Goal: Task Accomplishment & Management: Use online tool/utility

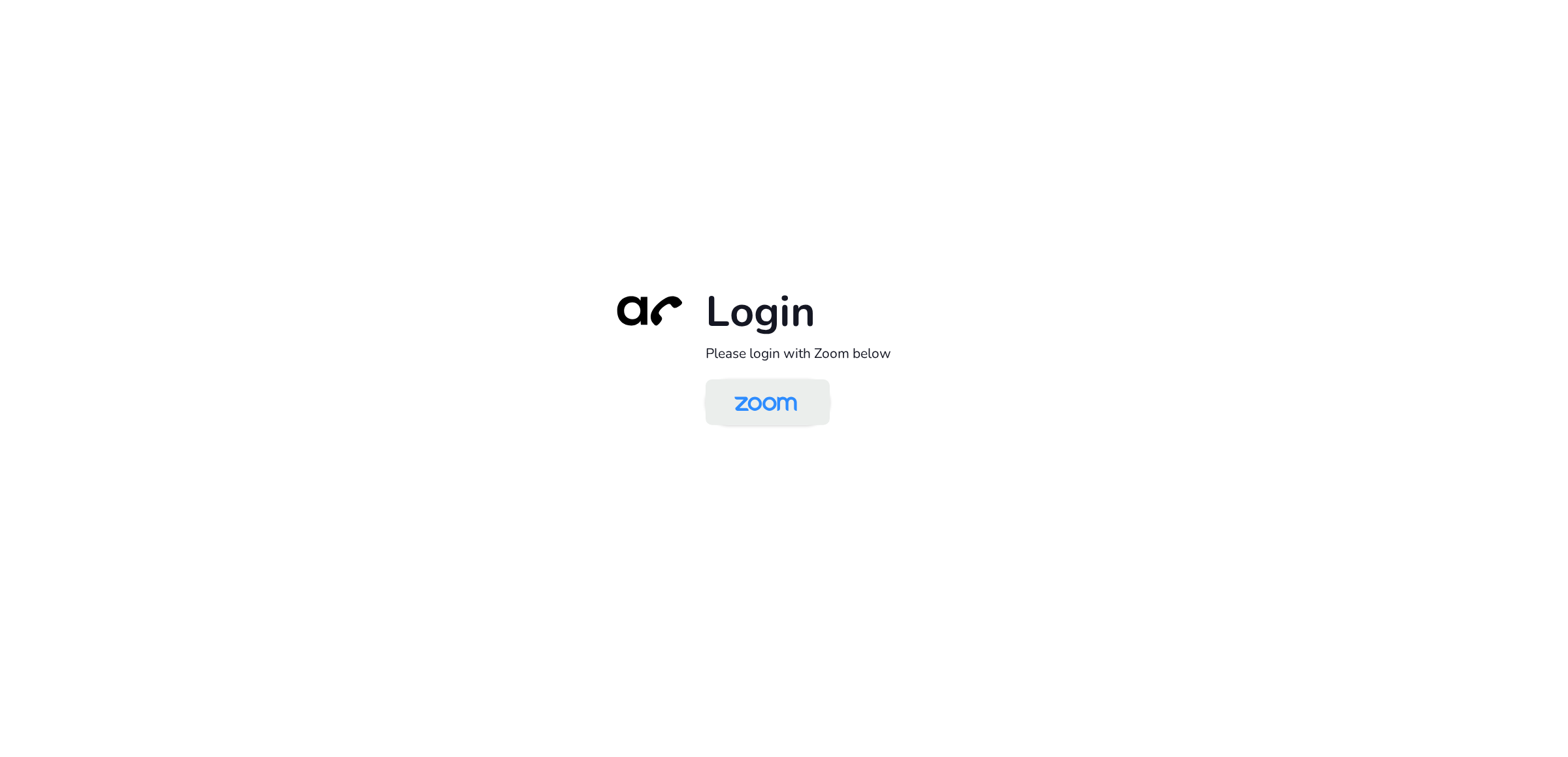
click at [752, 412] on img at bounding box center [765, 404] width 90 height 43
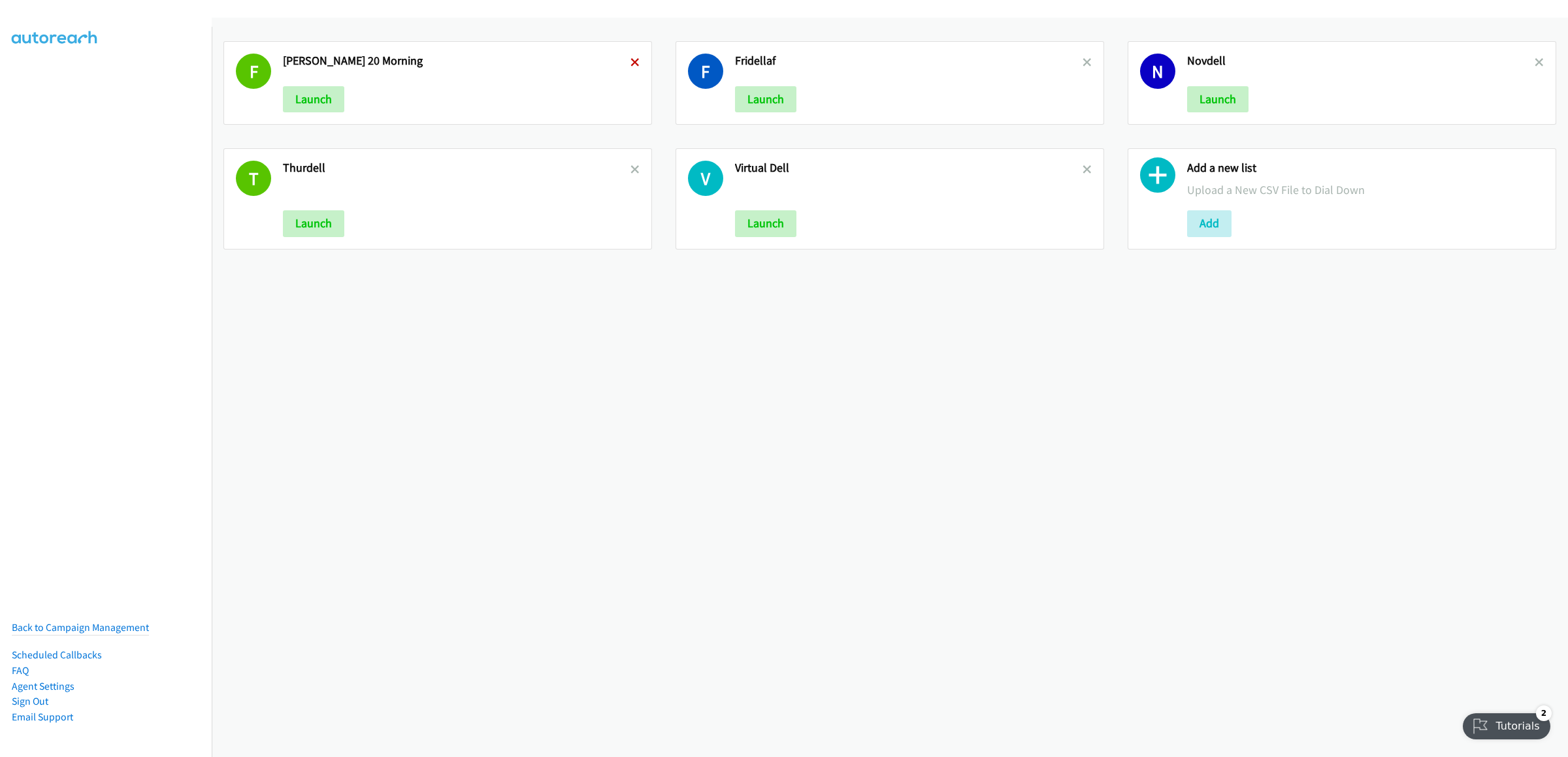
click at [630, 65] on icon at bounding box center [634, 63] width 9 height 9
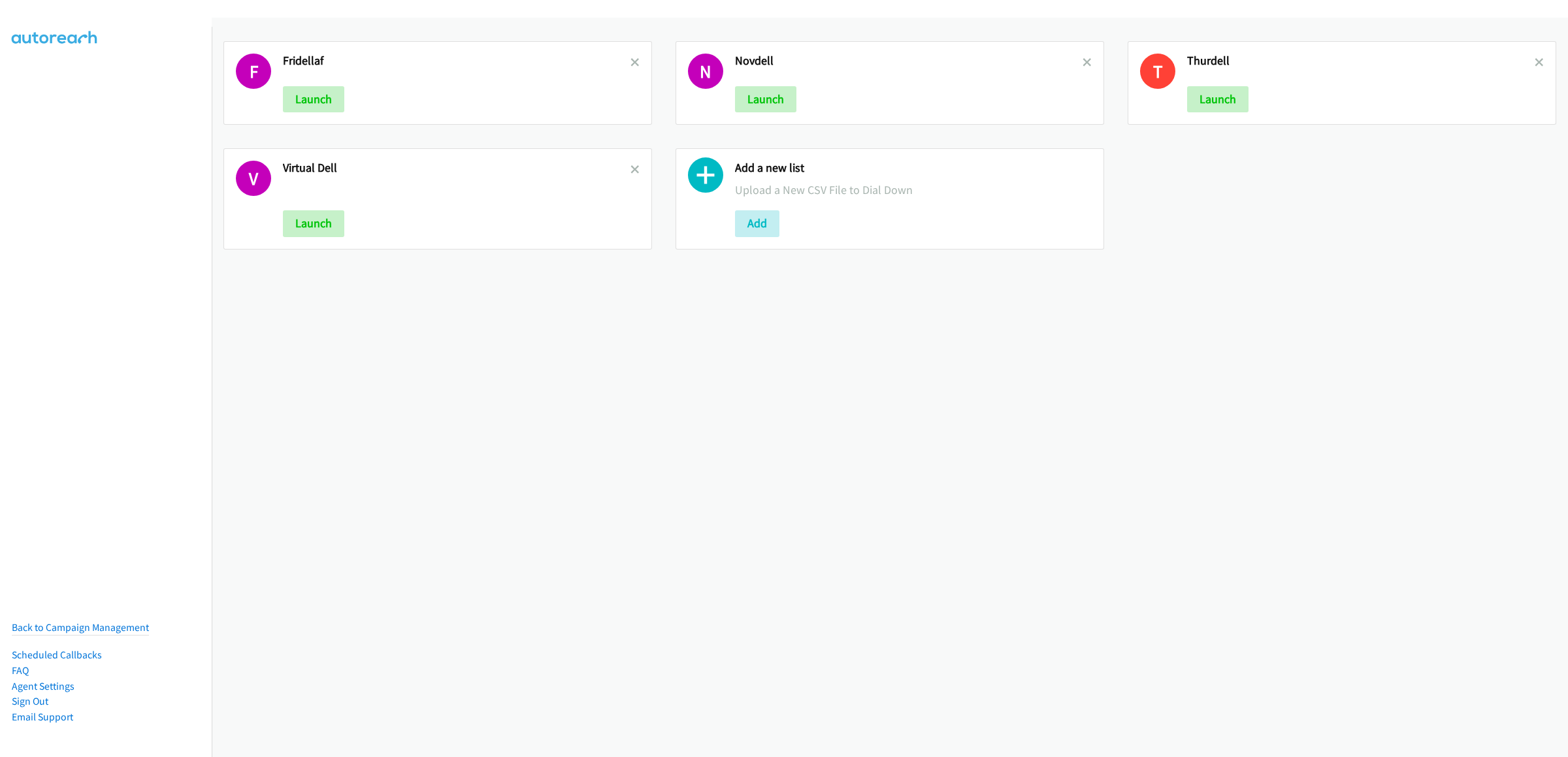
click at [630, 65] on icon at bounding box center [634, 63] width 9 height 9
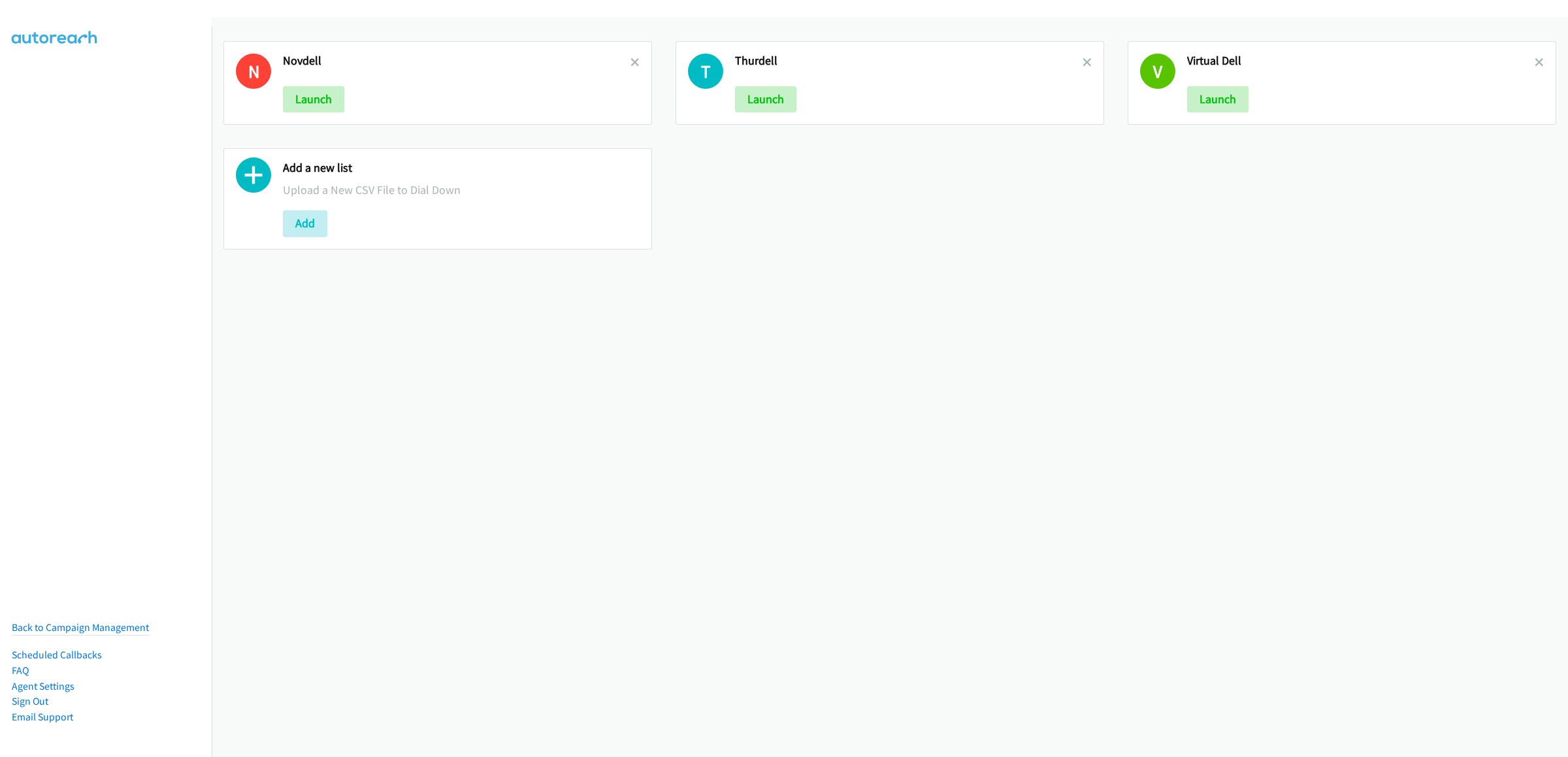
click at [630, 65] on icon at bounding box center [634, 63] width 9 height 9
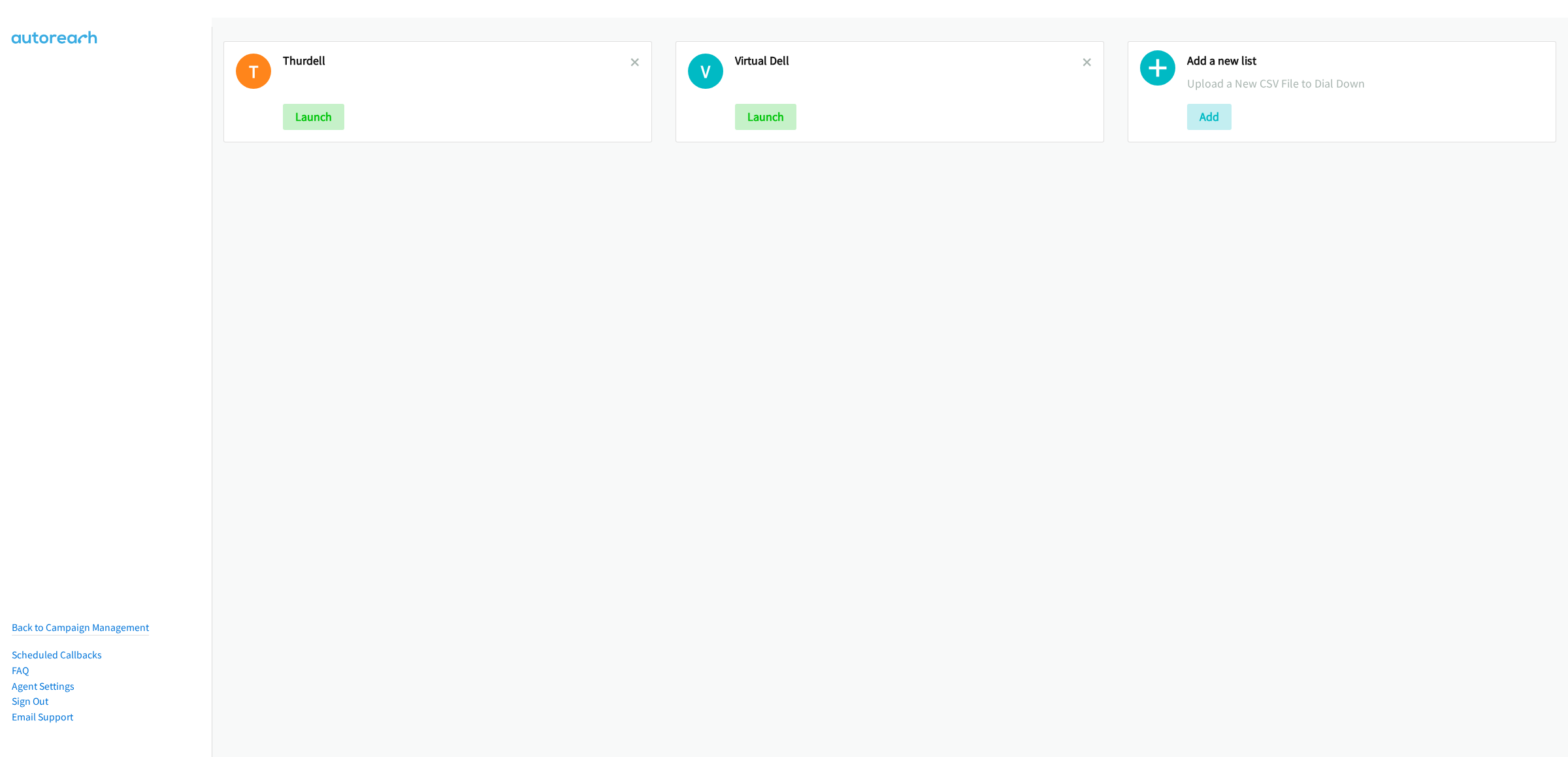
click at [630, 65] on icon at bounding box center [634, 63] width 9 height 9
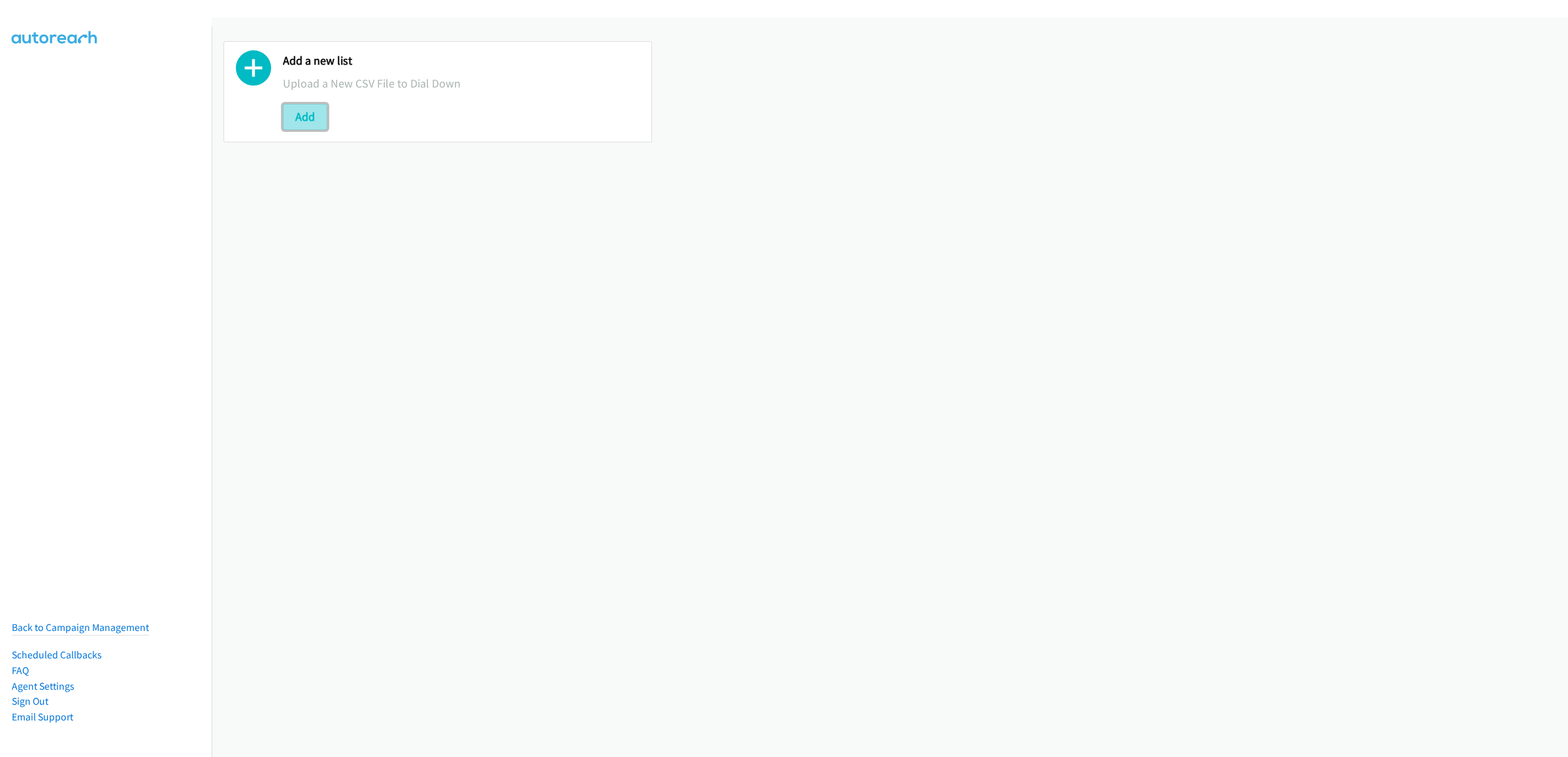
click at [302, 106] on button "Add" at bounding box center [305, 117] width 44 height 26
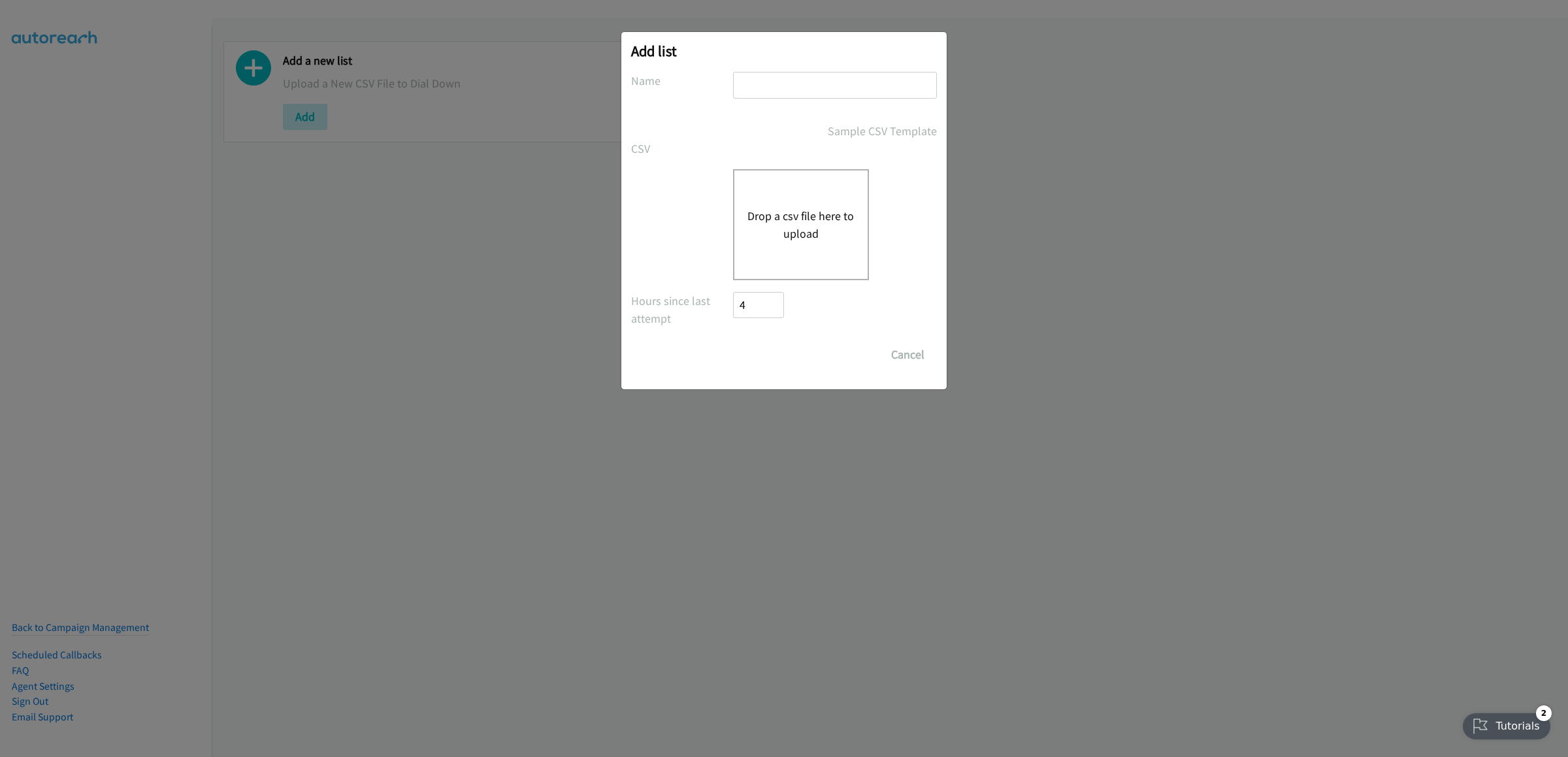
click at [759, 80] on input "text" at bounding box center [834, 85] width 204 height 27
type input "20dellmon"
click at [769, 190] on div "Drop a csv file here to upload" at bounding box center [801, 224] width 136 height 111
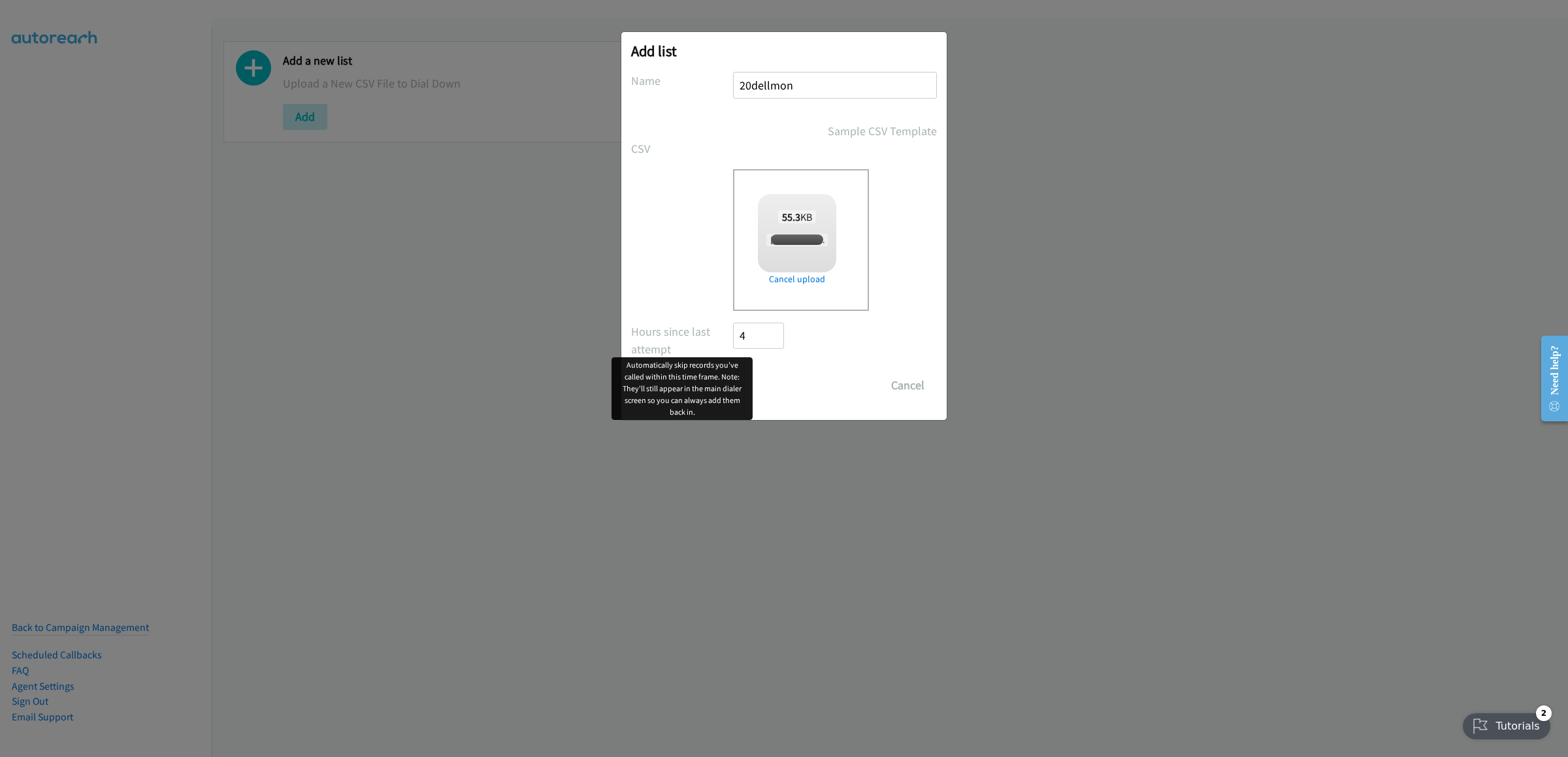
checkbox input "true"
click at [753, 386] on input "Save List" at bounding box center [767, 386] width 68 height 26
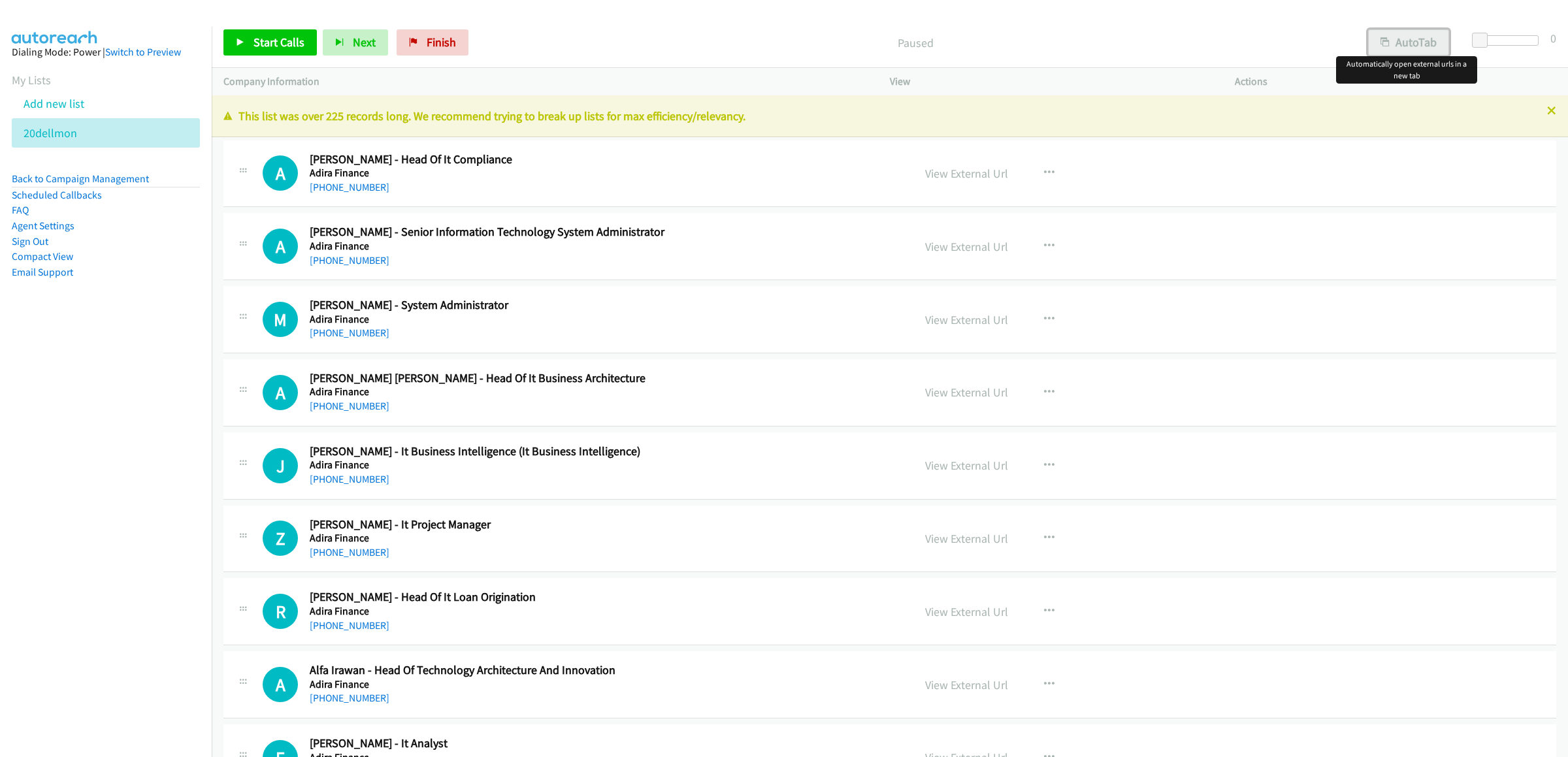
click at [1413, 47] on button "AutoTab" at bounding box center [1408, 43] width 81 height 26
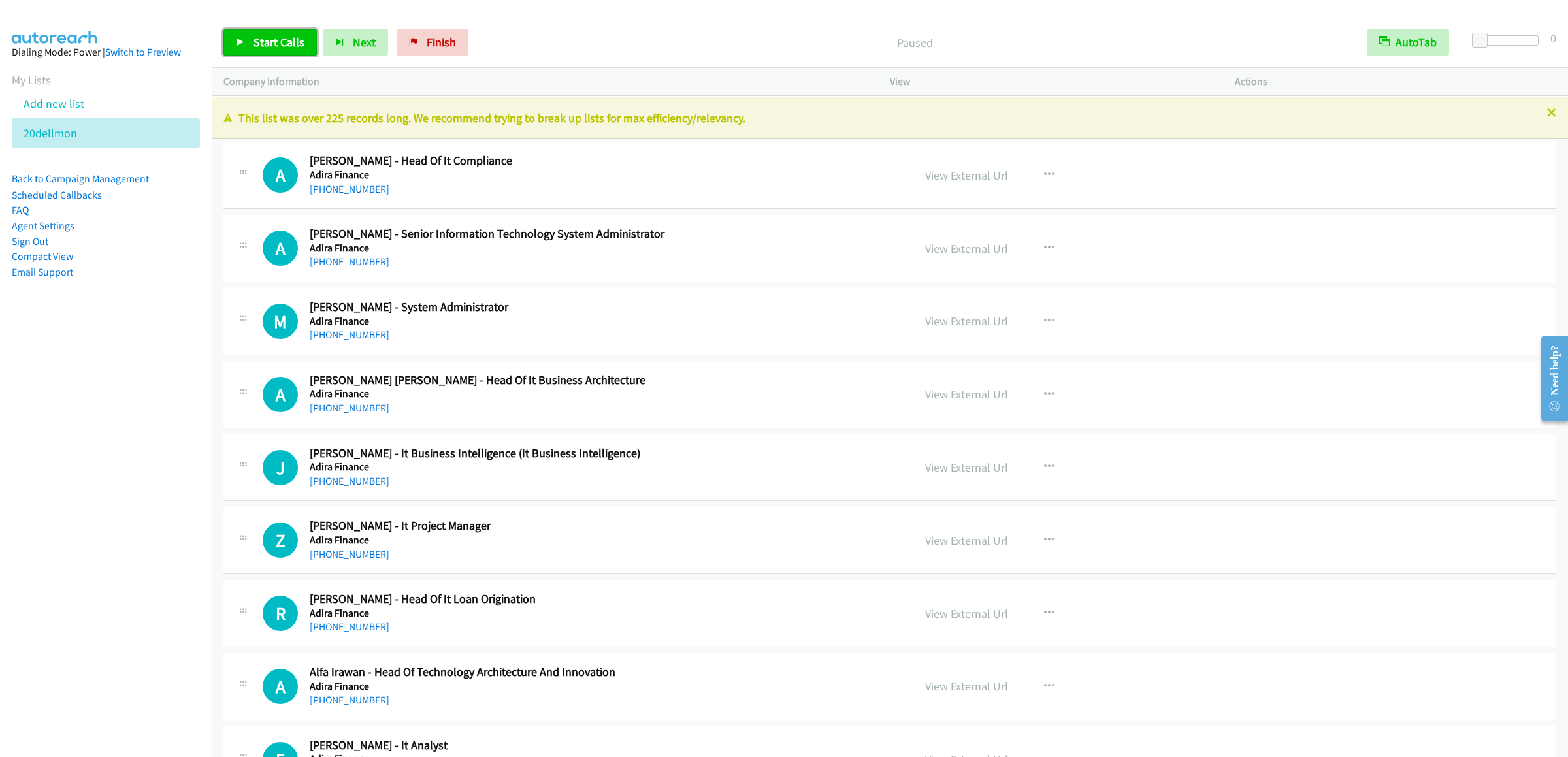
click at [257, 35] on span "Start Calls" at bounding box center [279, 42] width 51 height 15
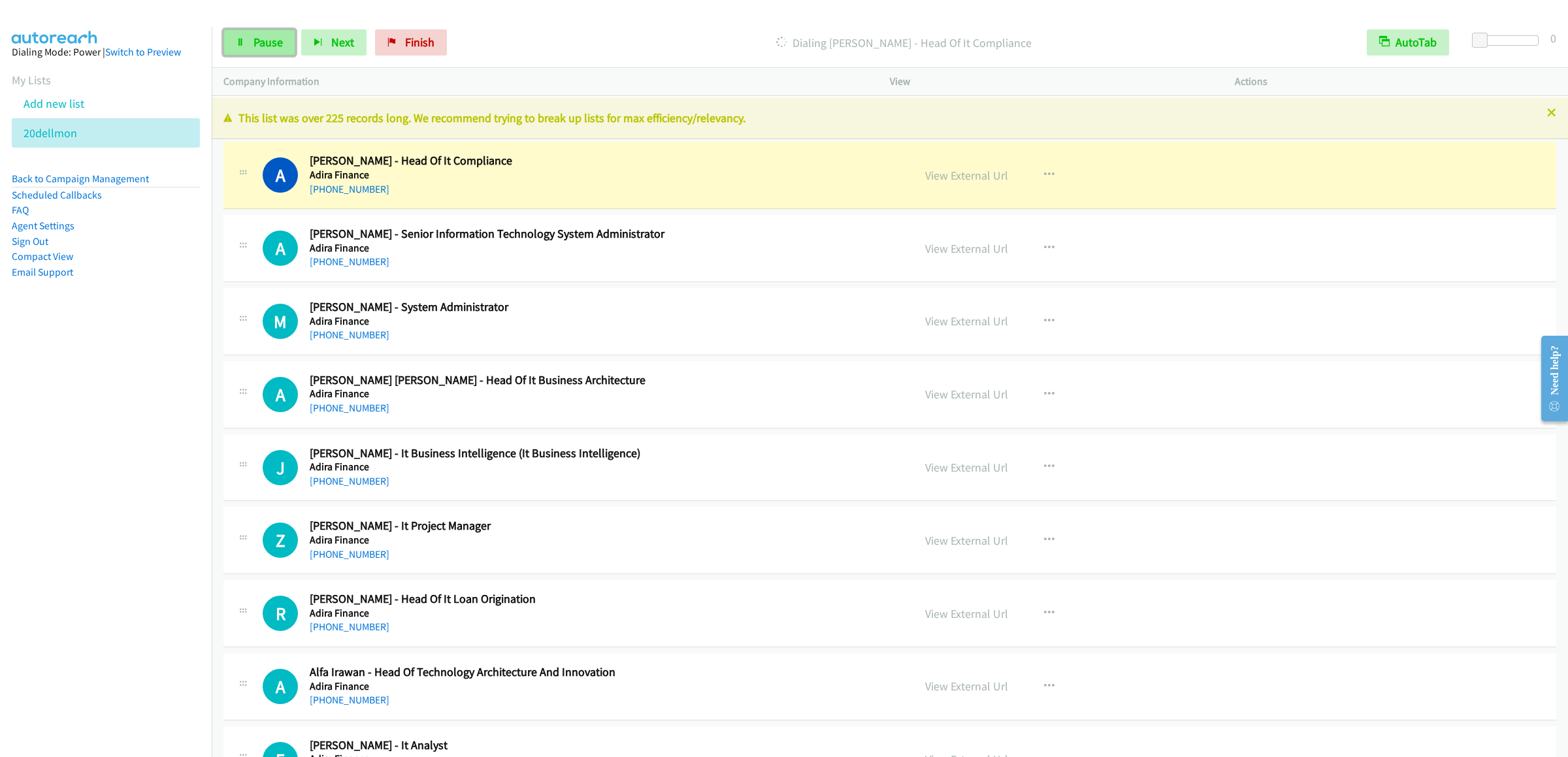
click at [253, 52] on link "Pause" at bounding box center [259, 43] width 72 height 26
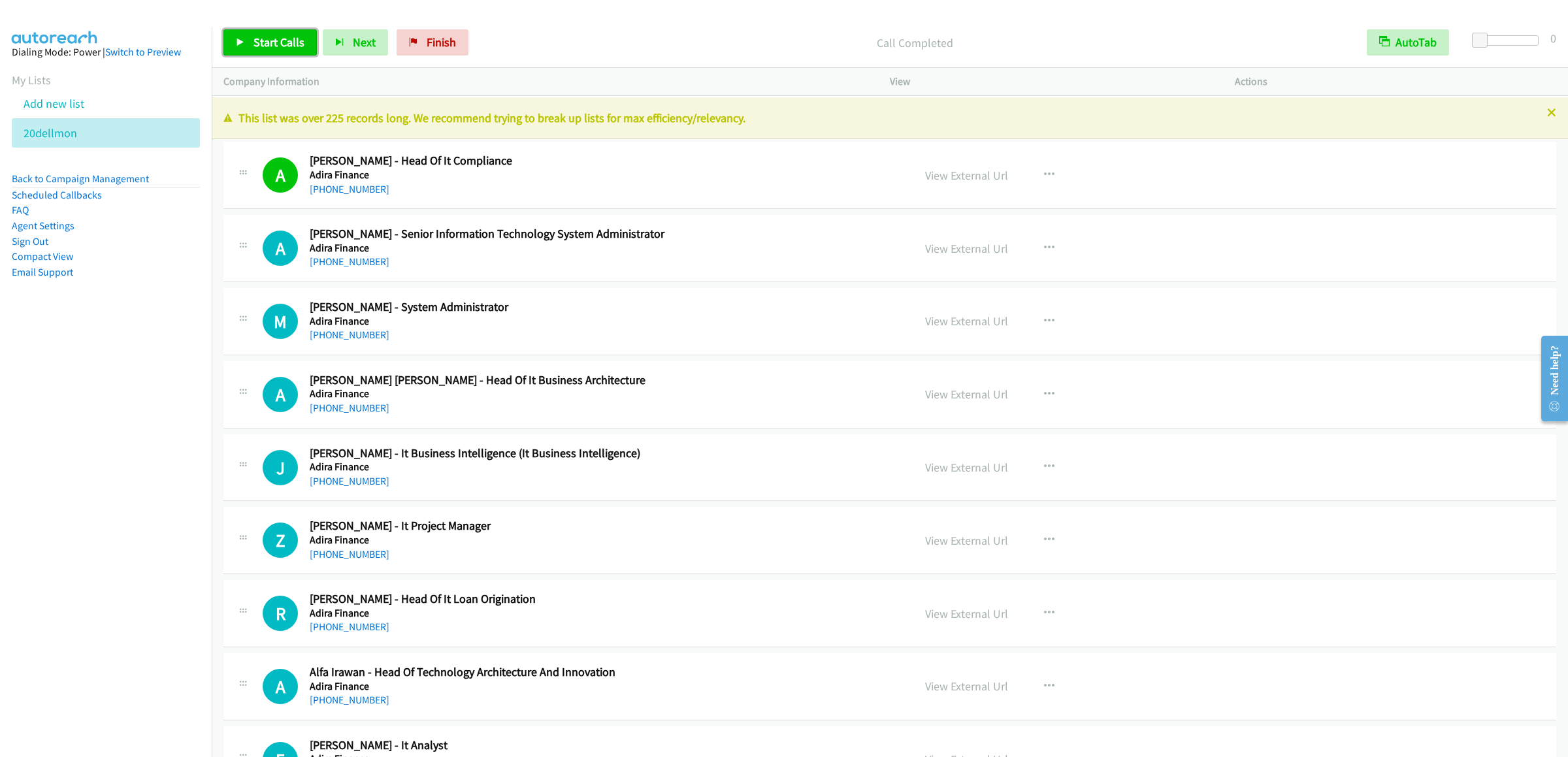
click at [265, 38] on span "Start Calls" at bounding box center [279, 42] width 51 height 15
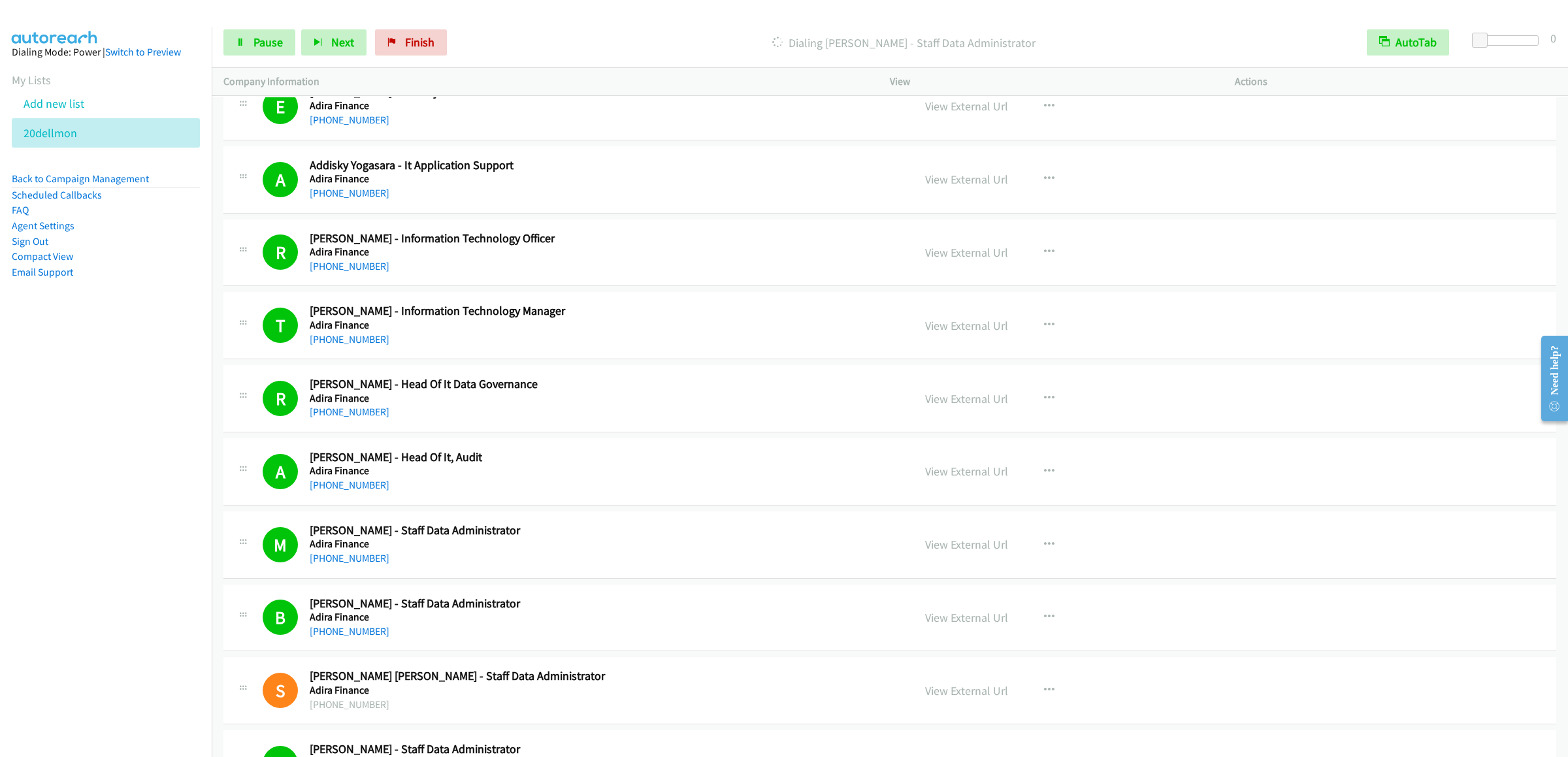
scroll to position [1176, 0]
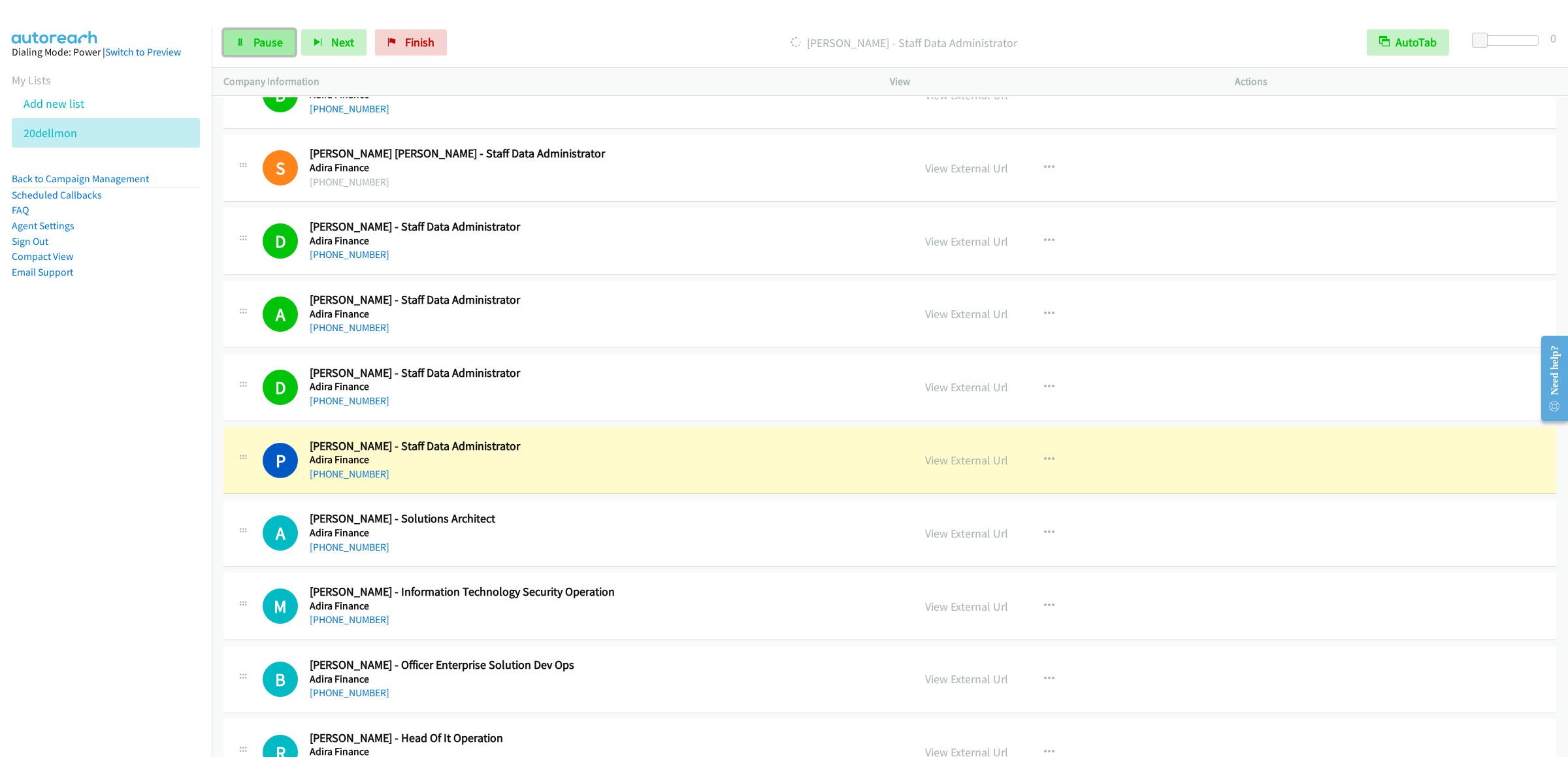
click at [257, 37] on span "Pause" at bounding box center [268, 42] width 30 height 15
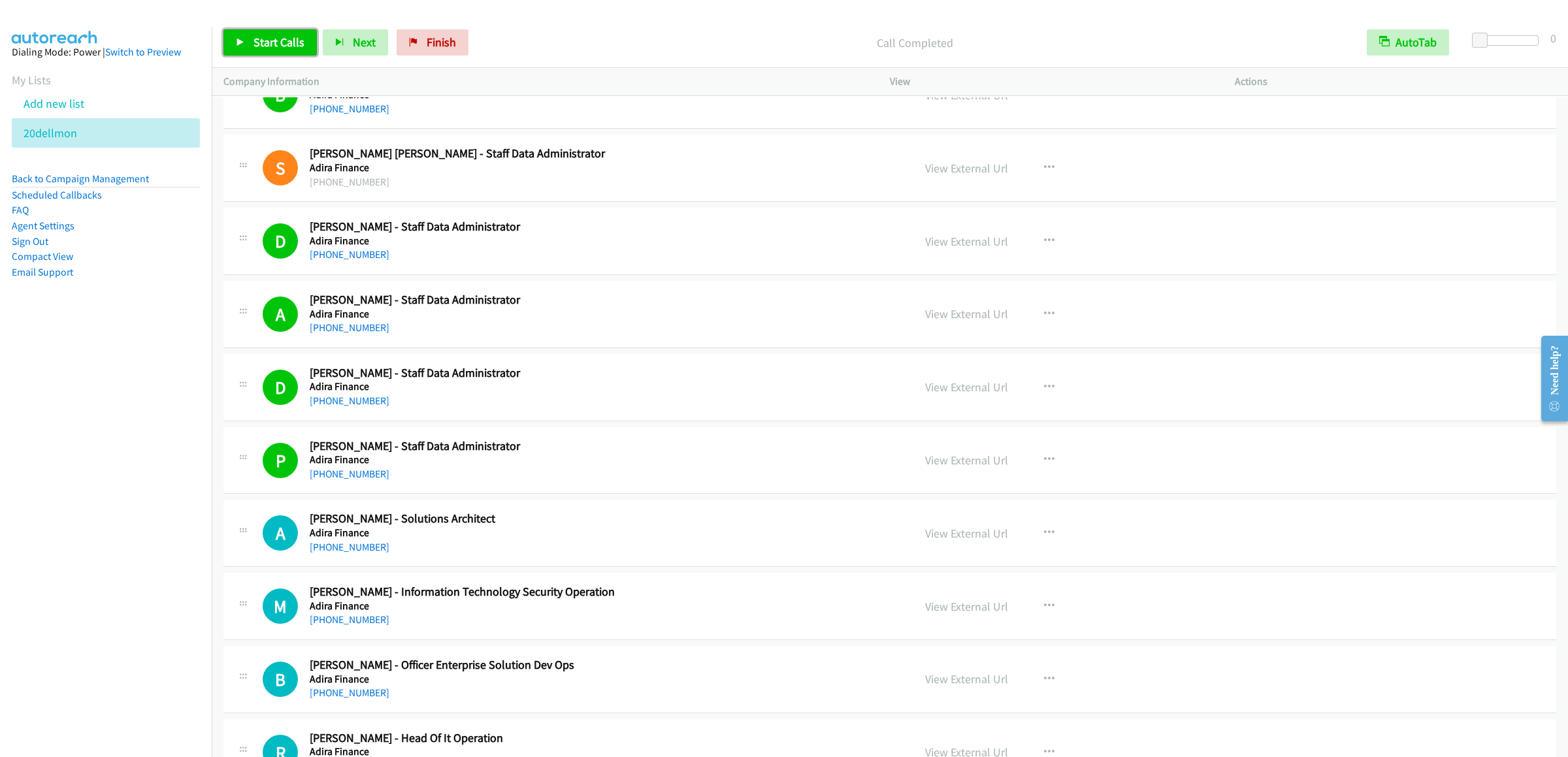
click at [275, 42] on span "Start Calls" at bounding box center [279, 42] width 51 height 15
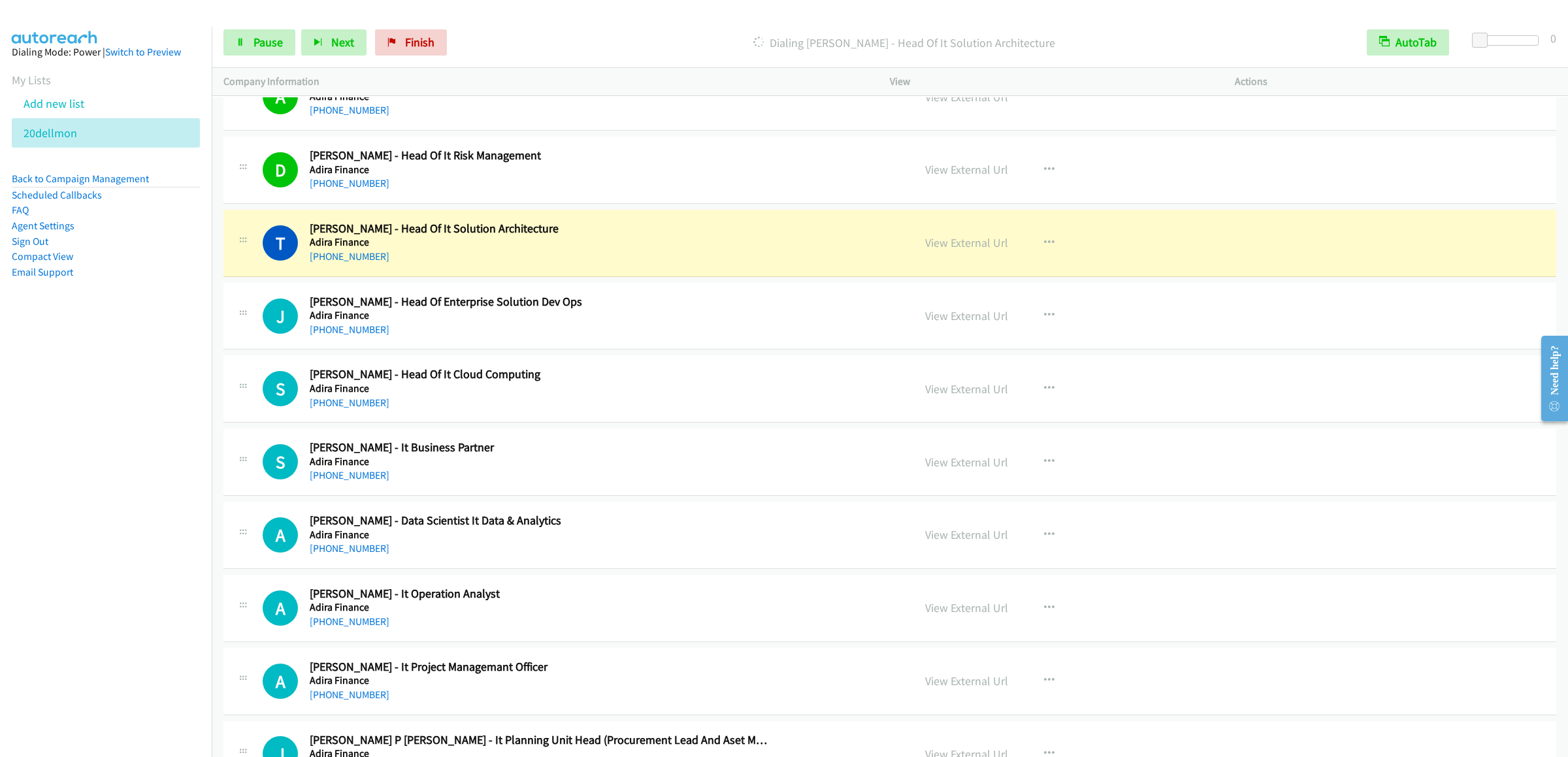
scroll to position [3919, 0]
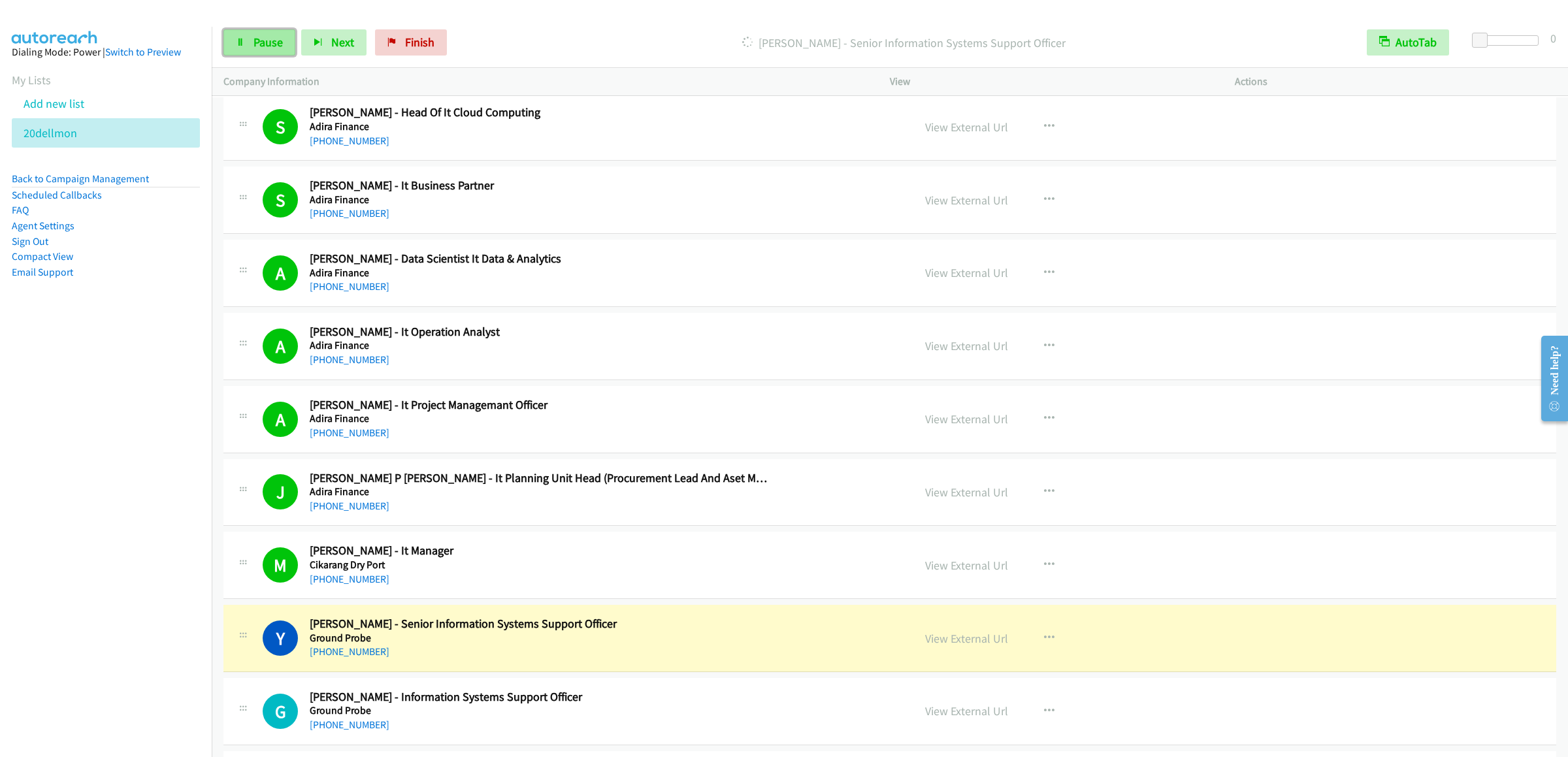
click at [255, 43] on span "Pause" at bounding box center [268, 42] width 30 height 15
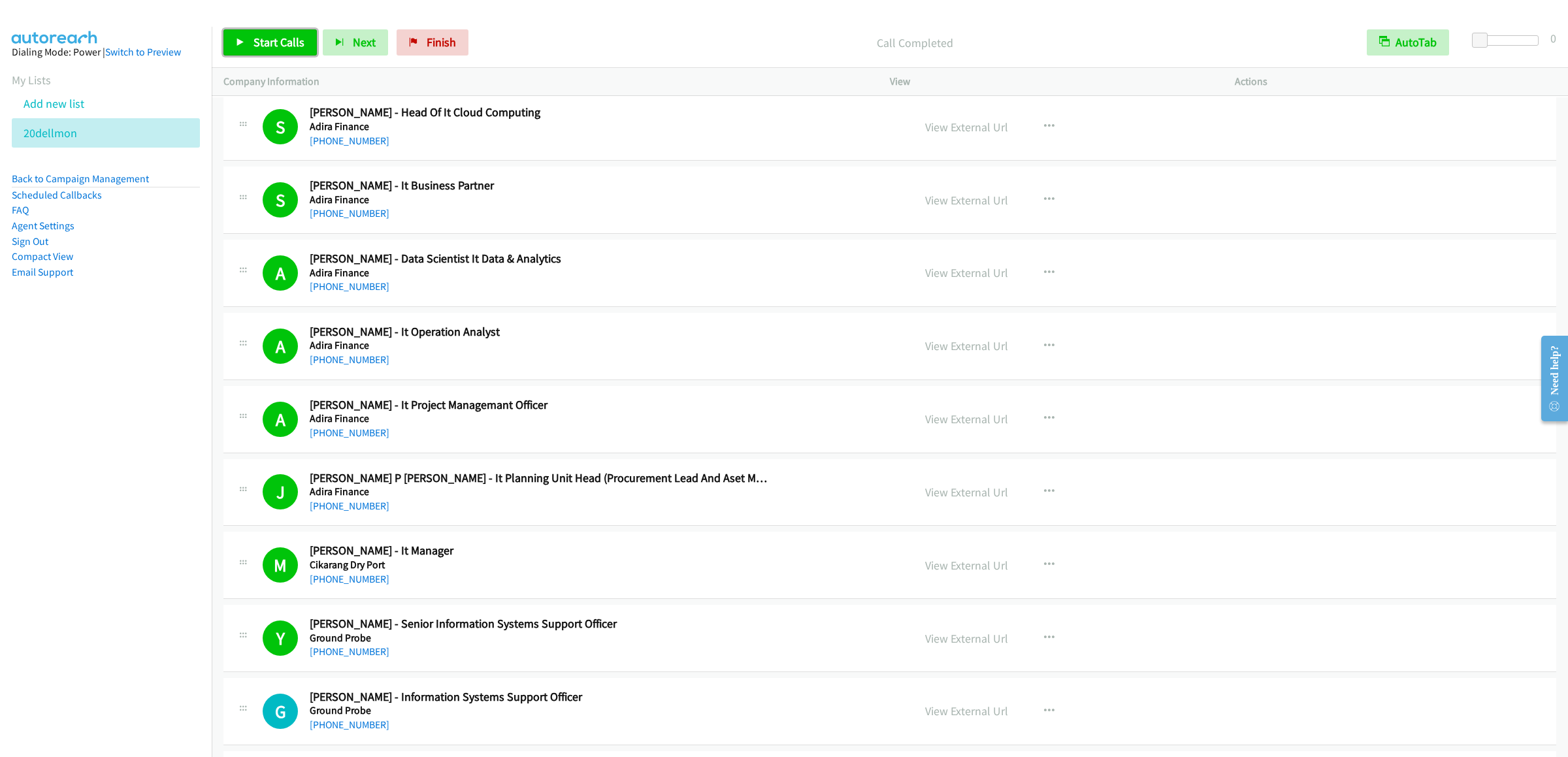
click at [267, 36] on span "Start Calls" at bounding box center [279, 42] width 51 height 15
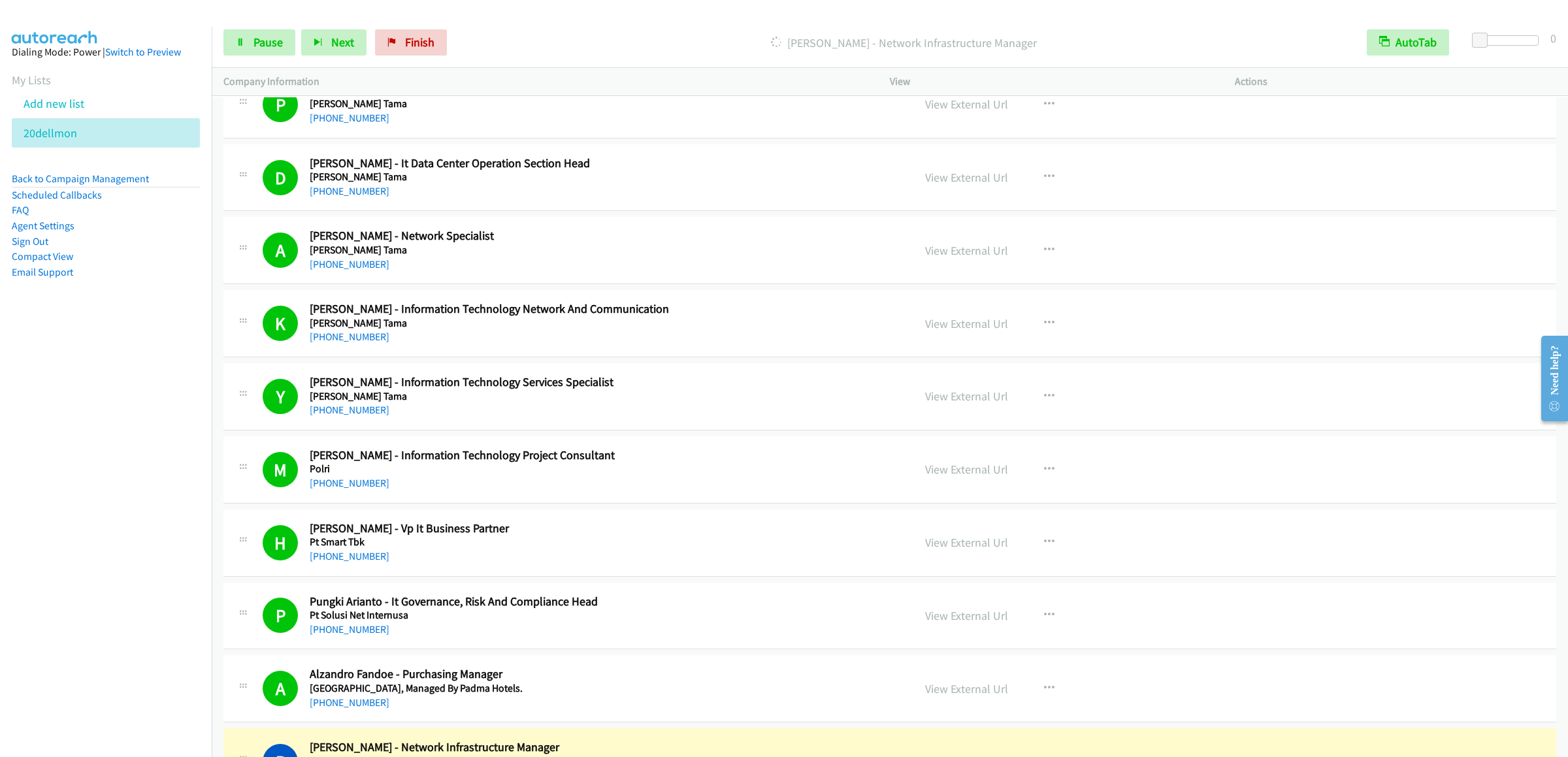
scroll to position [5616, 0]
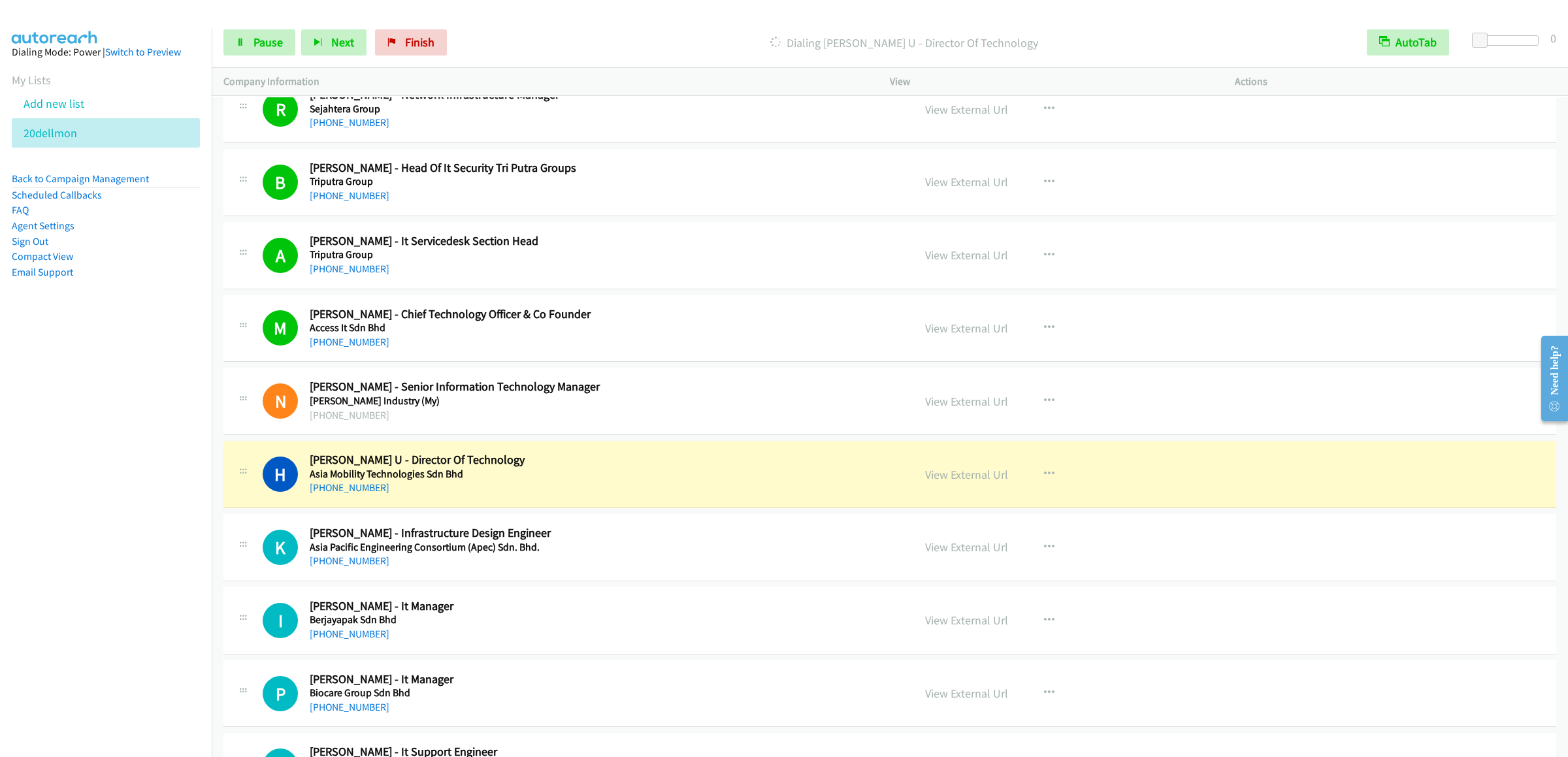
click at [282, 57] on div "Start Calls Pause Next Finish Dialing Howie Lim U - Director Of Technology Auto…" at bounding box center [890, 43] width 1356 height 50
click at [264, 53] on link "Pause" at bounding box center [259, 43] width 72 height 26
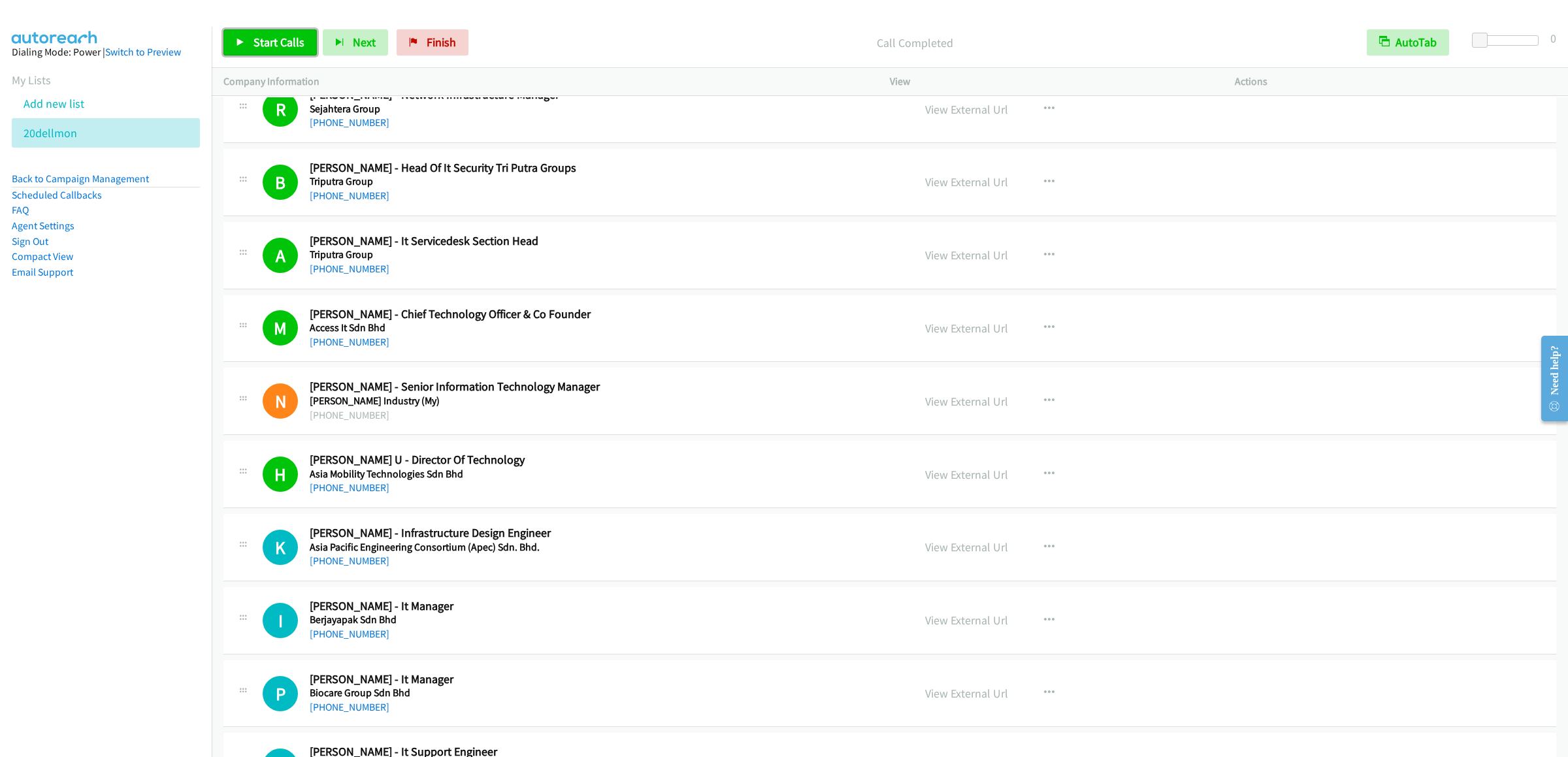
click at [259, 51] on link "Start Calls" at bounding box center [270, 43] width 93 height 26
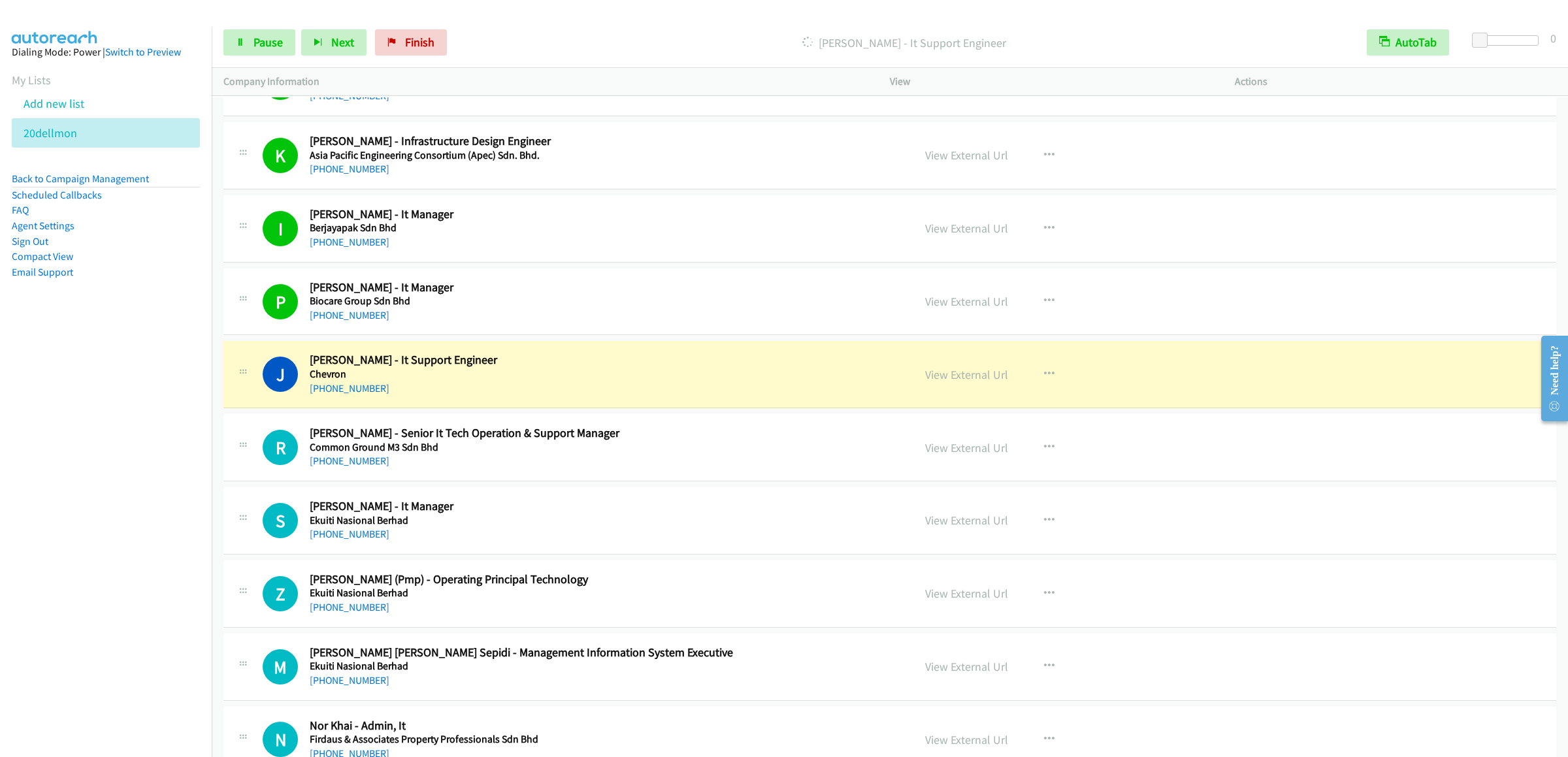
scroll to position [6139, 0]
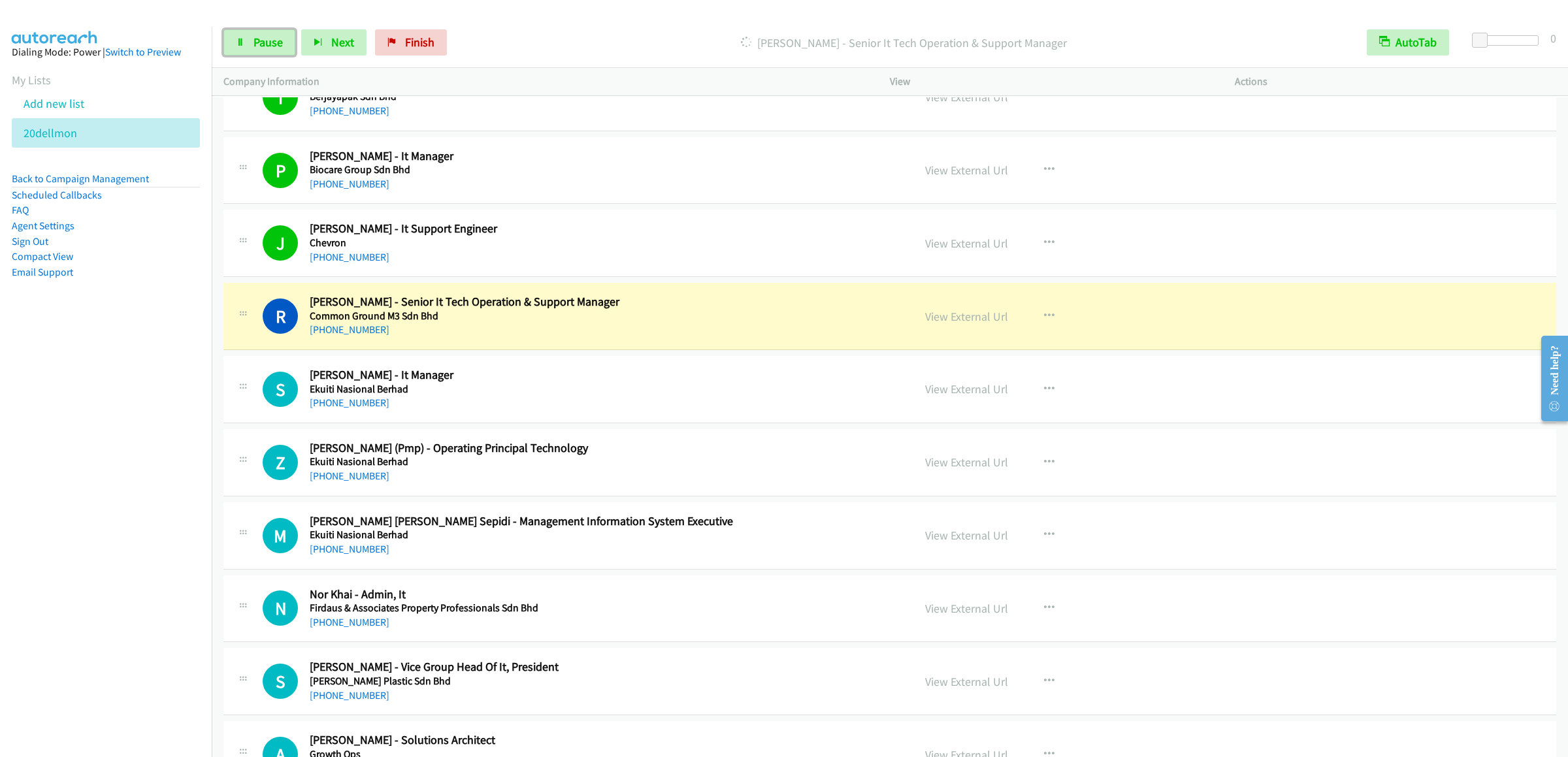
drag, startPoint x: 262, startPoint y: 36, endPoint x: 322, endPoint y: 1, distance: 69.5
click at [262, 36] on span "Pause" at bounding box center [268, 42] width 30 height 15
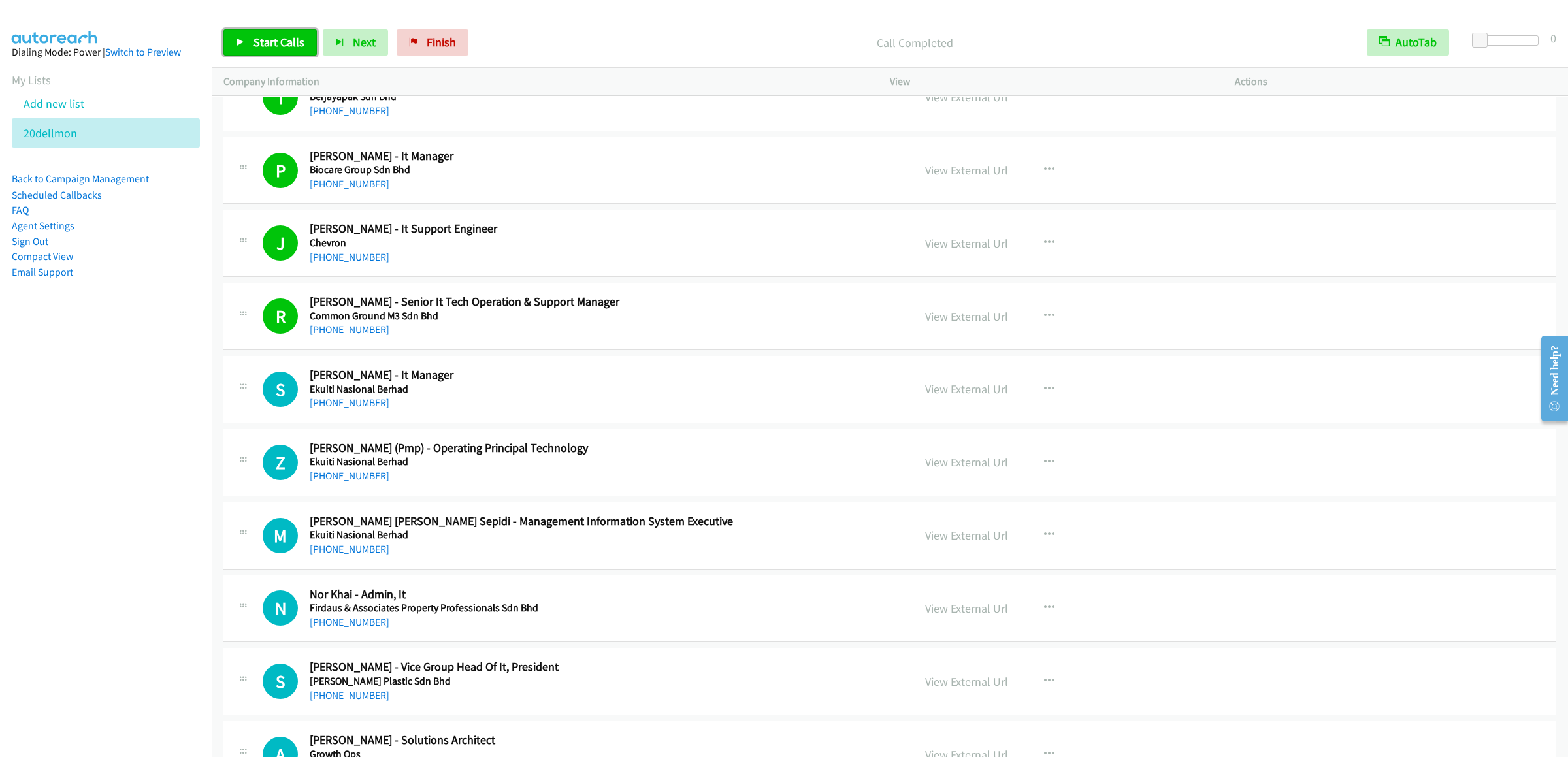
click at [304, 45] on link "Start Calls" at bounding box center [270, 43] width 93 height 26
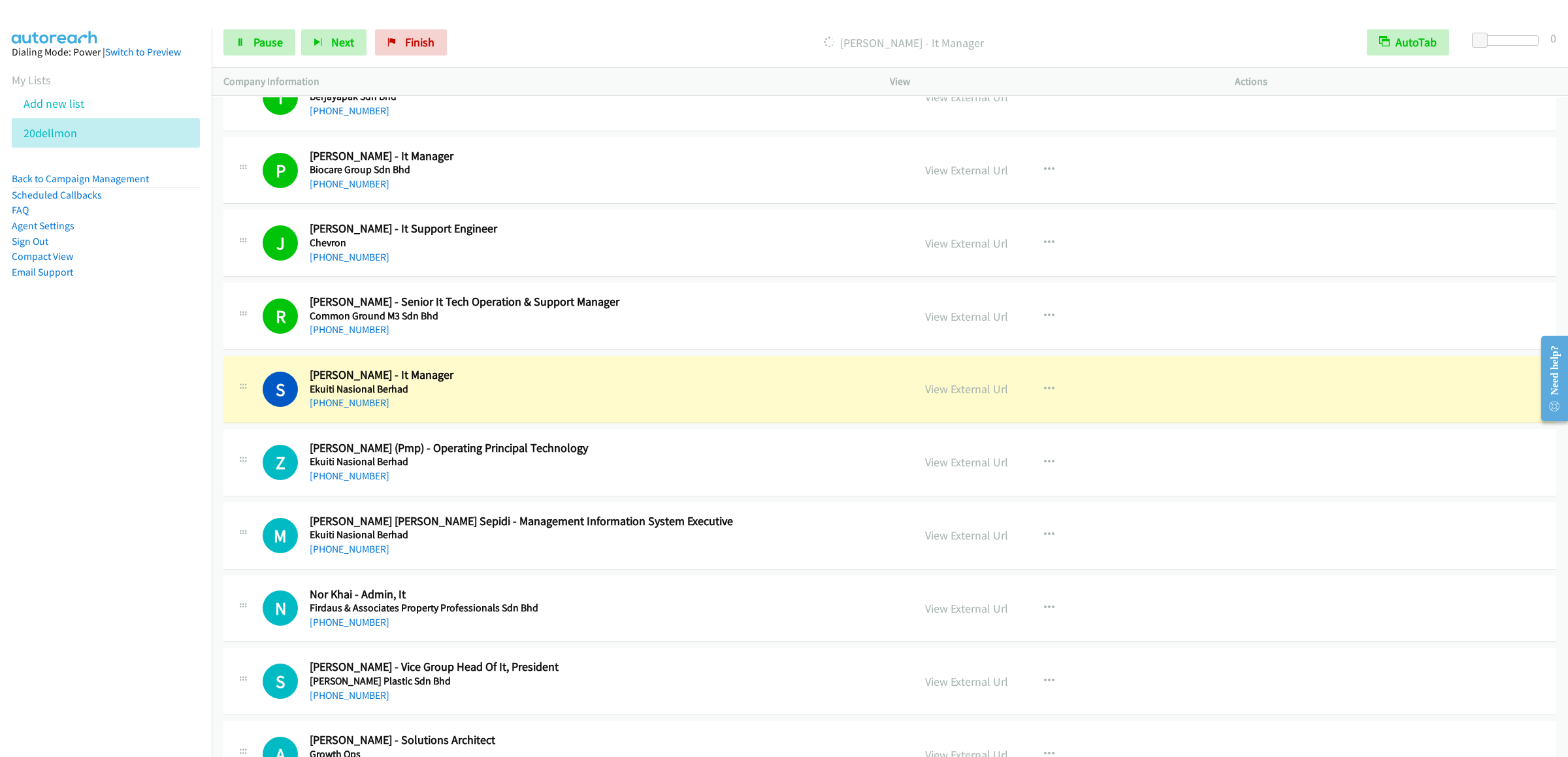
scroll to position [6400, 0]
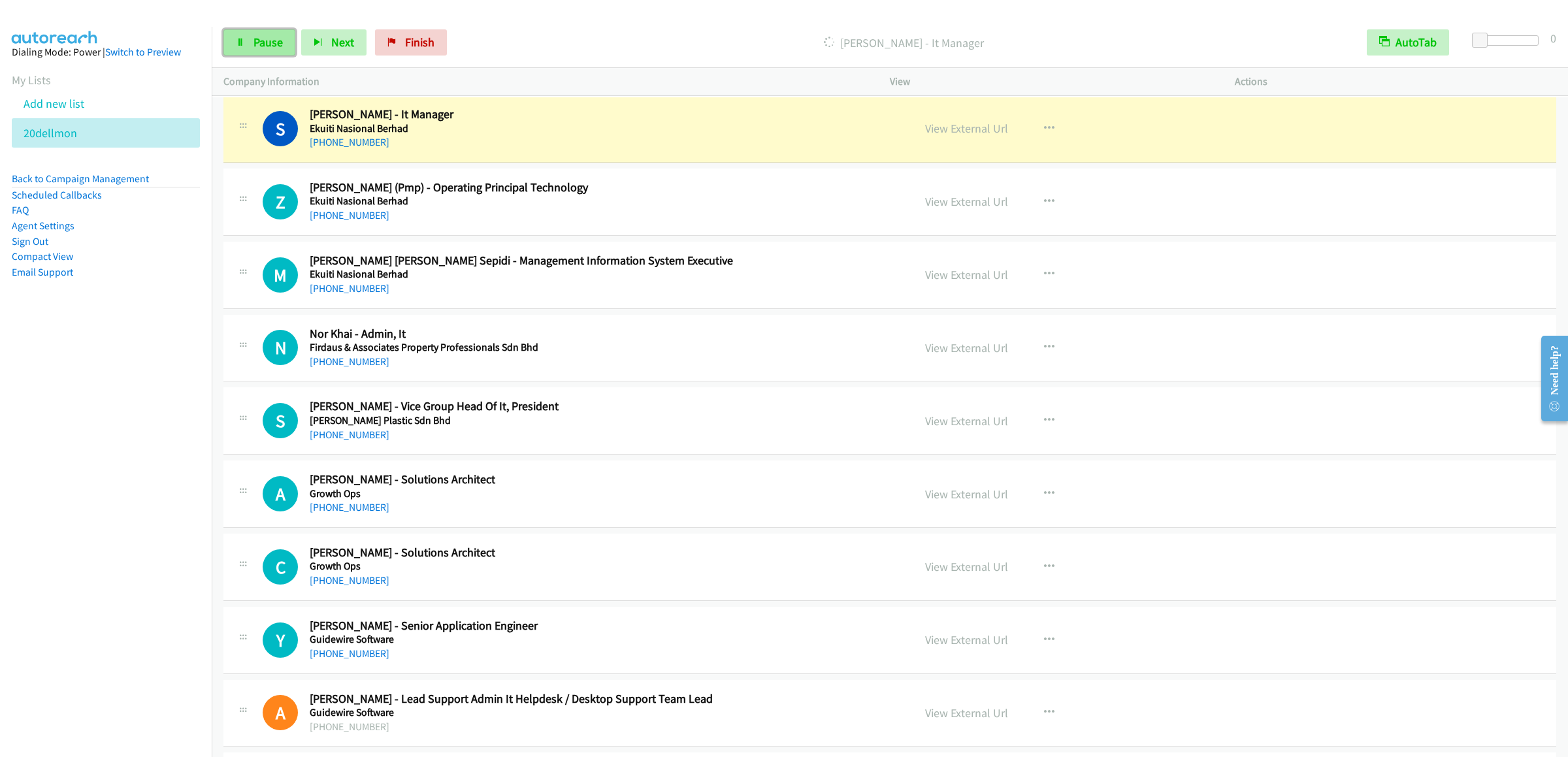
click at [255, 36] on span "Pause" at bounding box center [268, 42] width 30 height 15
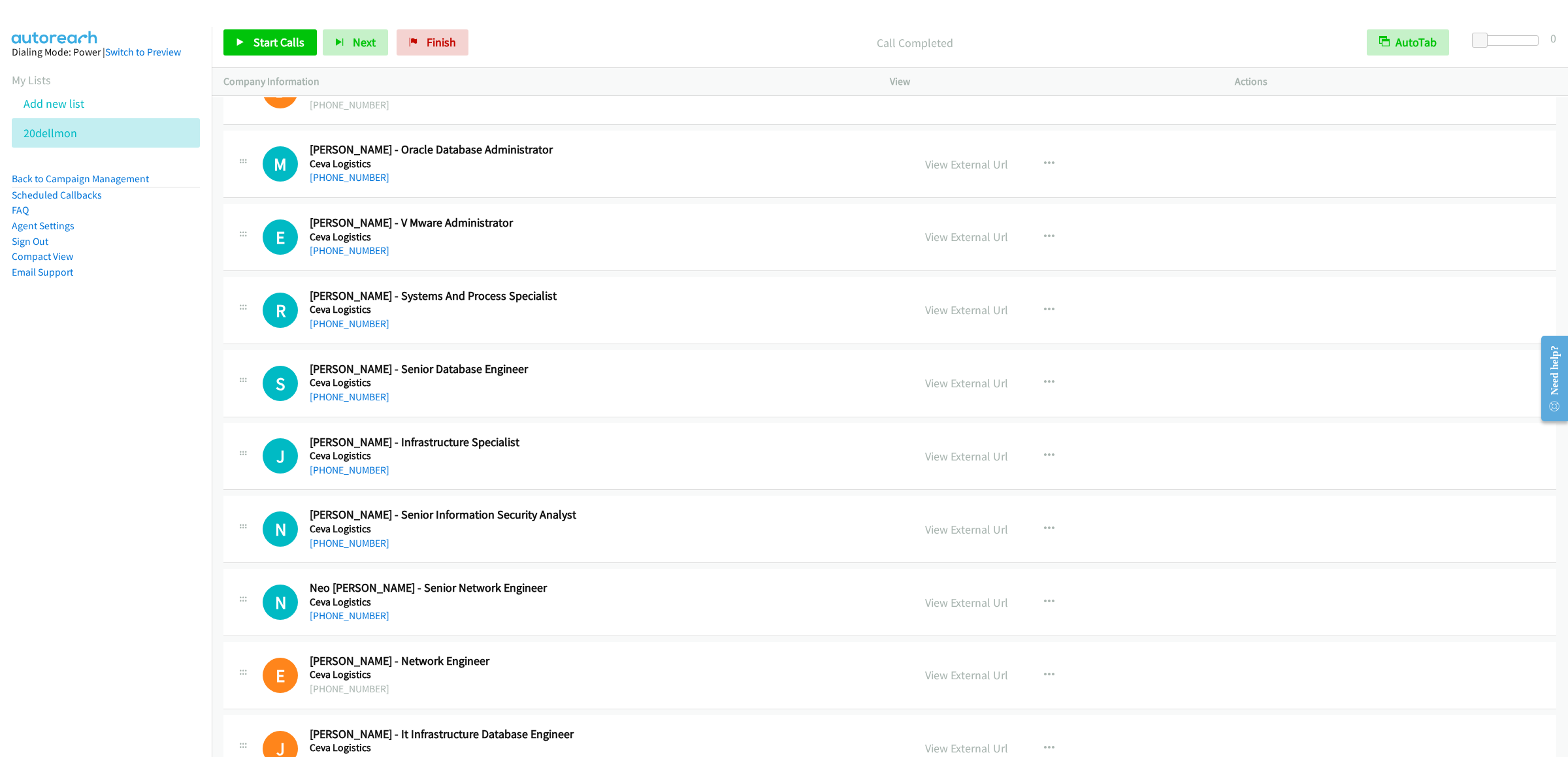
scroll to position [9406, 0]
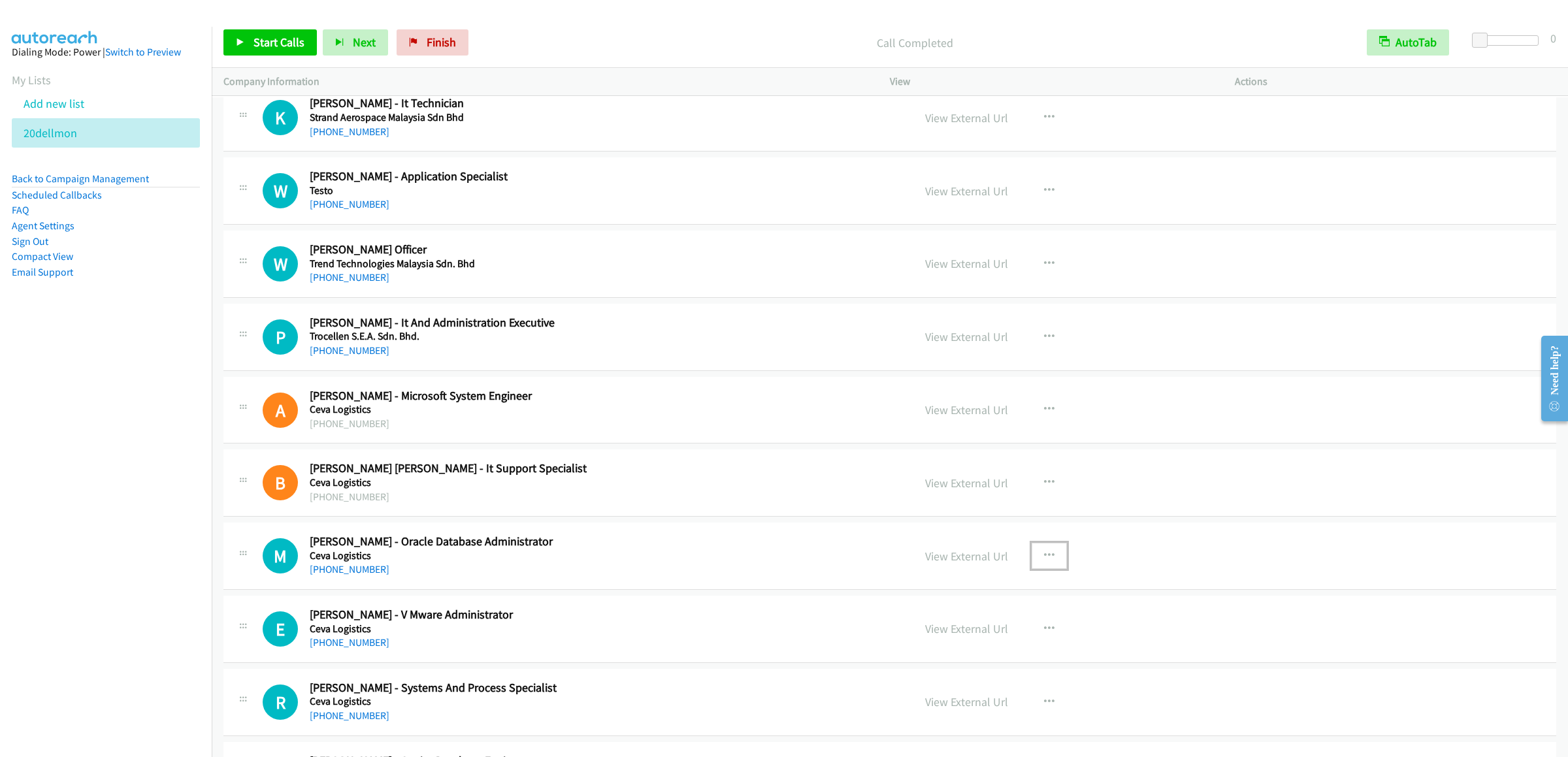
click at [1044, 561] on icon "button" at bounding box center [1049, 556] width 10 height 10
click at [957, 654] on link "Start Calls Here" at bounding box center [979, 642] width 174 height 26
click at [265, 45] on span "Start Calls" at bounding box center [279, 42] width 51 height 15
click at [275, 61] on div "Start Calls Pause Next Finish Call Completed AutoTab AutoTab 0" at bounding box center [890, 43] width 1356 height 50
click at [271, 53] on link "Pause" at bounding box center [259, 43] width 72 height 26
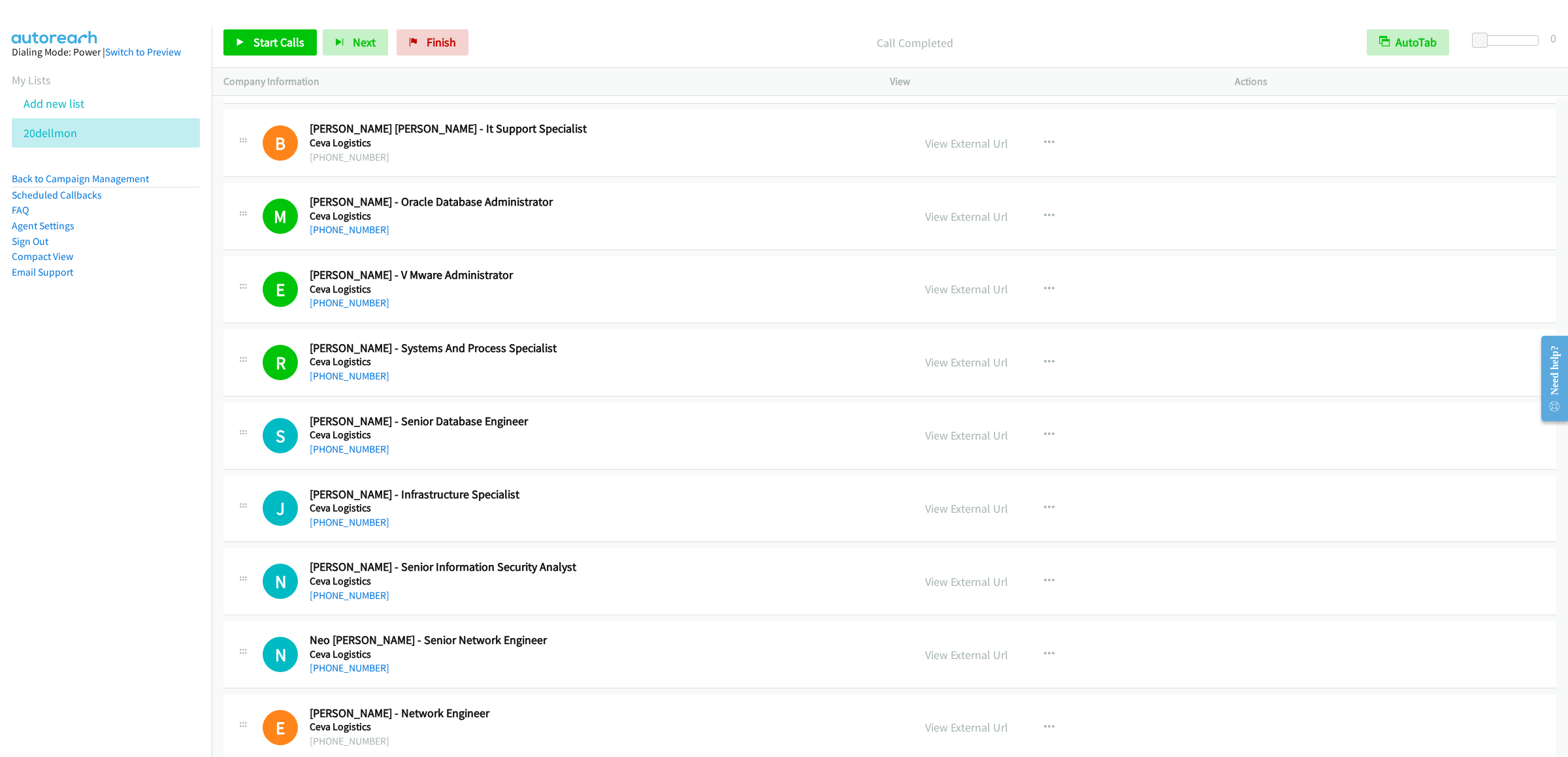
scroll to position [10007, 0]
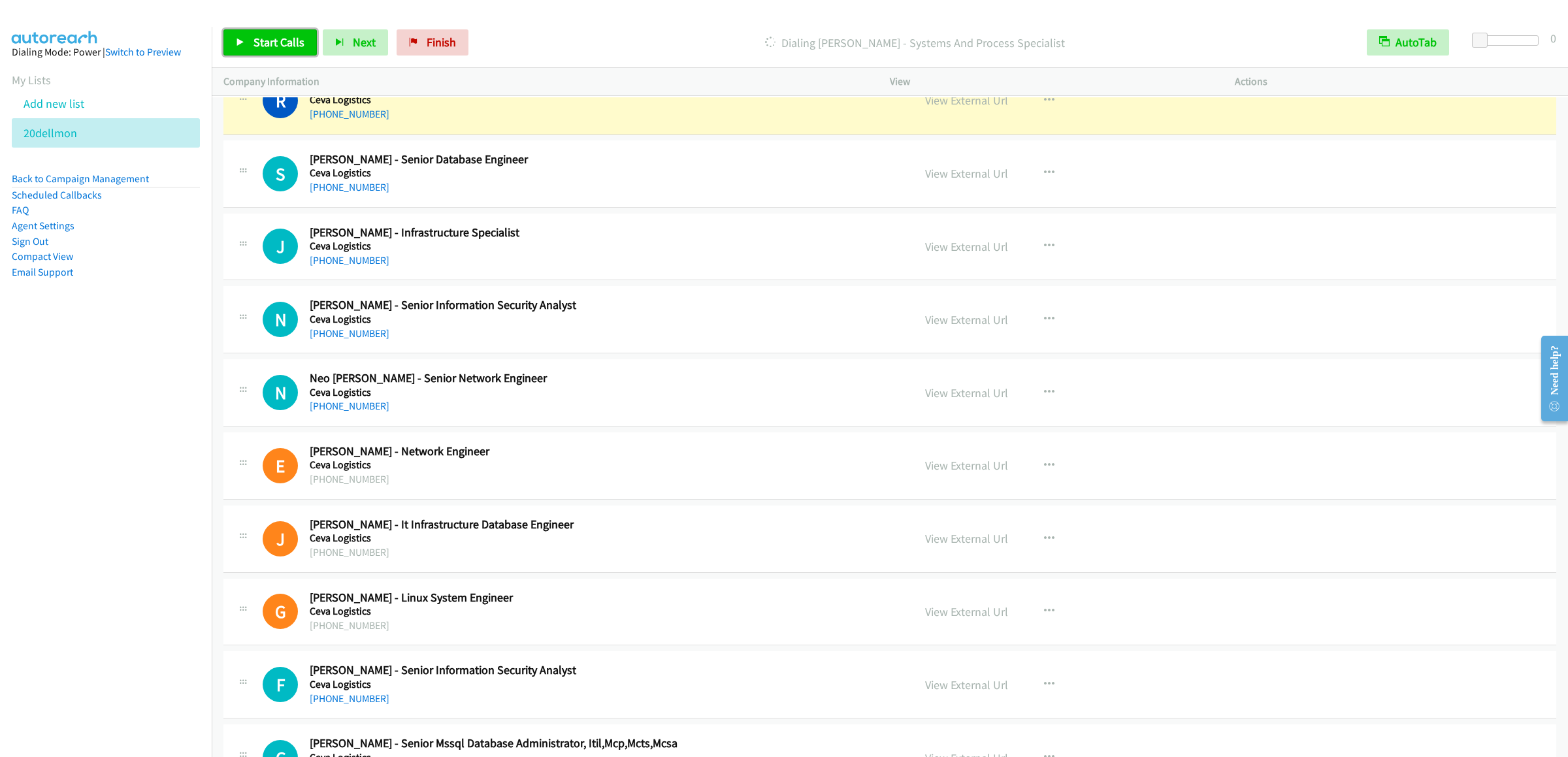
click at [244, 45] on icon at bounding box center [240, 43] width 9 height 9
click at [635, 195] on div "+63 917 569 5504" at bounding box center [540, 187] width 460 height 16
click at [1041, 186] on button "button" at bounding box center [1049, 173] width 35 height 26
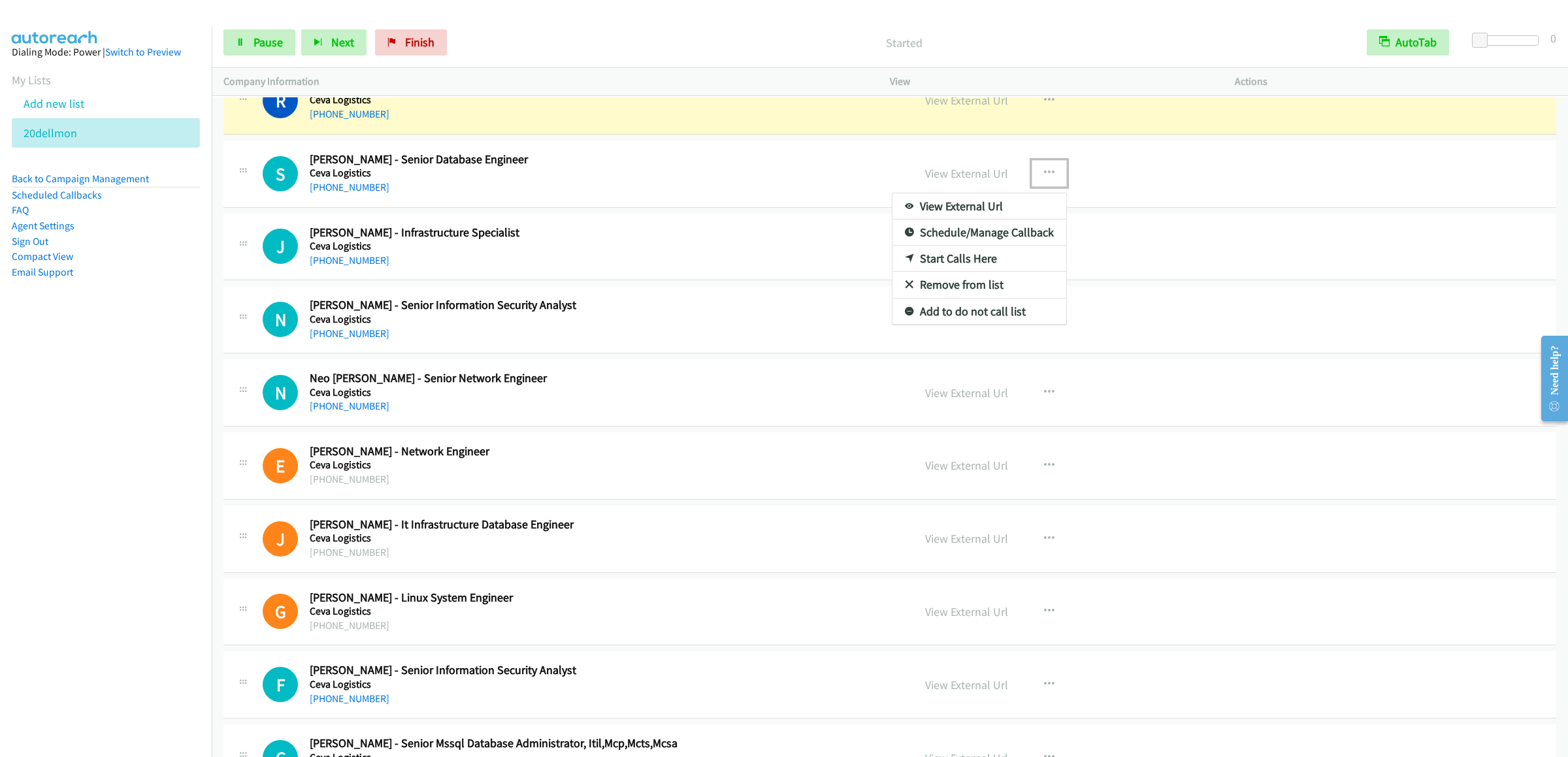
click at [941, 272] on link "Start Calls Here" at bounding box center [979, 259] width 174 height 26
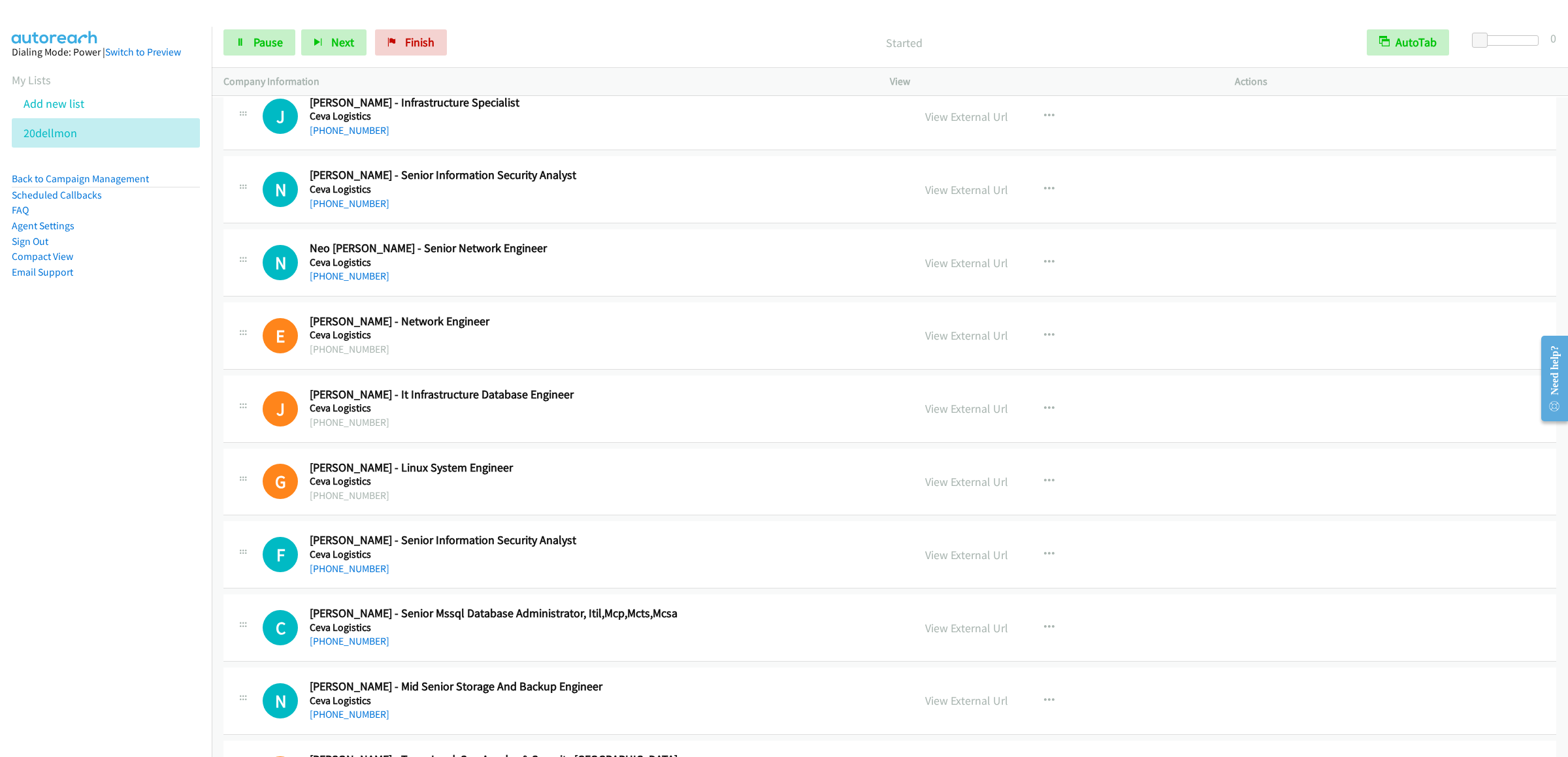
scroll to position [9876, 0]
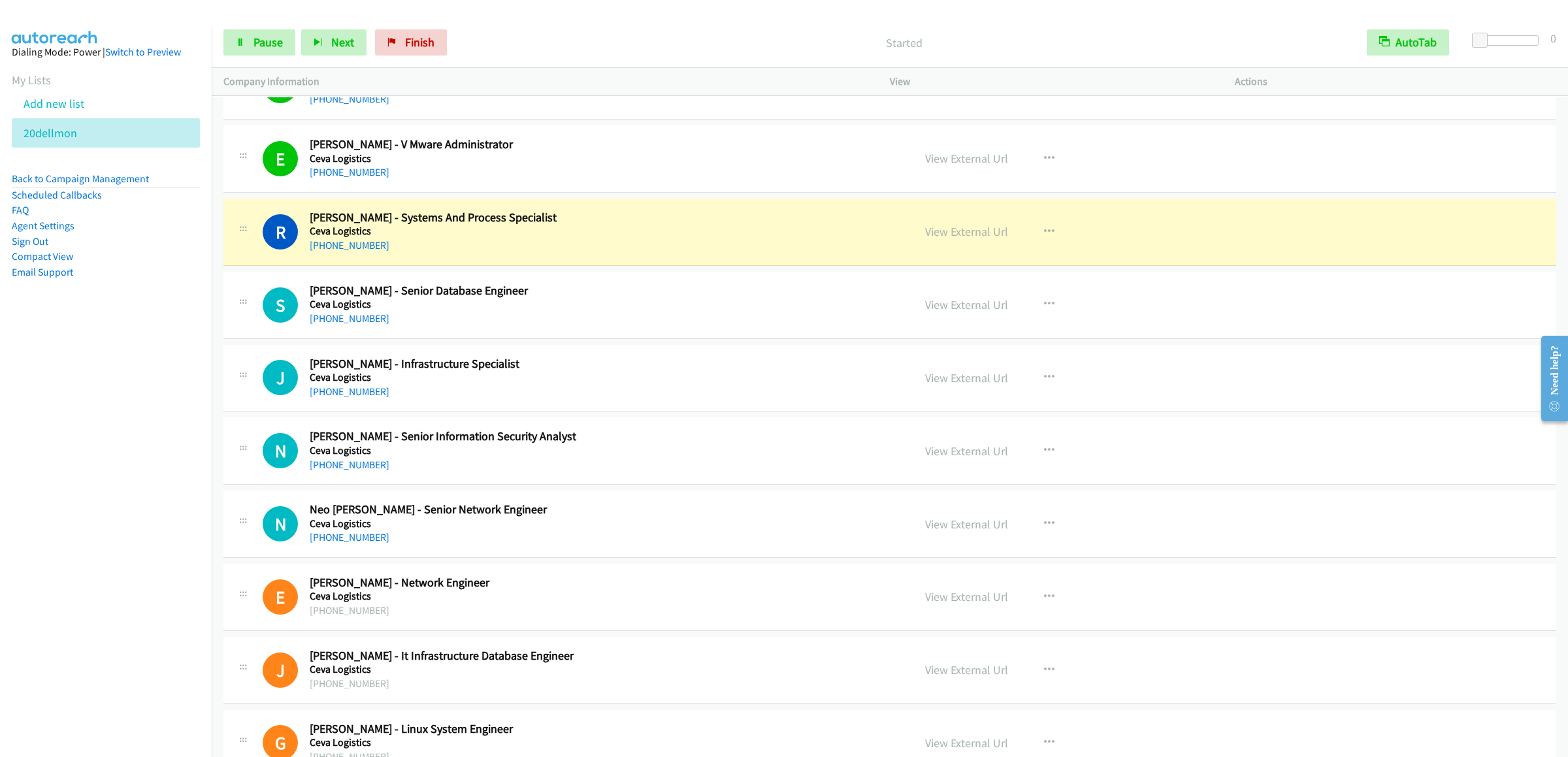
click at [729, 32] on div "Started" at bounding box center [903, 43] width 902 height 26
click at [255, 47] on span "Pause" at bounding box center [268, 42] width 30 height 15
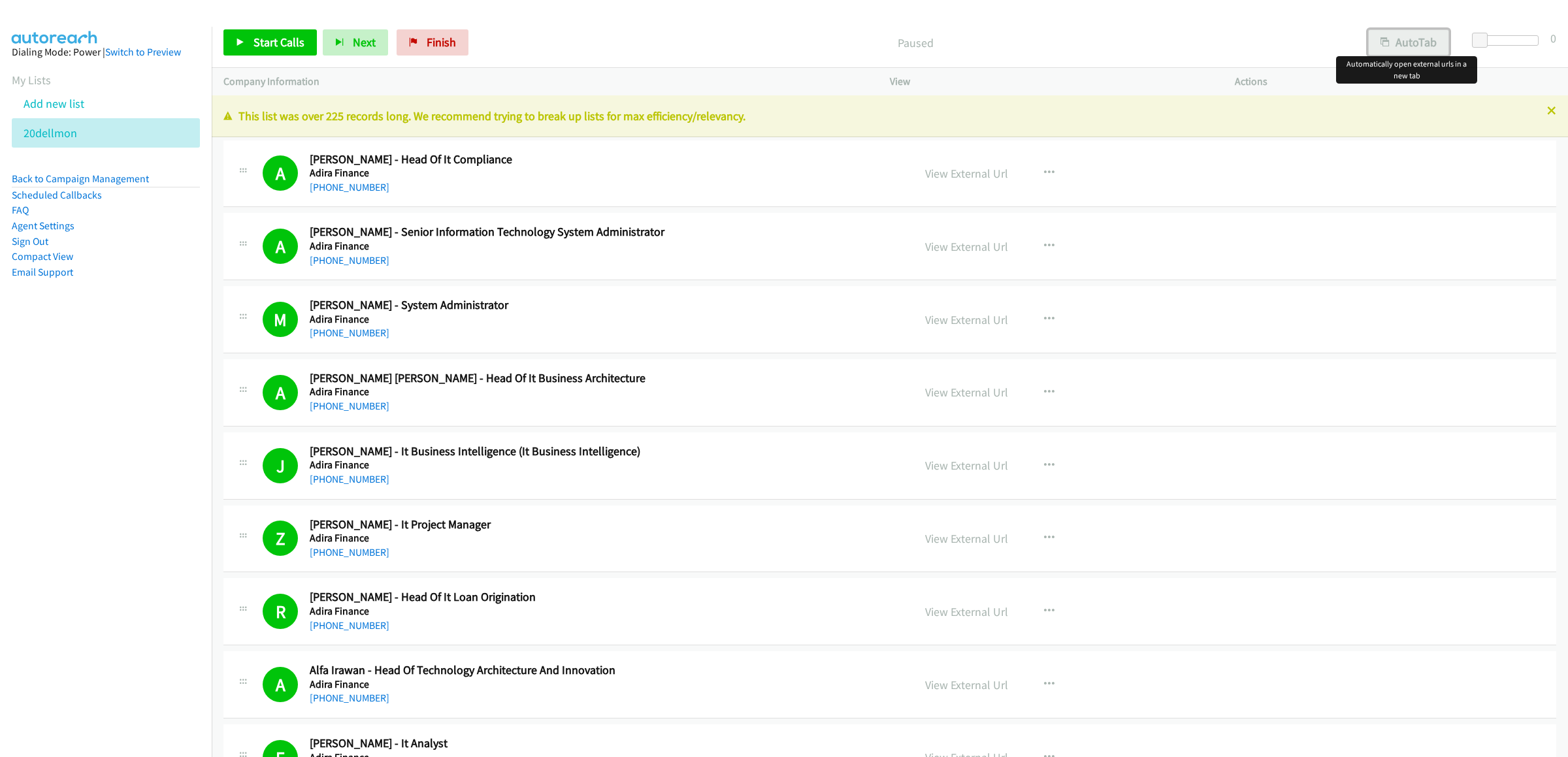
click at [1406, 38] on button "AutoTab" at bounding box center [1408, 43] width 81 height 26
click at [1156, 42] on p "Paused" at bounding box center [914, 43] width 857 height 18
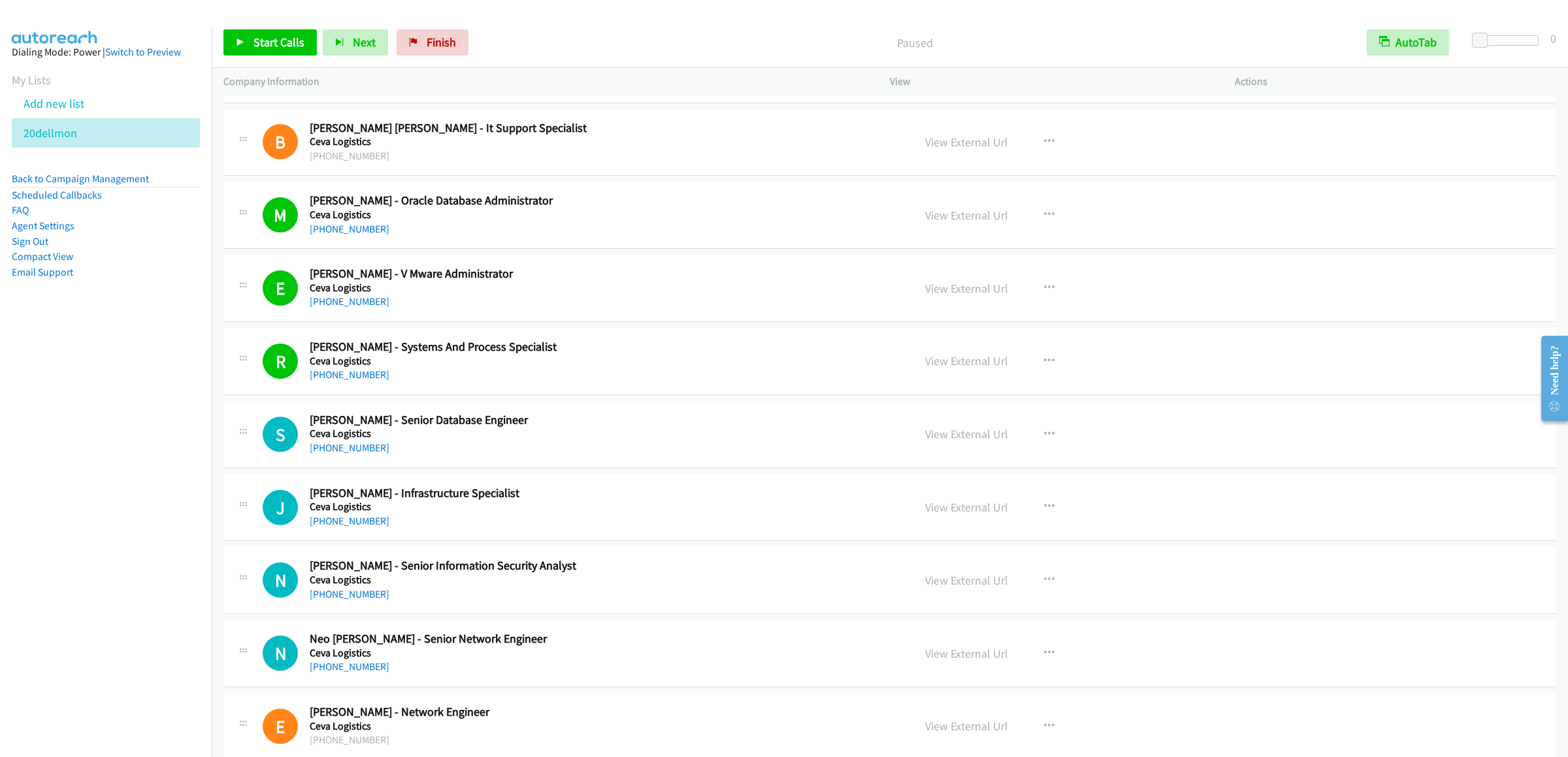
click at [1062, 456] on div "View External Url View External Url Schedule/Manage Callback Start Calls Here R…" at bounding box center [1091, 434] width 357 height 43
click at [1050, 447] on button "button" at bounding box center [1049, 435] width 35 height 26
click at [959, 532] on link "Start Calls Here" at bounding box center [979, 520] width 174 height 26
click at [257, 40] on span "Start Calls" at bounding box center [279, 42] width 51 height 15
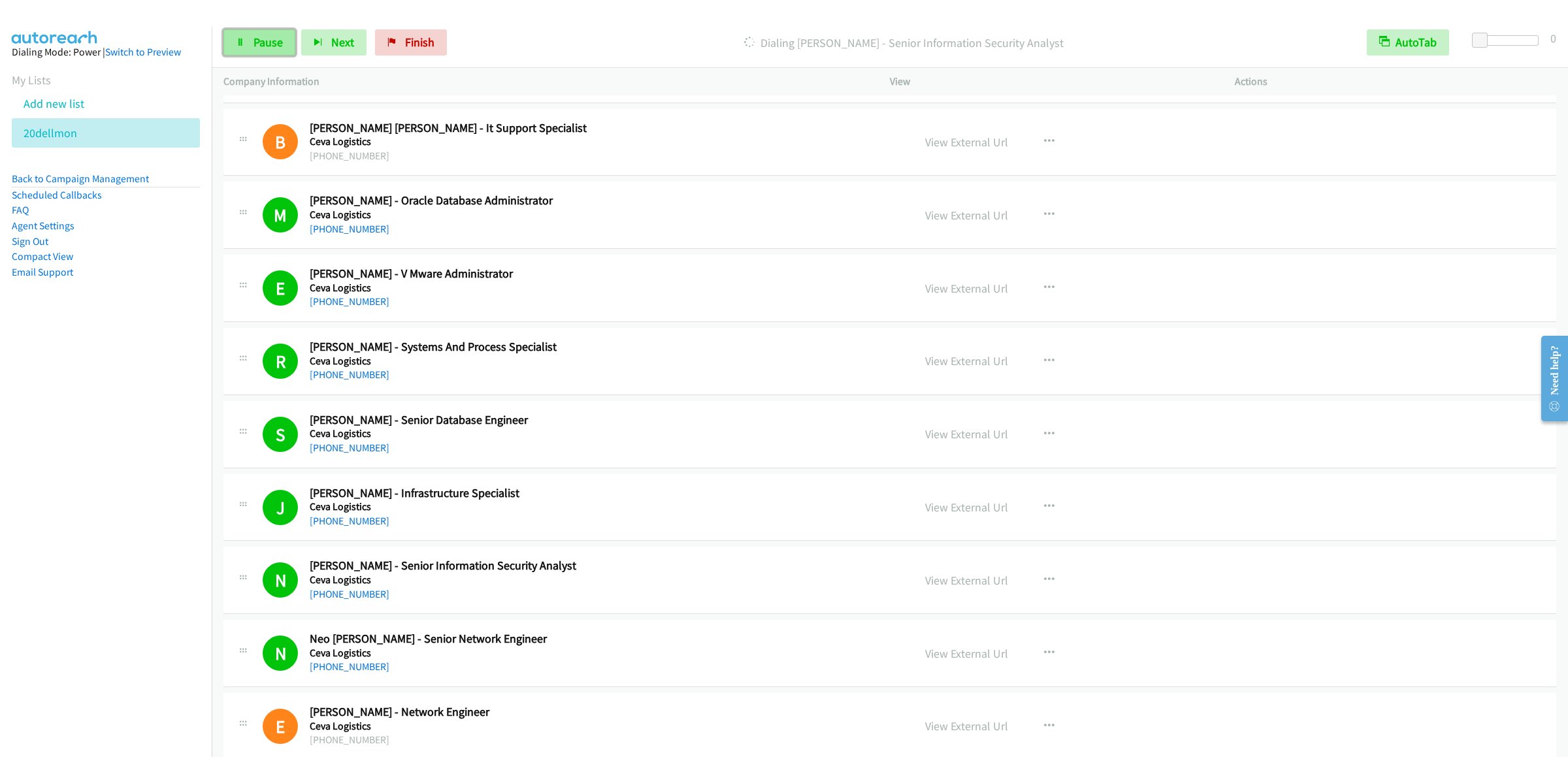
click at [242, 42] on icon at bounding box center [240, 43] width 9 height 9
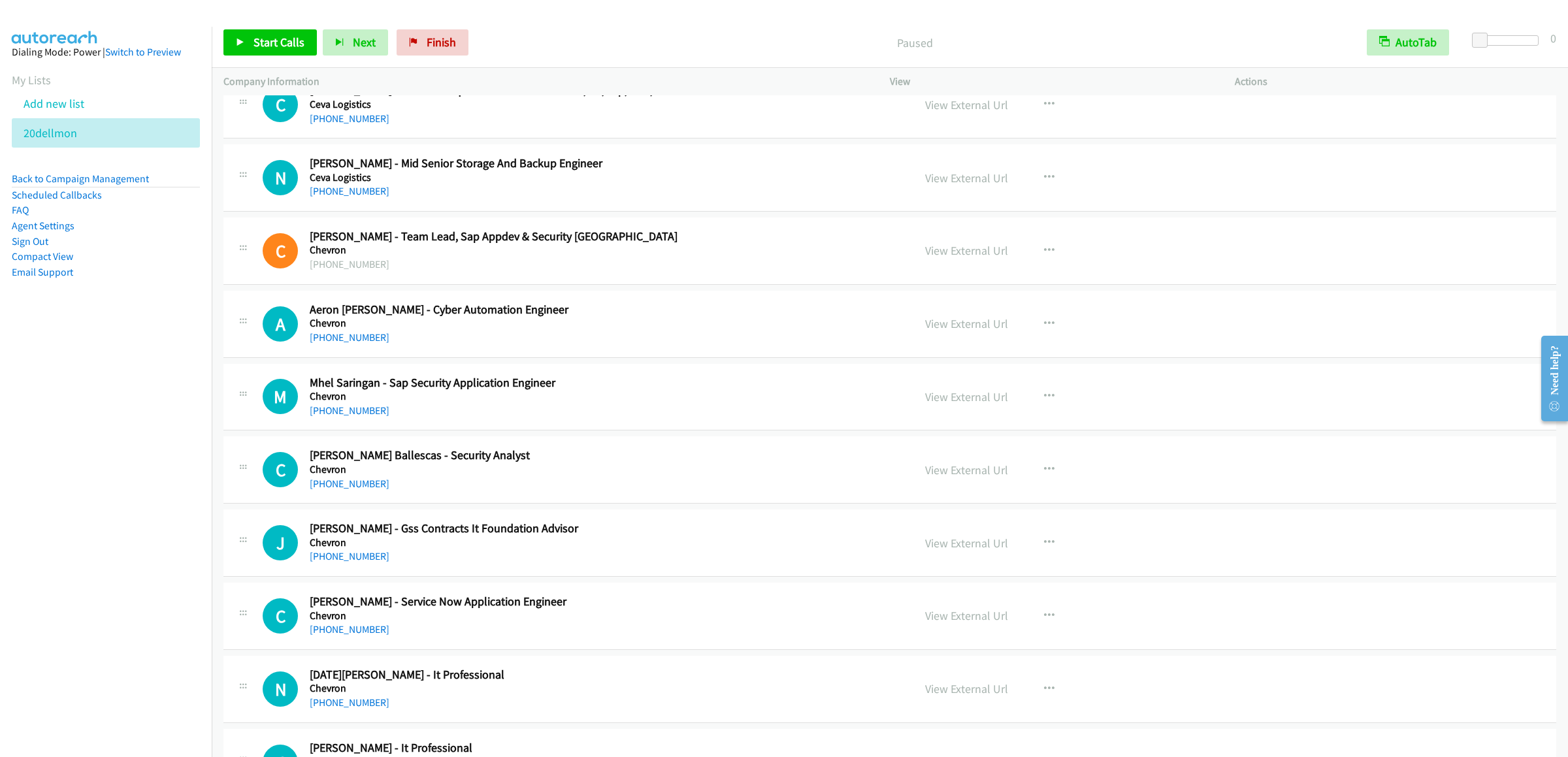
scroll to position [10528, 0]
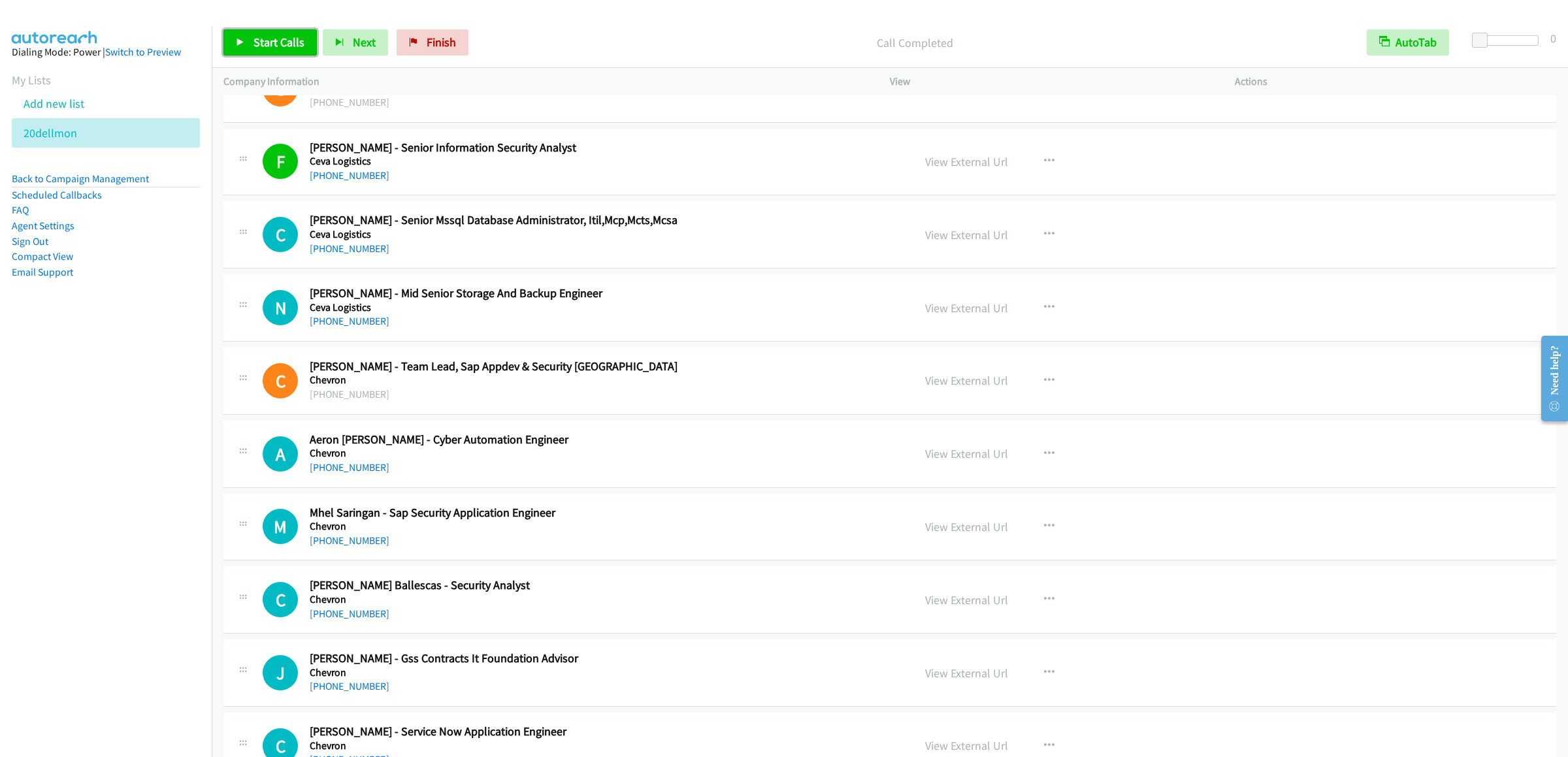
click at [285, 39] on span "Start Calls" at bounding box center [279, 42] width 51 height 15
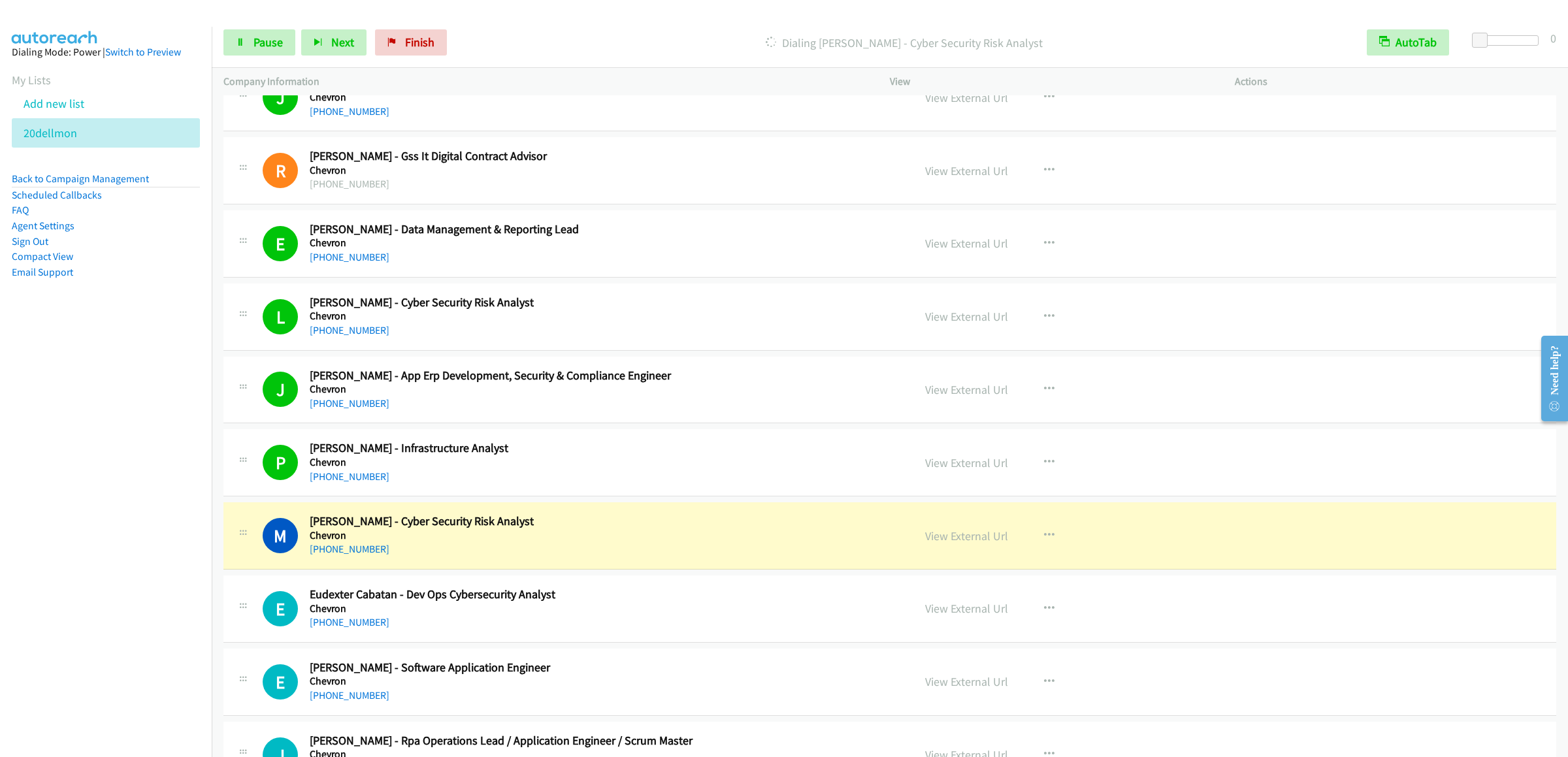
scroll to position [12226, 0]
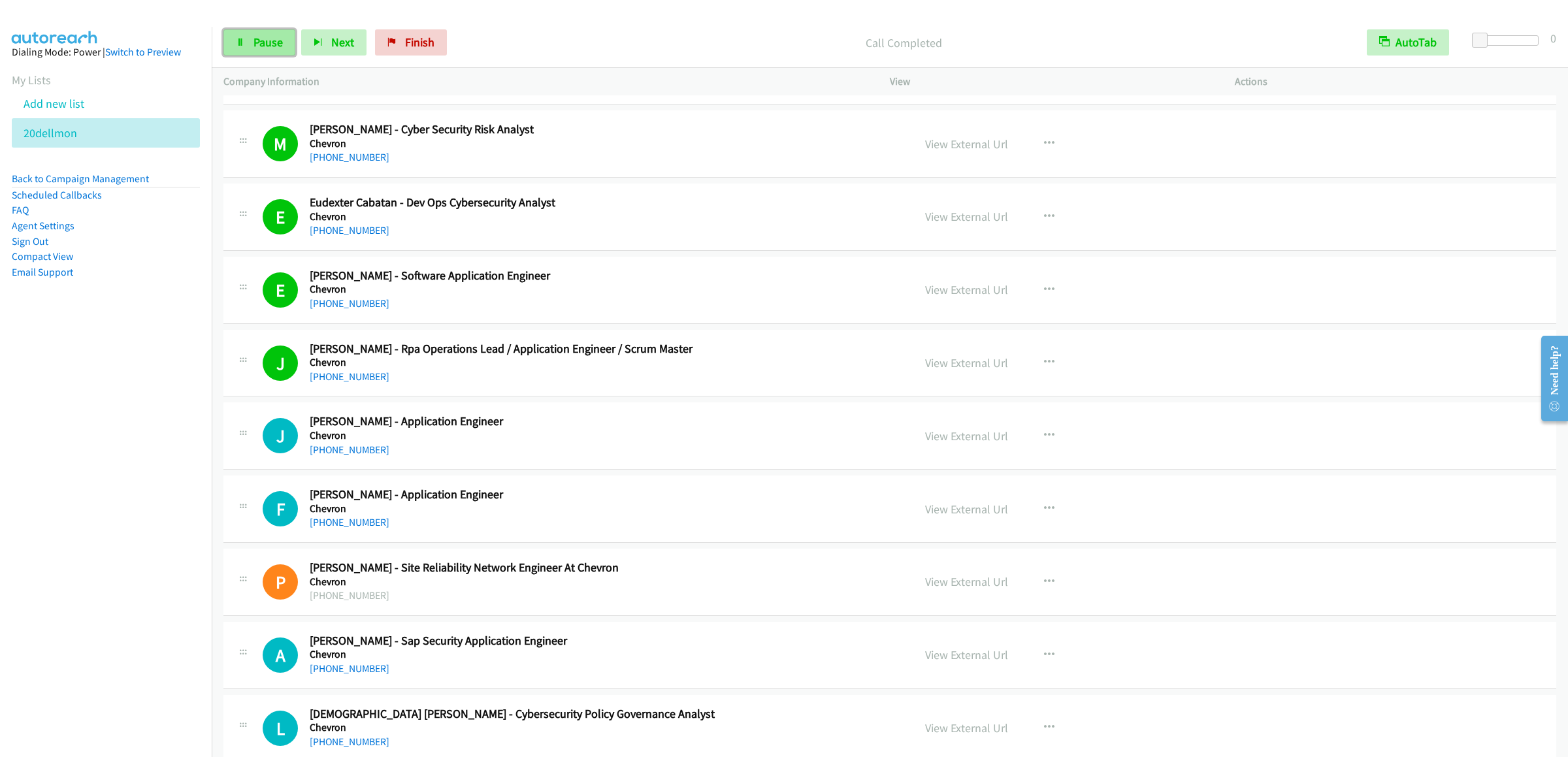
click at [269, 47] on span "Pause" at bounding box center [268, 42] width 30 height 15
click at [268, 43] on span "Start Calls" at bounding box center [279, 42] width 51 height 15
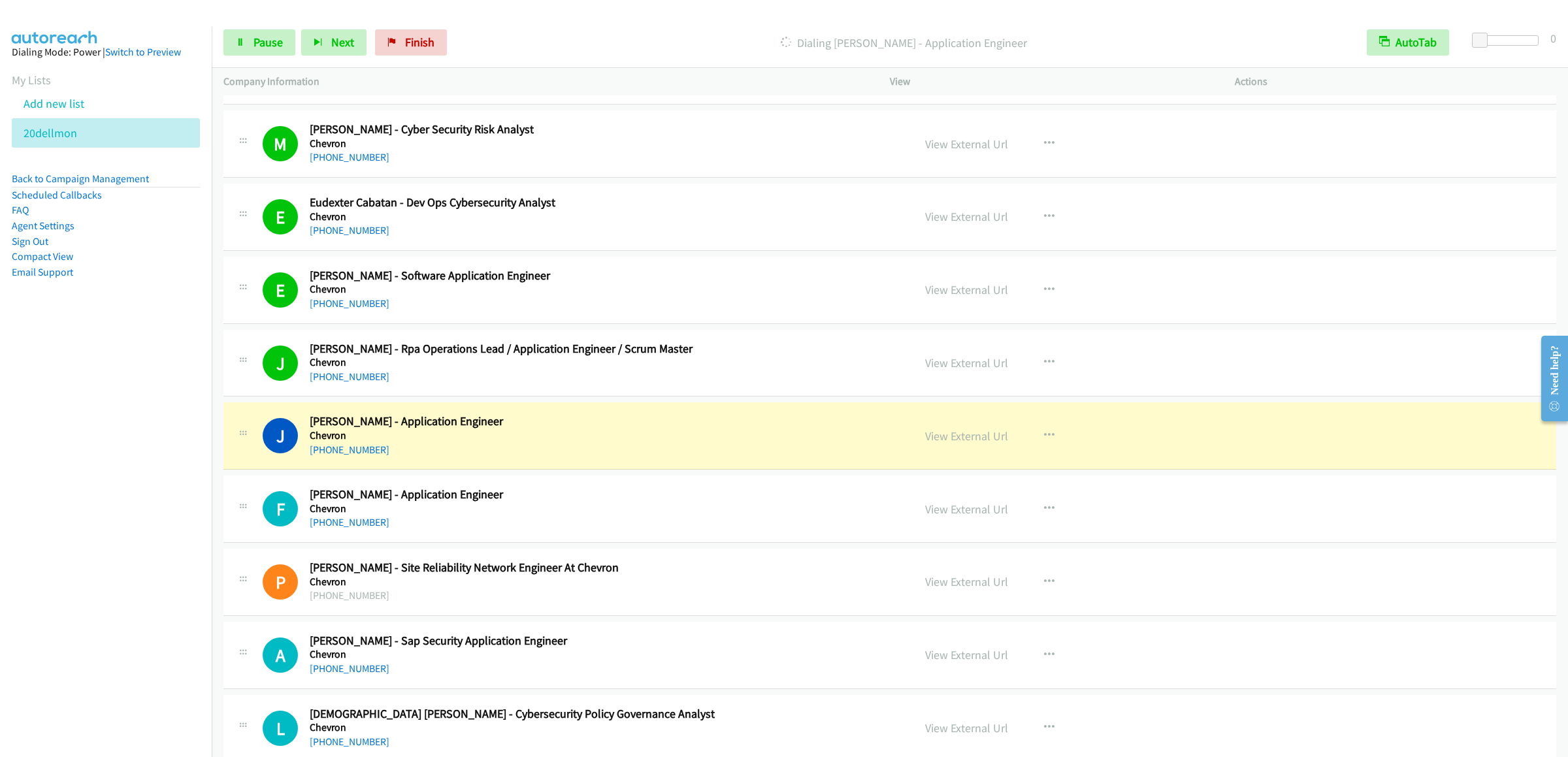
scroll to position [12487, 0]
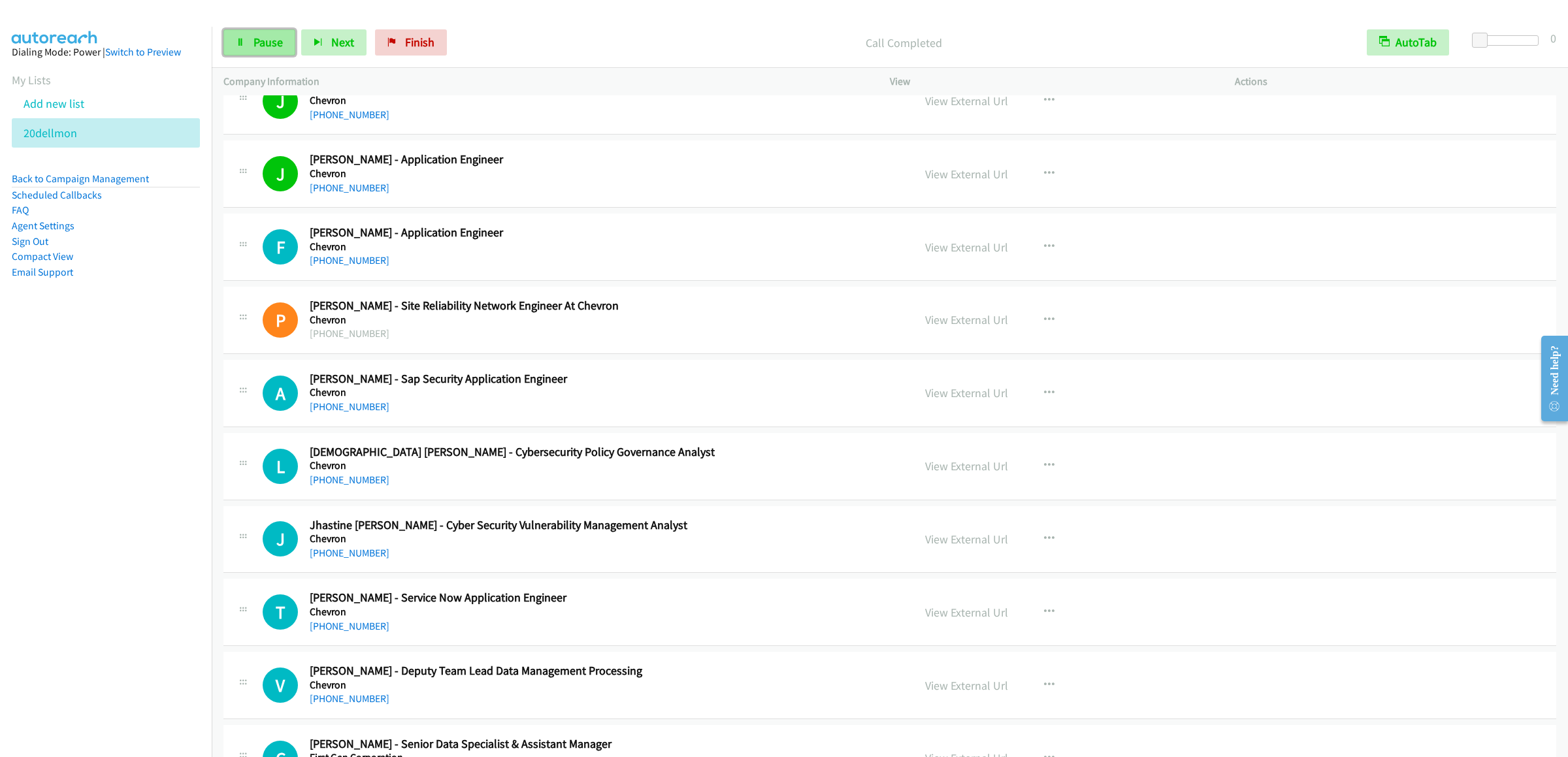
click at [277, 43] on span "Pause" at bounding box center [268, 42] width 30 height 15
click at [724, 53] on div "Paused" at bounding box center [914, 43] width 881 height 26
click at [1200, 23] on div "Start Calls Pause Next Finish Paused AutoTab AutoTab 0" at bounding box center [890, 43] width 1356 height 50
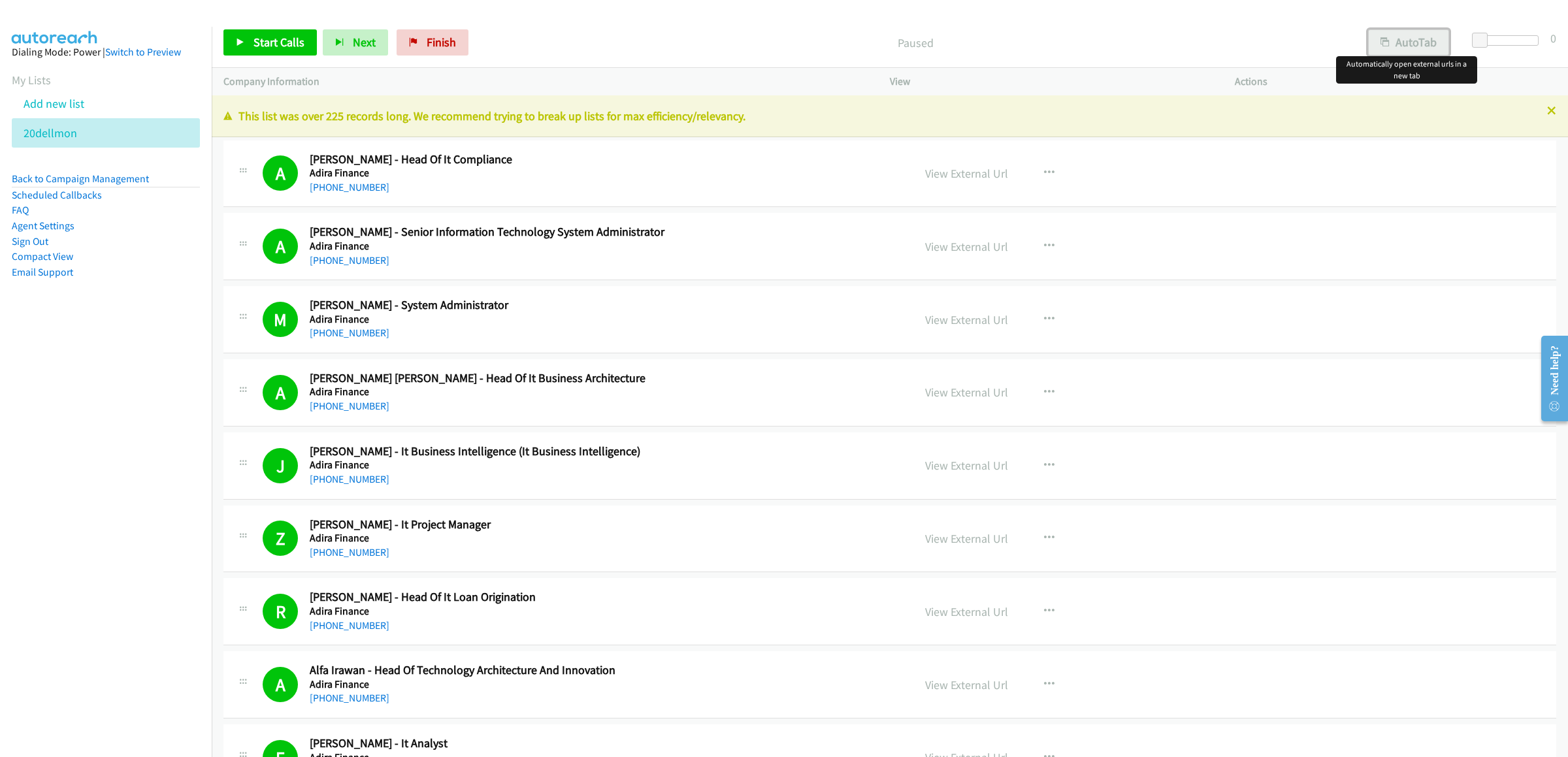
click at [1409, 48] on button "AutoTab" at bounding box center [1408, 43] width 81 height 26
click at [1110, 47] on p "Paused" at bounding box center [914, 43] width 857 height 18
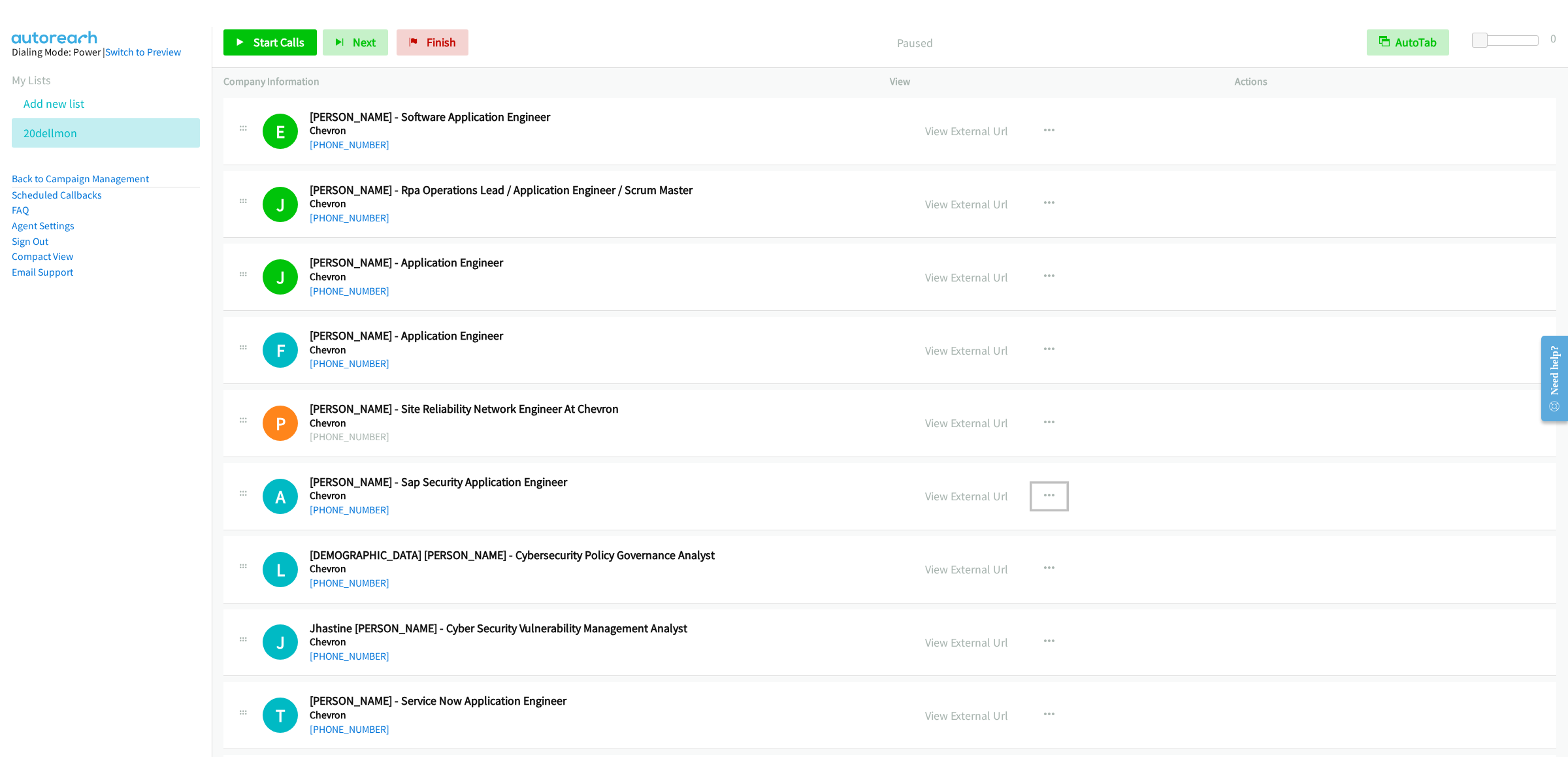
click at [1044, 502] on icon "button" at bounding box center [1049, 496] width 10 height 10
click at [971, 594] on link "Start Calls Here" at bounding box center [979, 581] width 174 height 26
click at [1032, 509] on button "button" at bounding box center [1049, 496] width 35 height 26
click at [974, 594] on link "Start Calls Here" at bounding box center [979, 581] width 174 height 26
click at [288, 43] on span "Start Calls" at bounding box center [279, 42] width 51 height 15
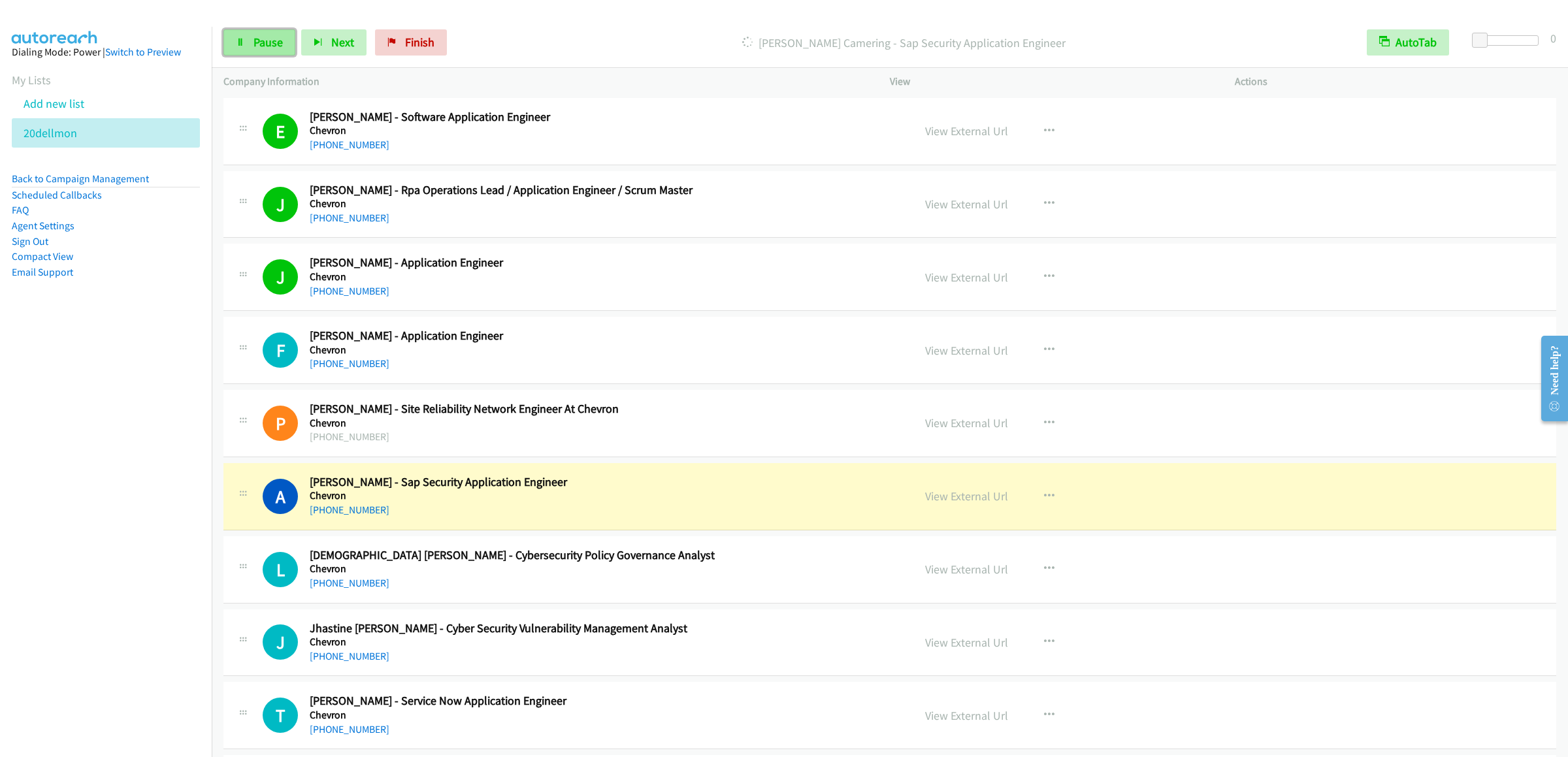
click at [255, 34] on link "Pause" at bounding box center [259, 43] width 72 height 26
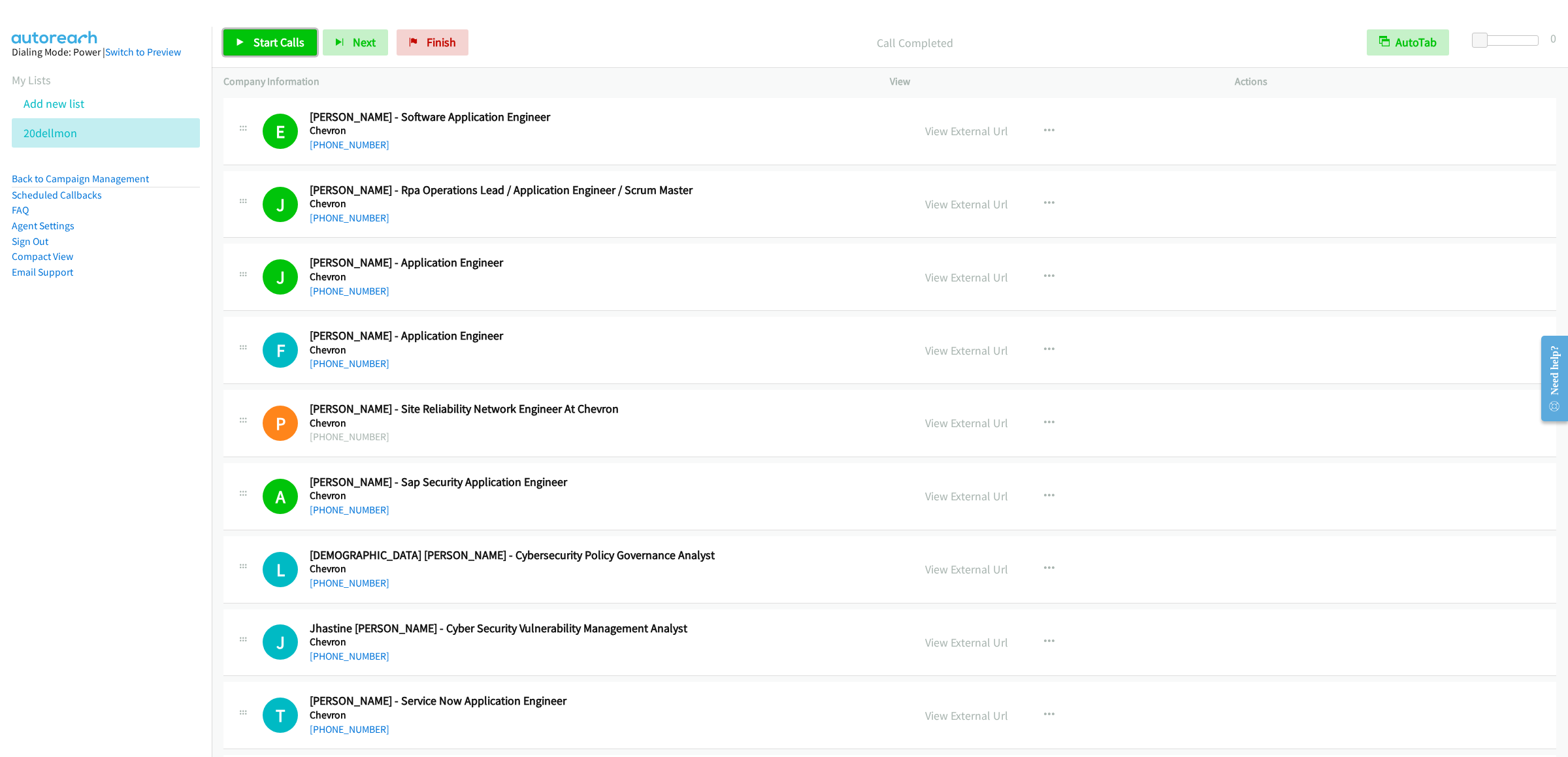
click at [288, 49] on span "Start Calls" at bounding box center [279, 42] width 51 height 15
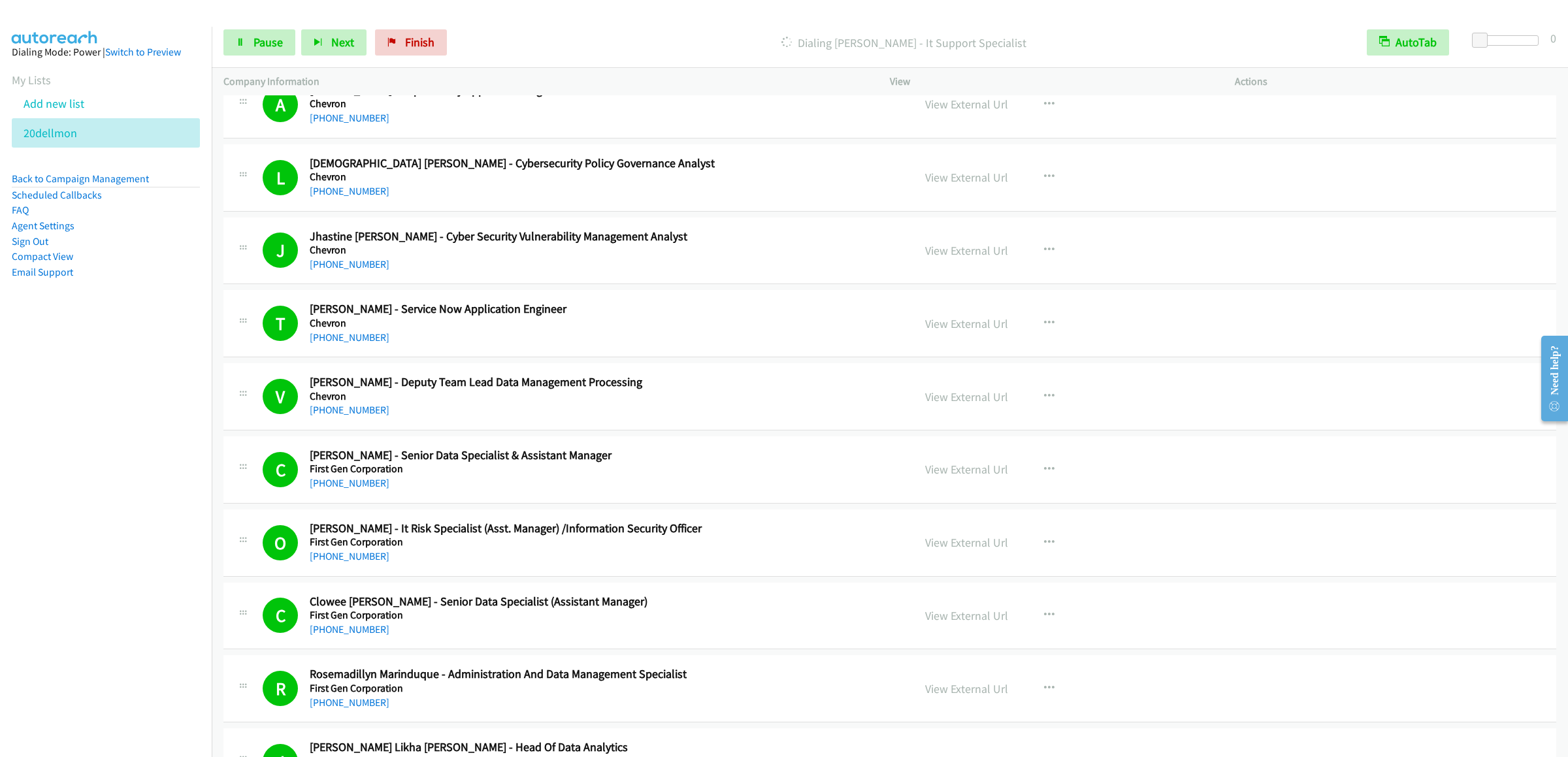
scroll to position [13299, 0]
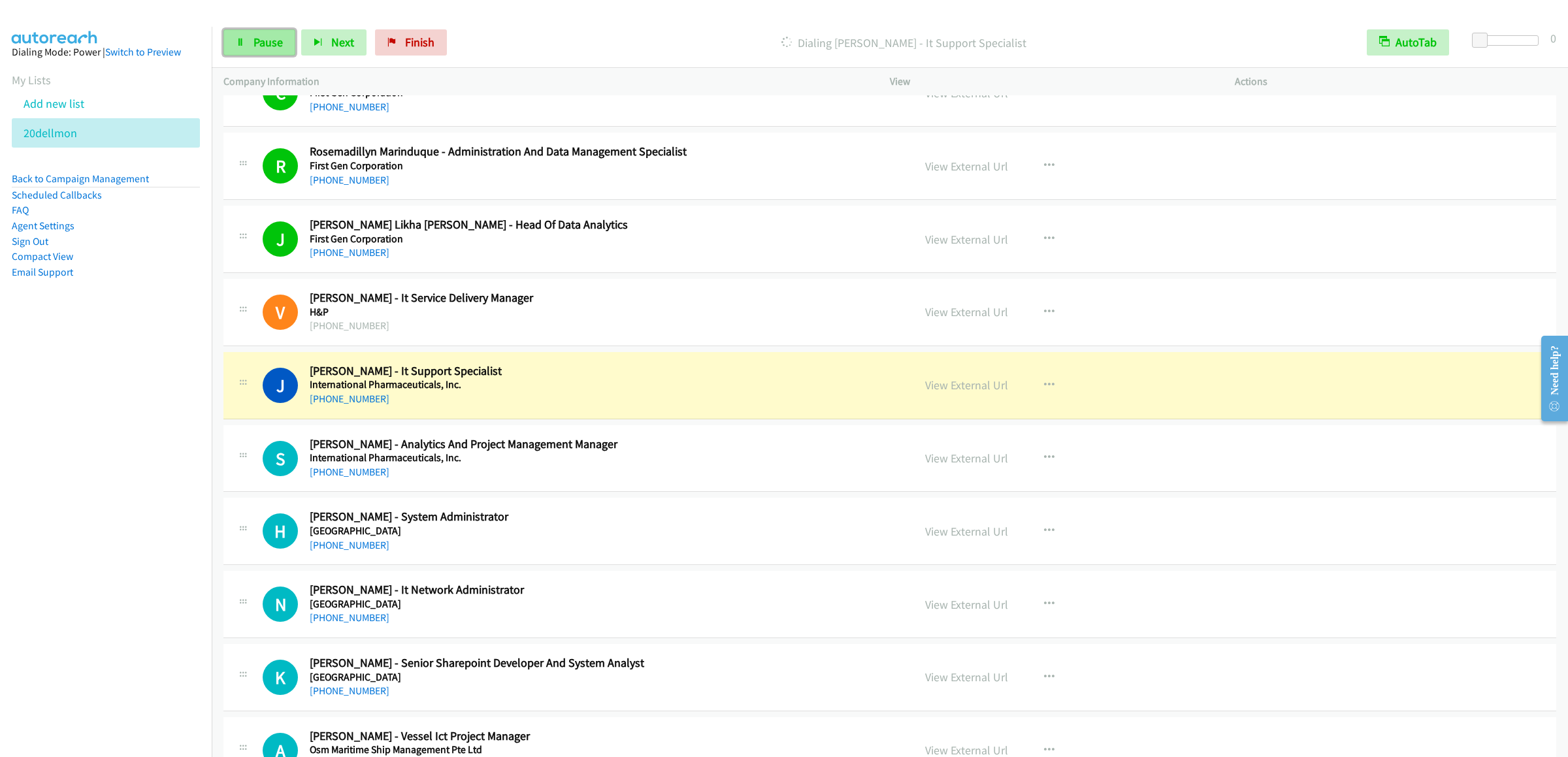
click at [239, 55] on link "Pause" at bounding box center [259, 43] width 72 height 26
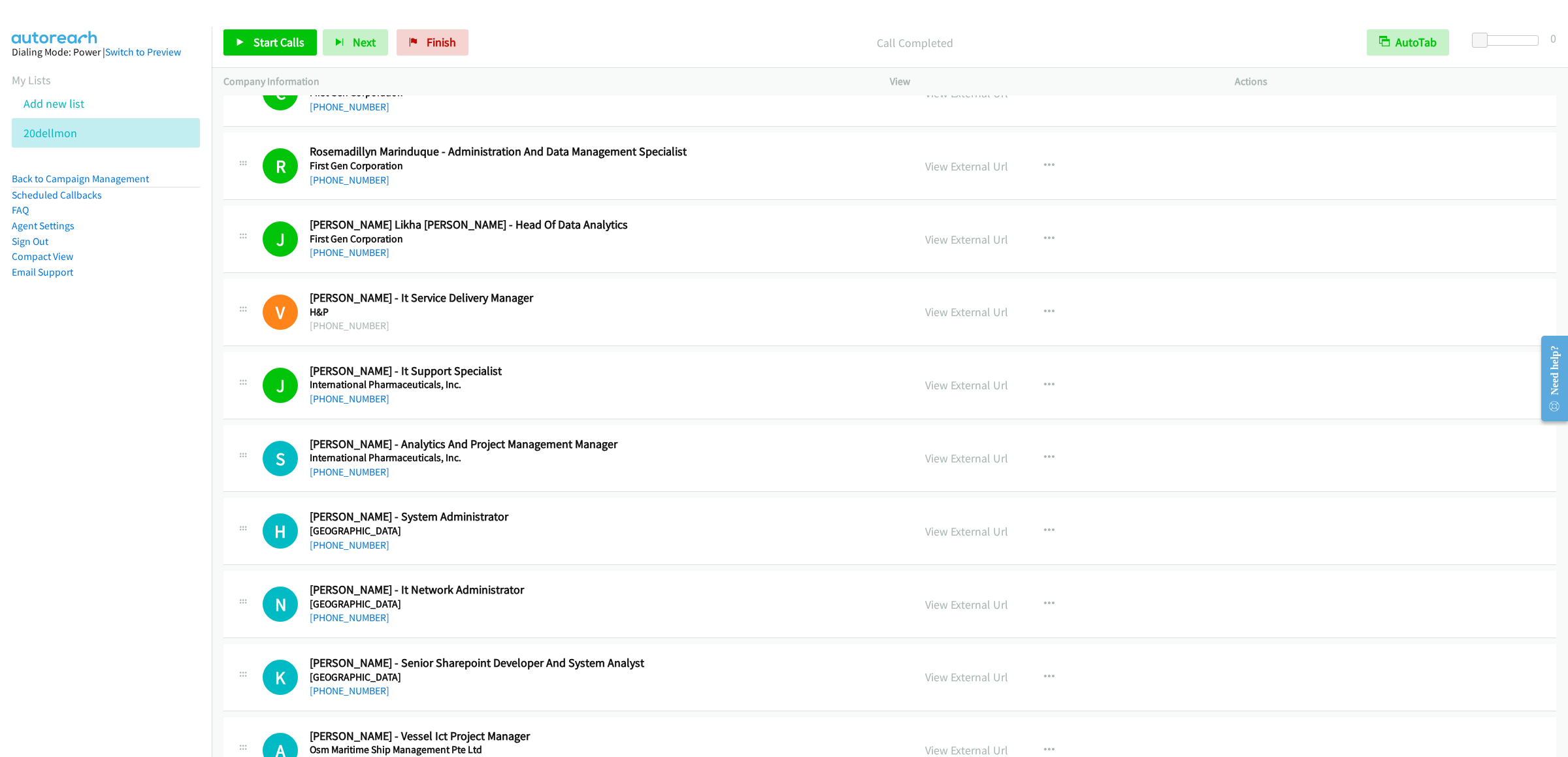
scroll to position [13560, 0]
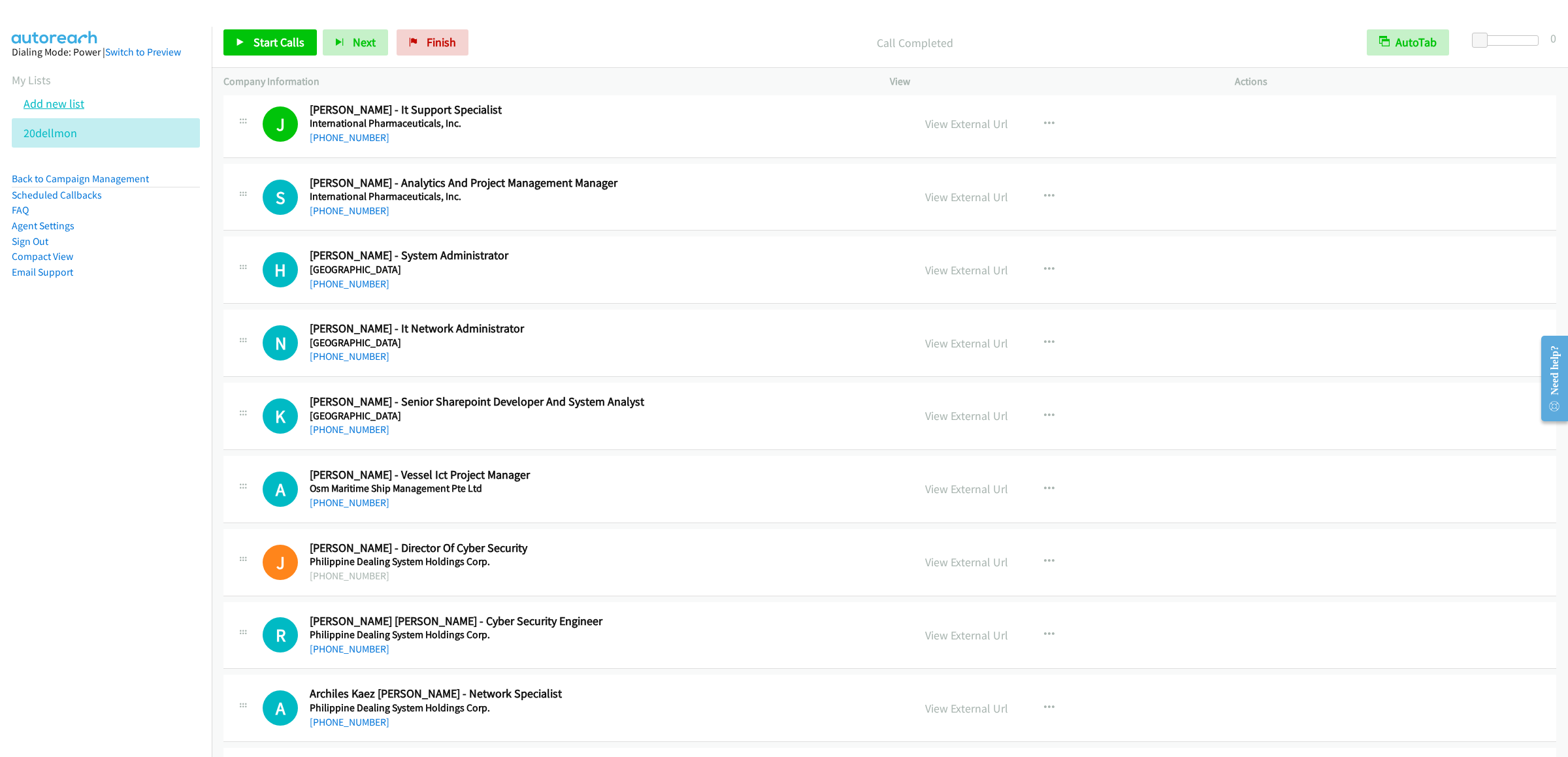
click at [43, 111] on link "Add new list" at bounding box center [54, 104] width 61 height 15
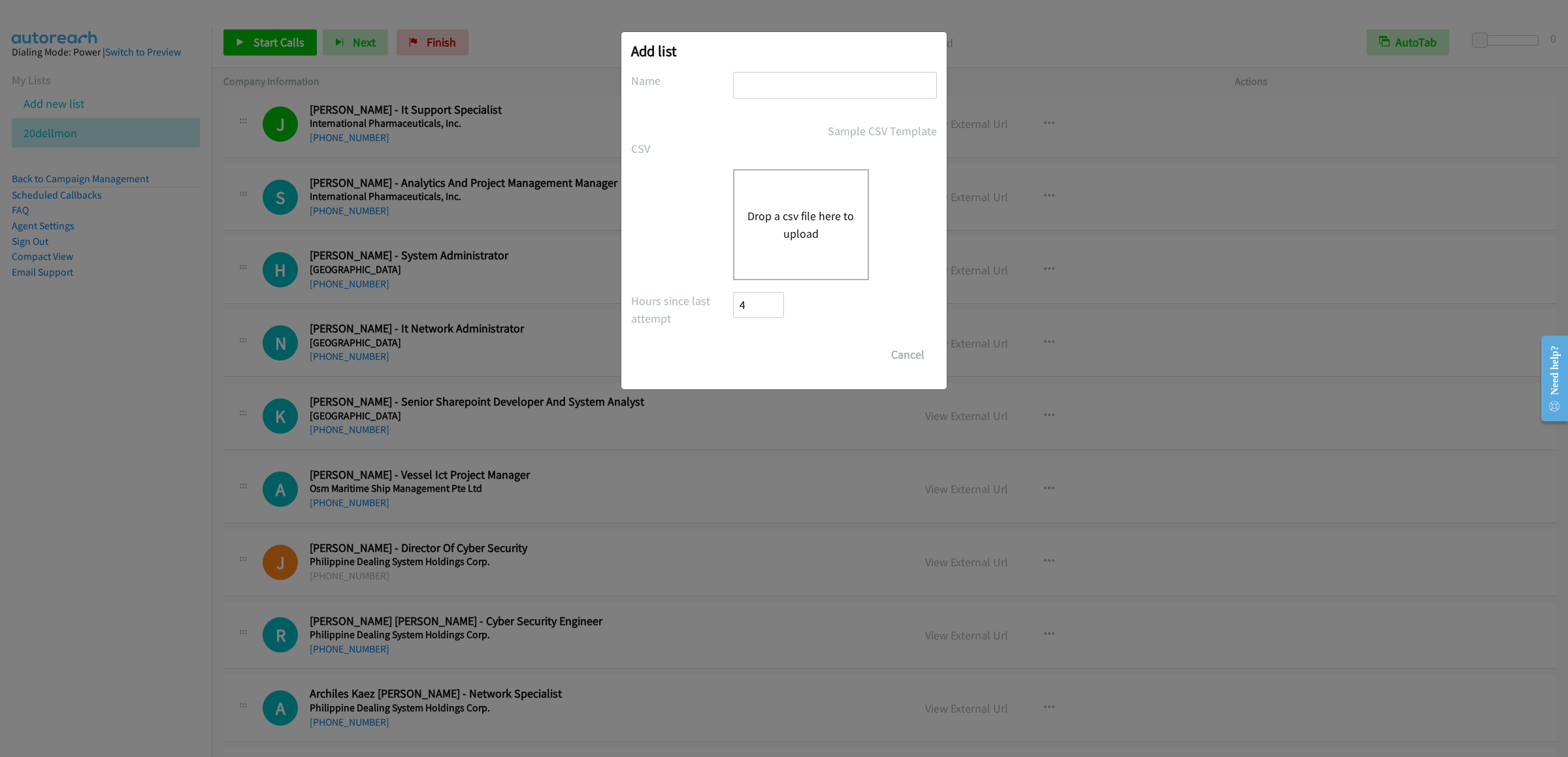
click at [774, 81] on input "text" at bounding box center [834, 85] width 204 height 27
type input "dellph"
click at [823, 227] on button "Drop a csv file here to upload" at bounding box center [801, 224] width 107 height 35
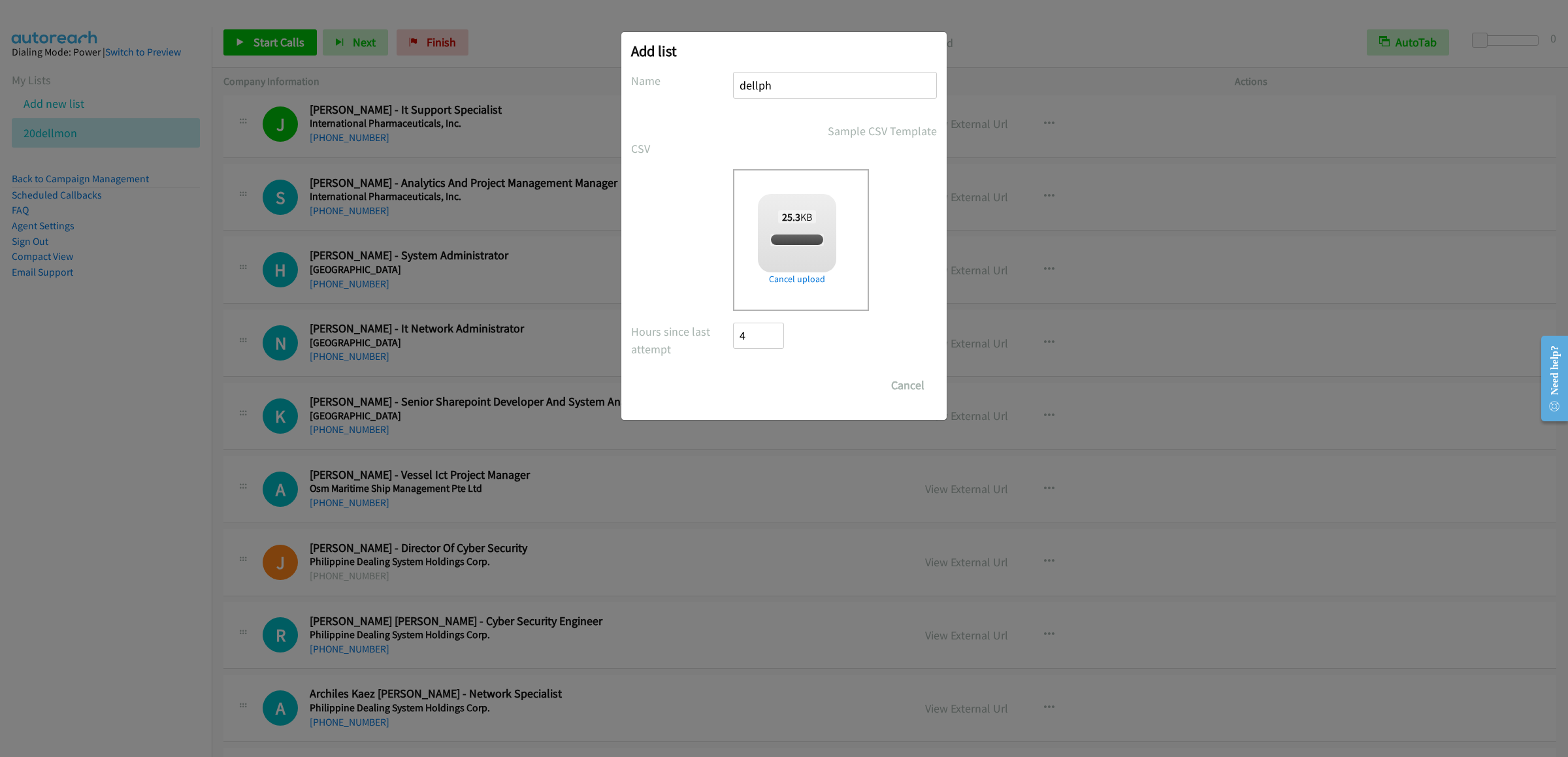
checkbox input "true"
click at [780, 386] on input "Save List" at bounding box center [767, 386] width 68 height 26
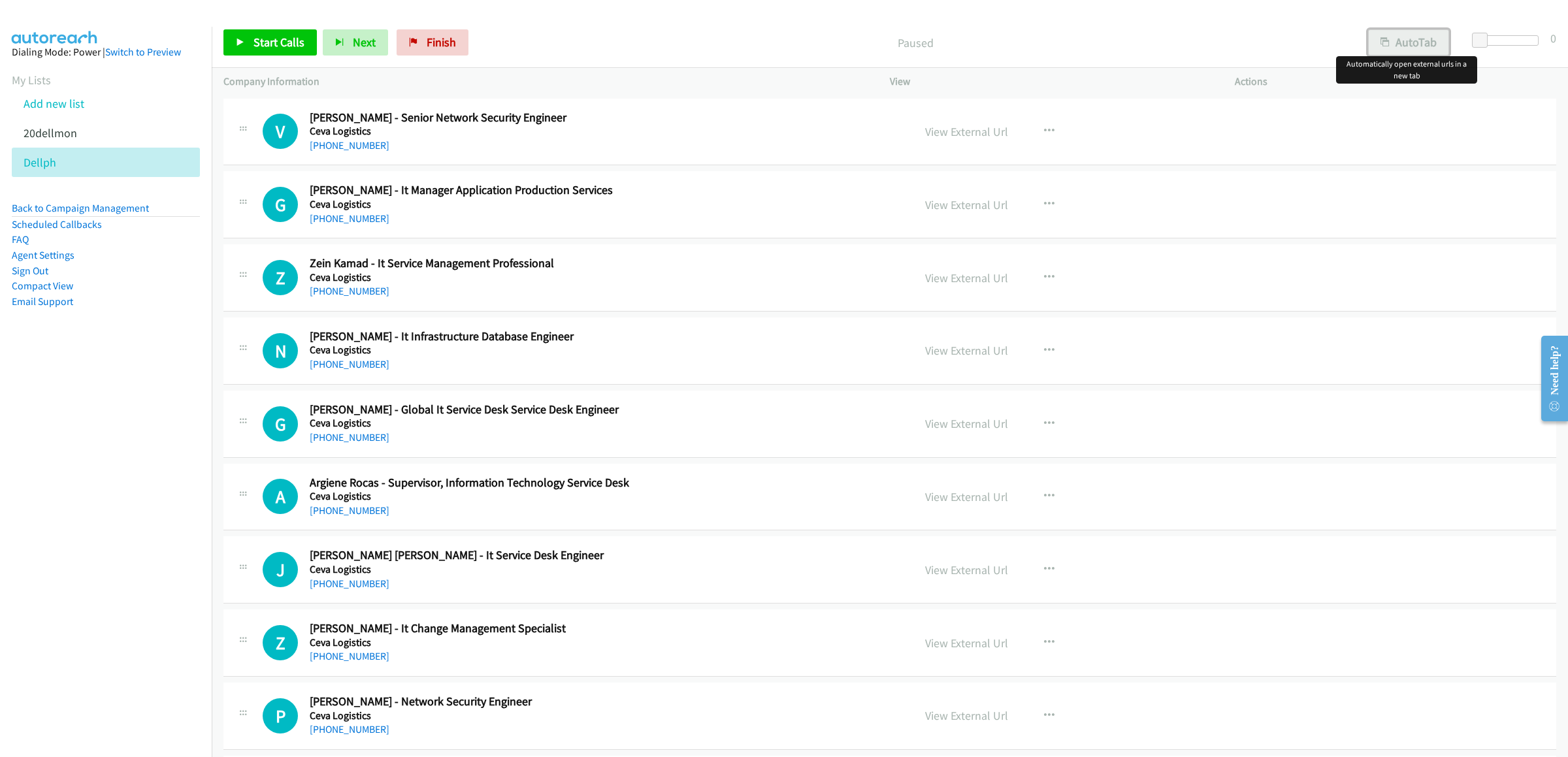
click at [1396, 34] on button "AutoTab" at bounding box center [1408, 43] width 81 height 26
click at [245, 34] on link "Start Calls" at bounding box center [270, 43] width 93 height 26
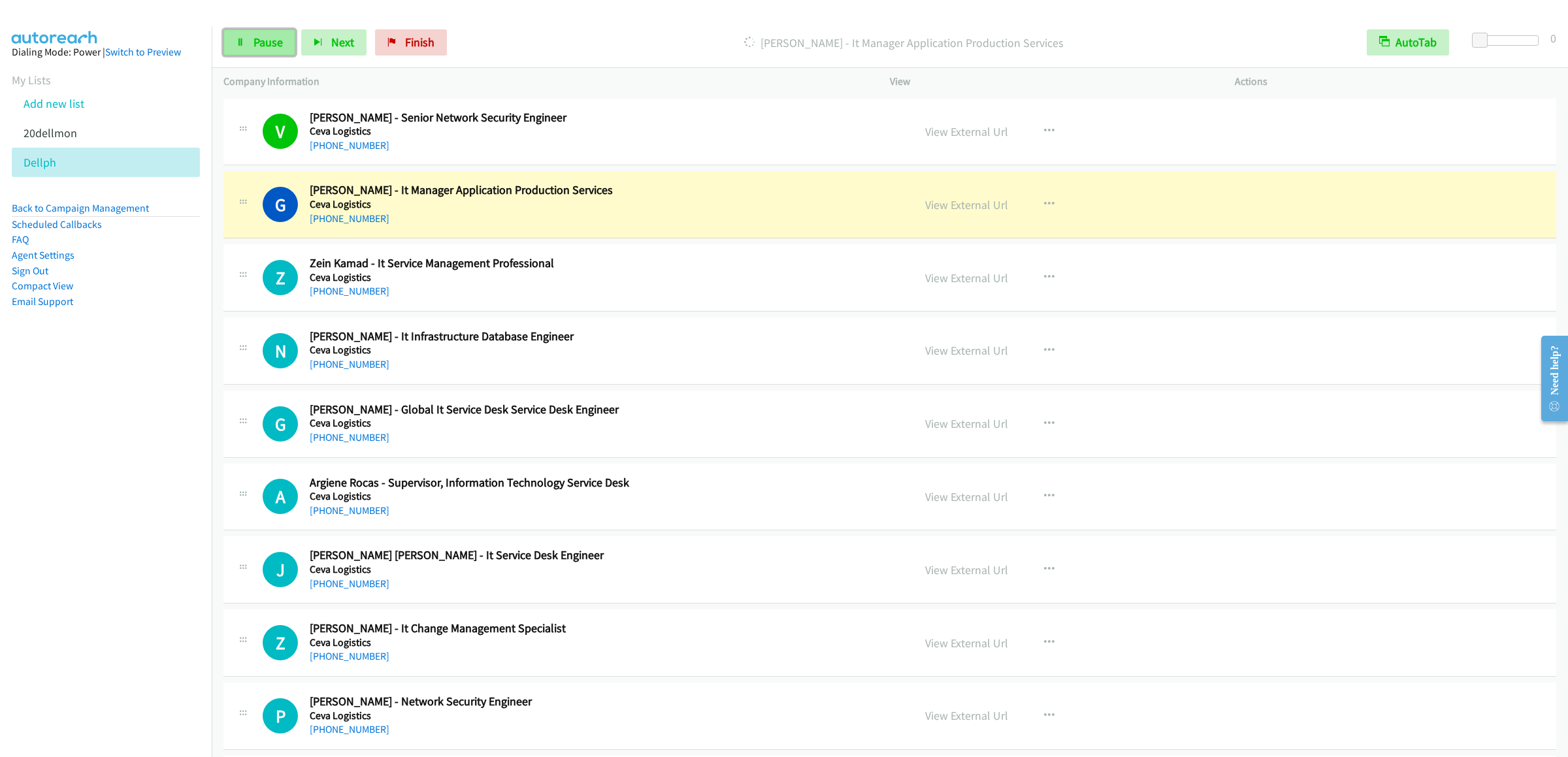
click at [243, 47] on link "Pause" at bounding box center [259, 43] width 72 height 26
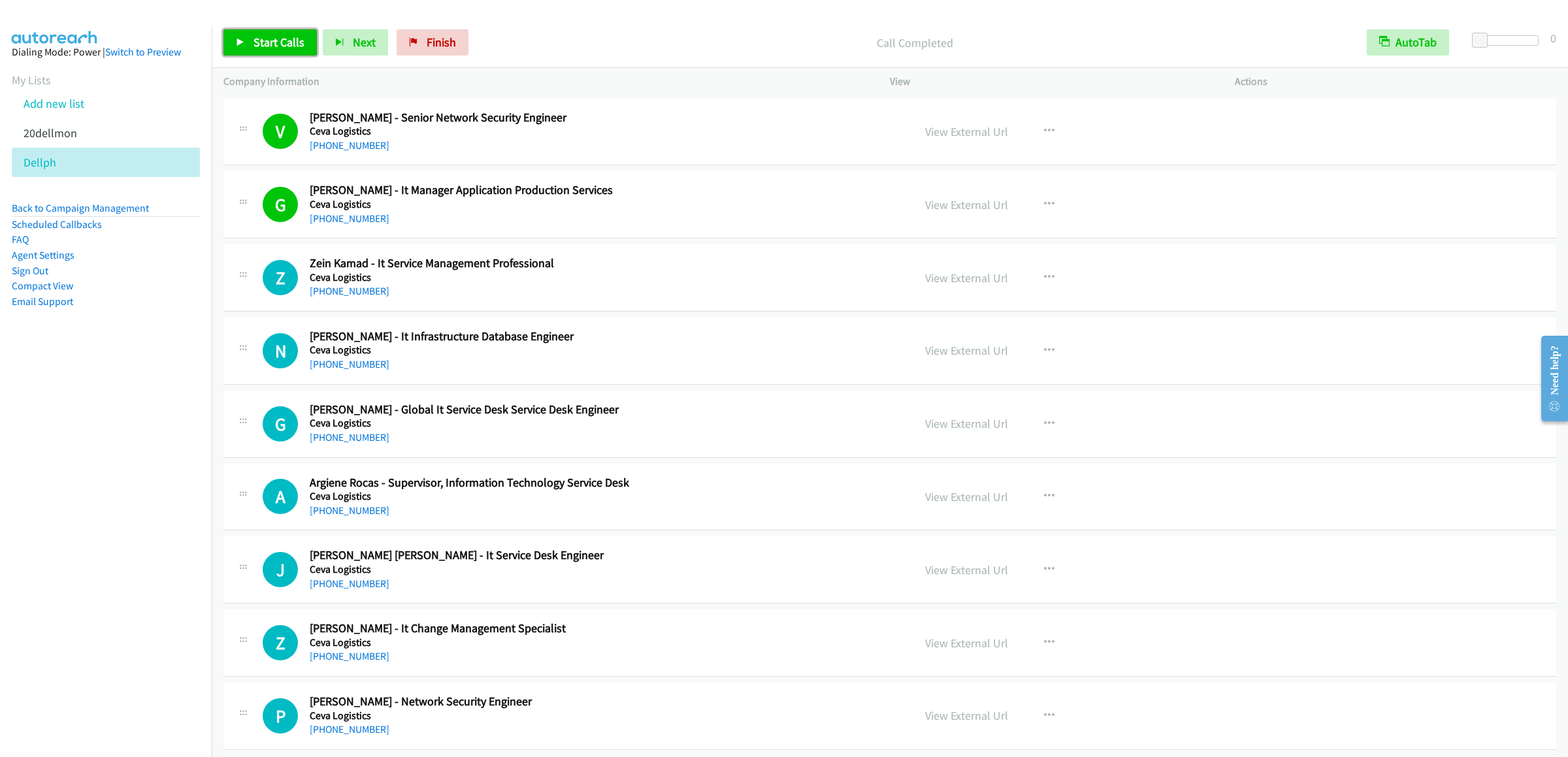
click at [259, 47] on span "Start Calls" at bounding box center [279, 42] width 51 height 15
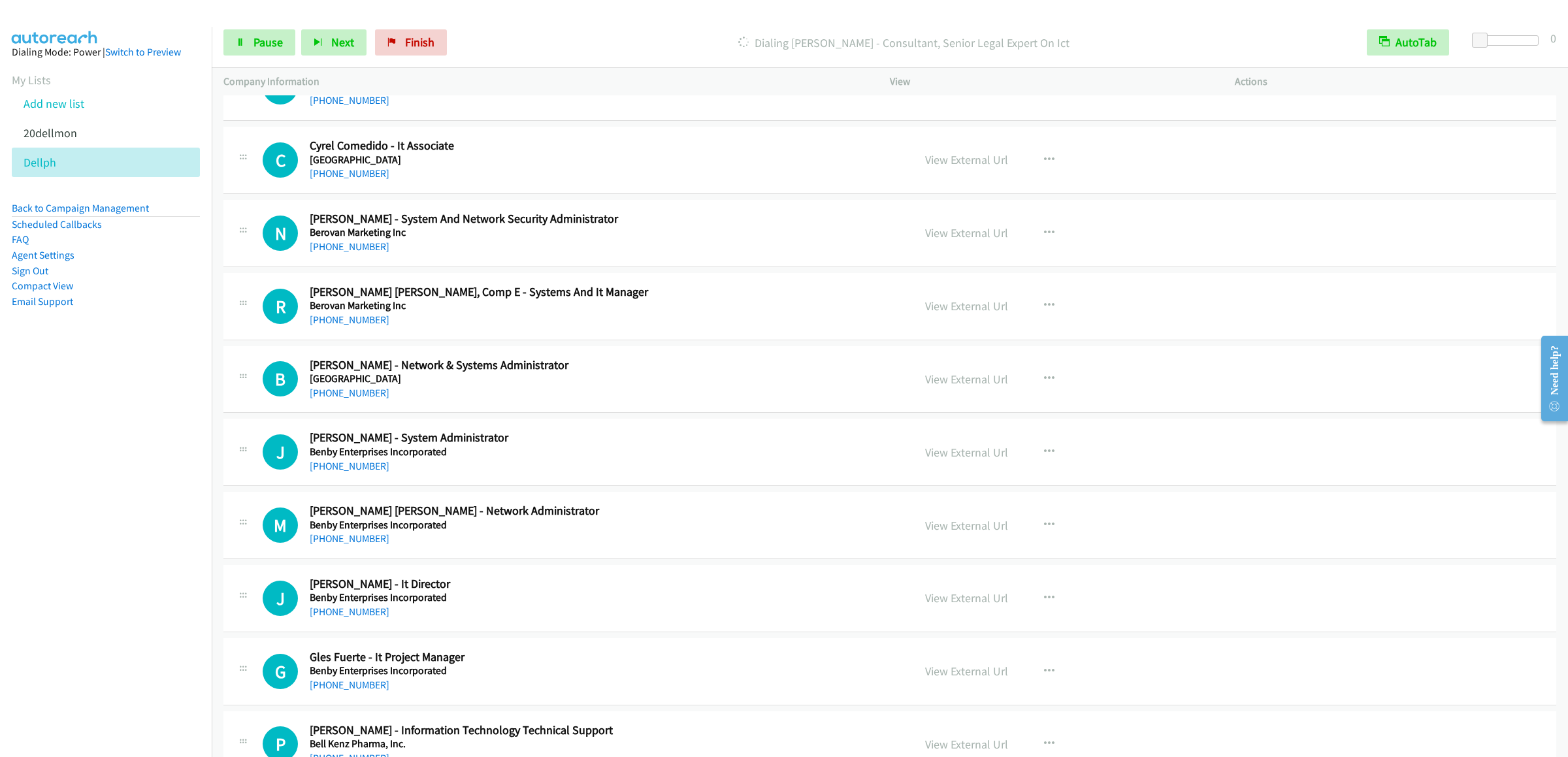
scroll to position [1960, 0]
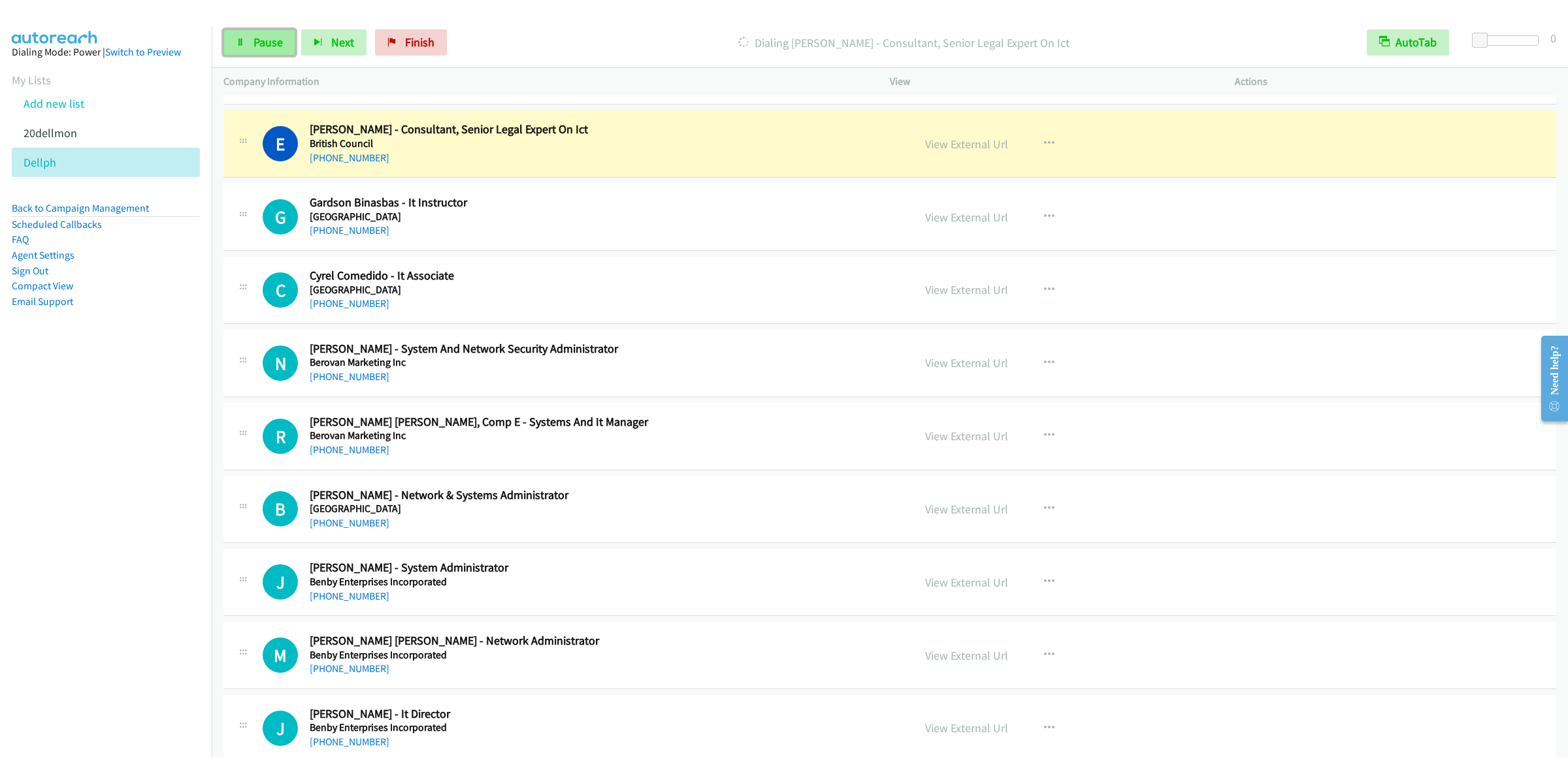
click at [238, 40] on icon at bounding box center [240, 43] width 9 height 9
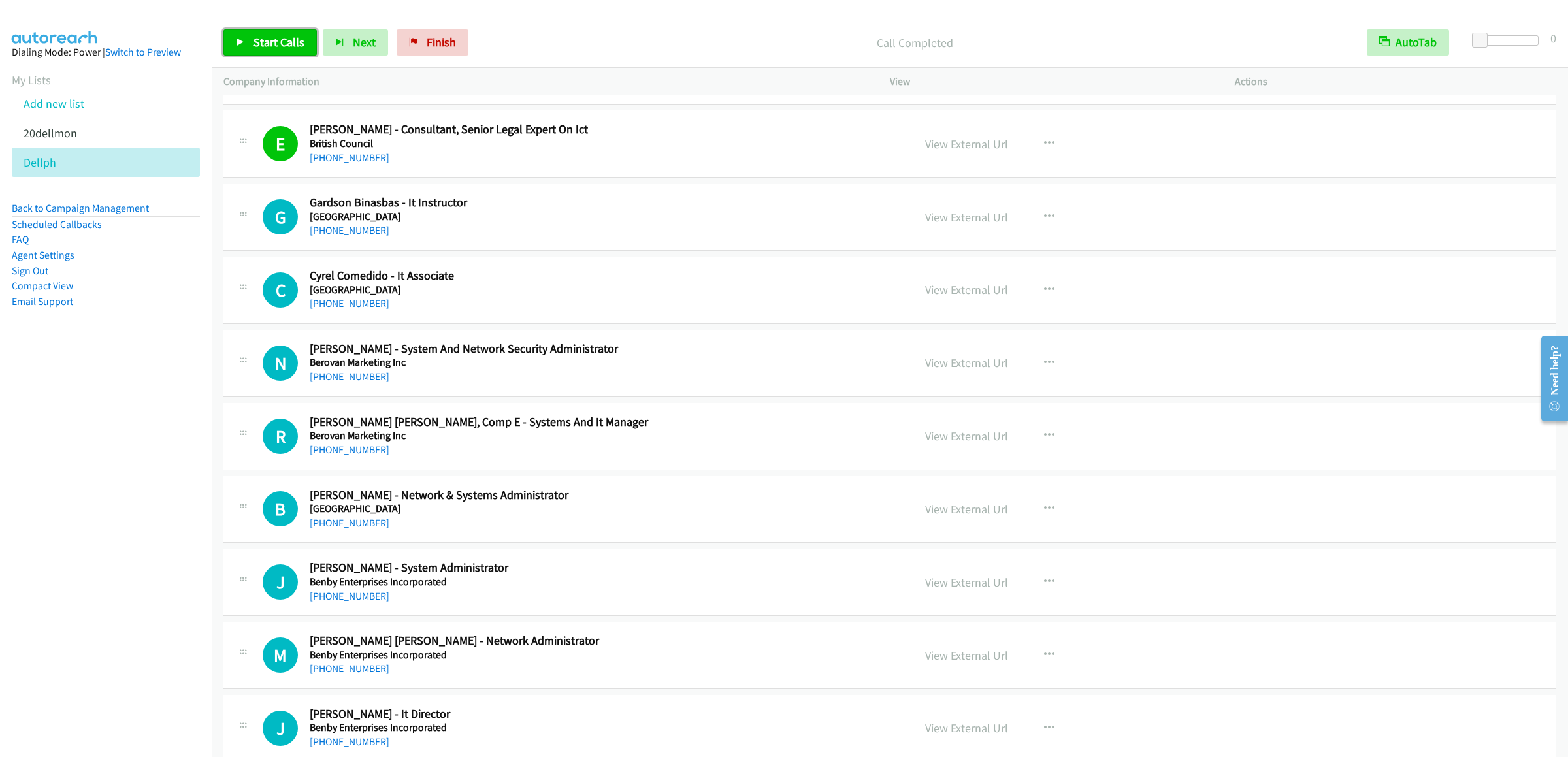
click at [275, 46] on span "Start Calls" at bounding box center [279, 42] width 51 height 15
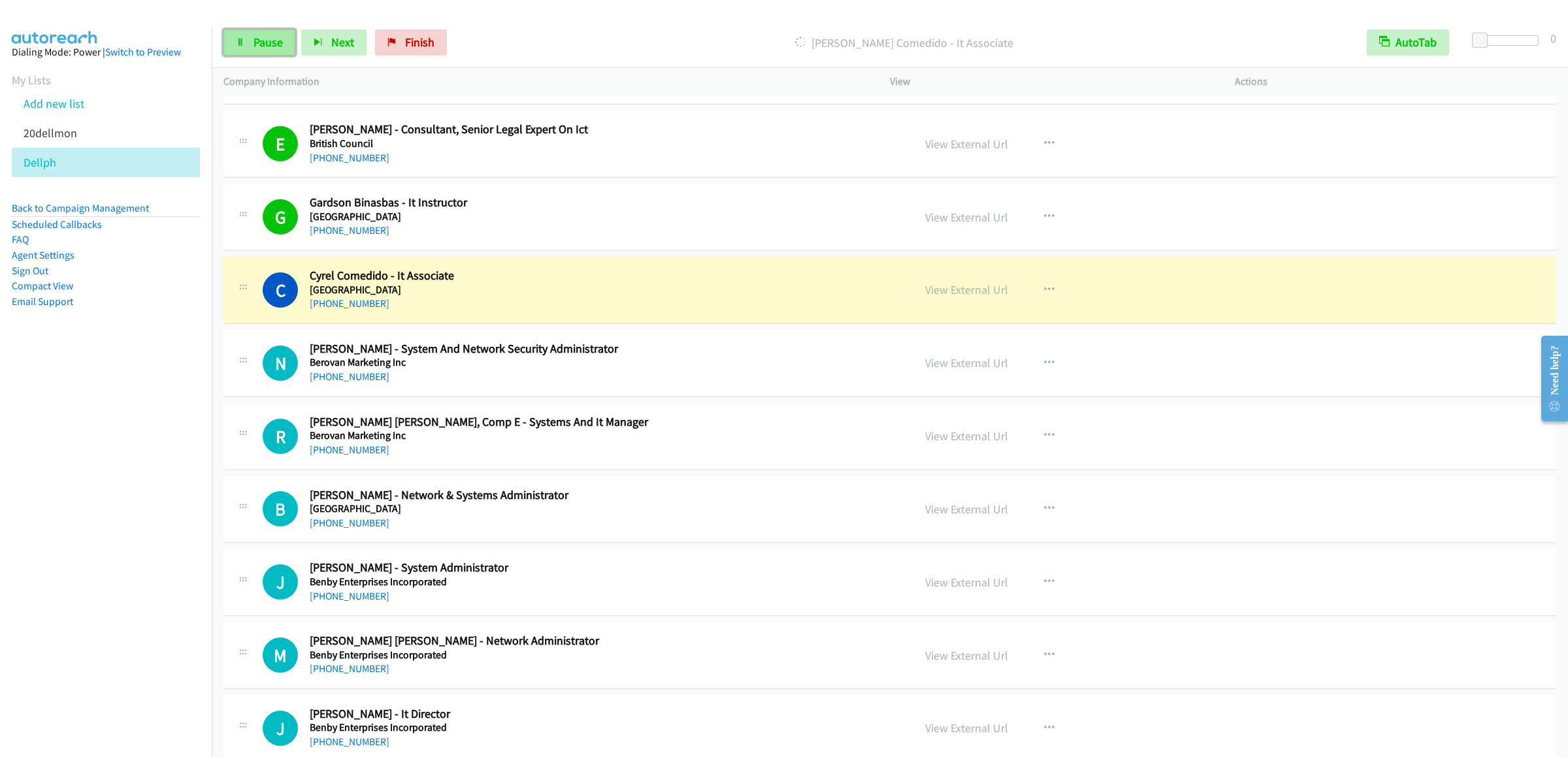
click at [241, 39] on icon at bounding box center [240, 43] width 9 height 9
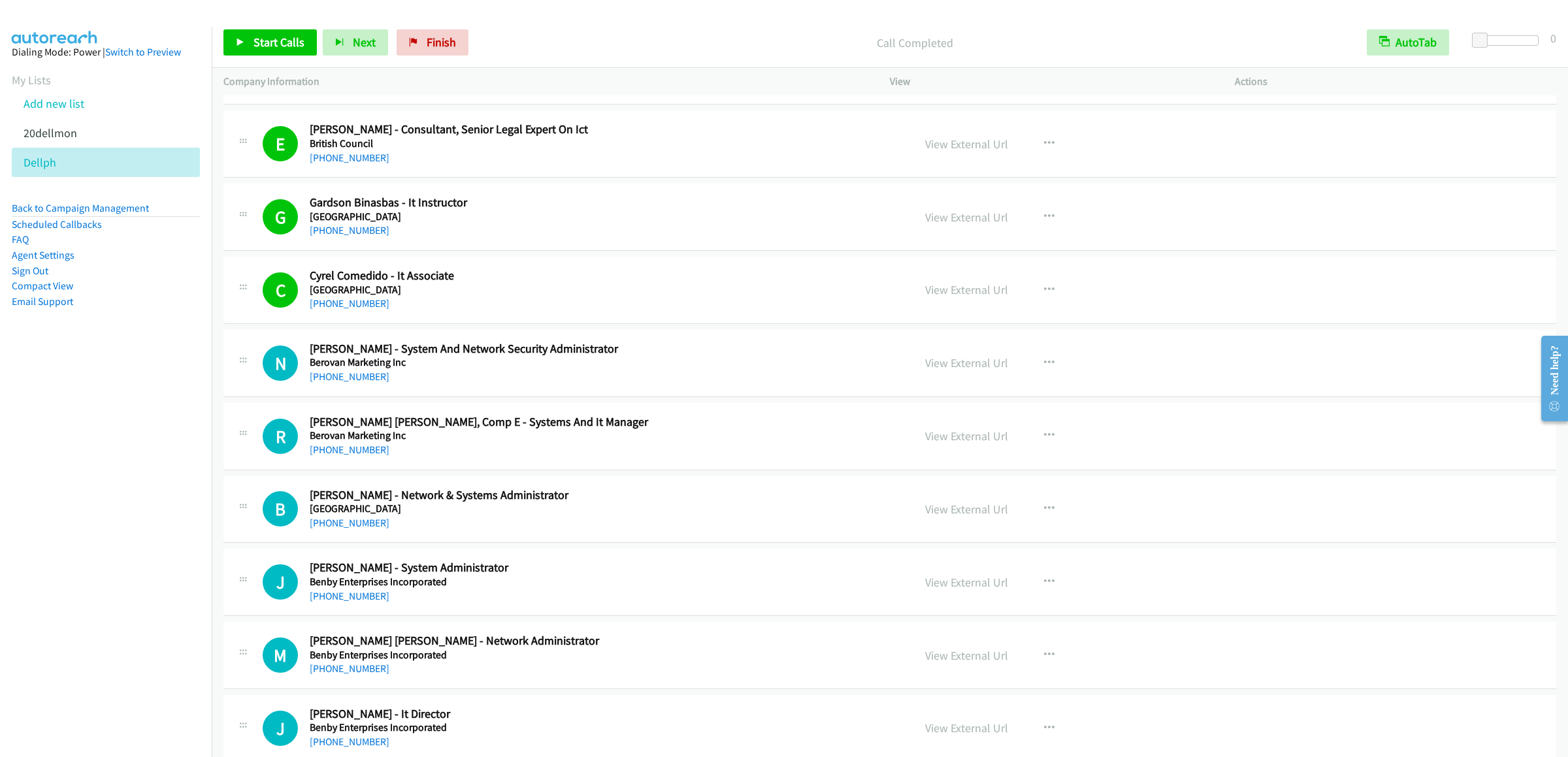
click at [237, 26] on div "Start Calls Pause Next Finish Call Completed AutoTab AutoTab 0" at bounding box center [890, 43] width 1356 height 50
click at [238, 26] on div "Start Calls Pause Next Finish Call Completed AutoTab AutoTab 0" at bounding box center [890, 43] width 1356 height 50
click at [236, 33] on link "Start Calls" at bounding box center [270, 43] width 93 height 26
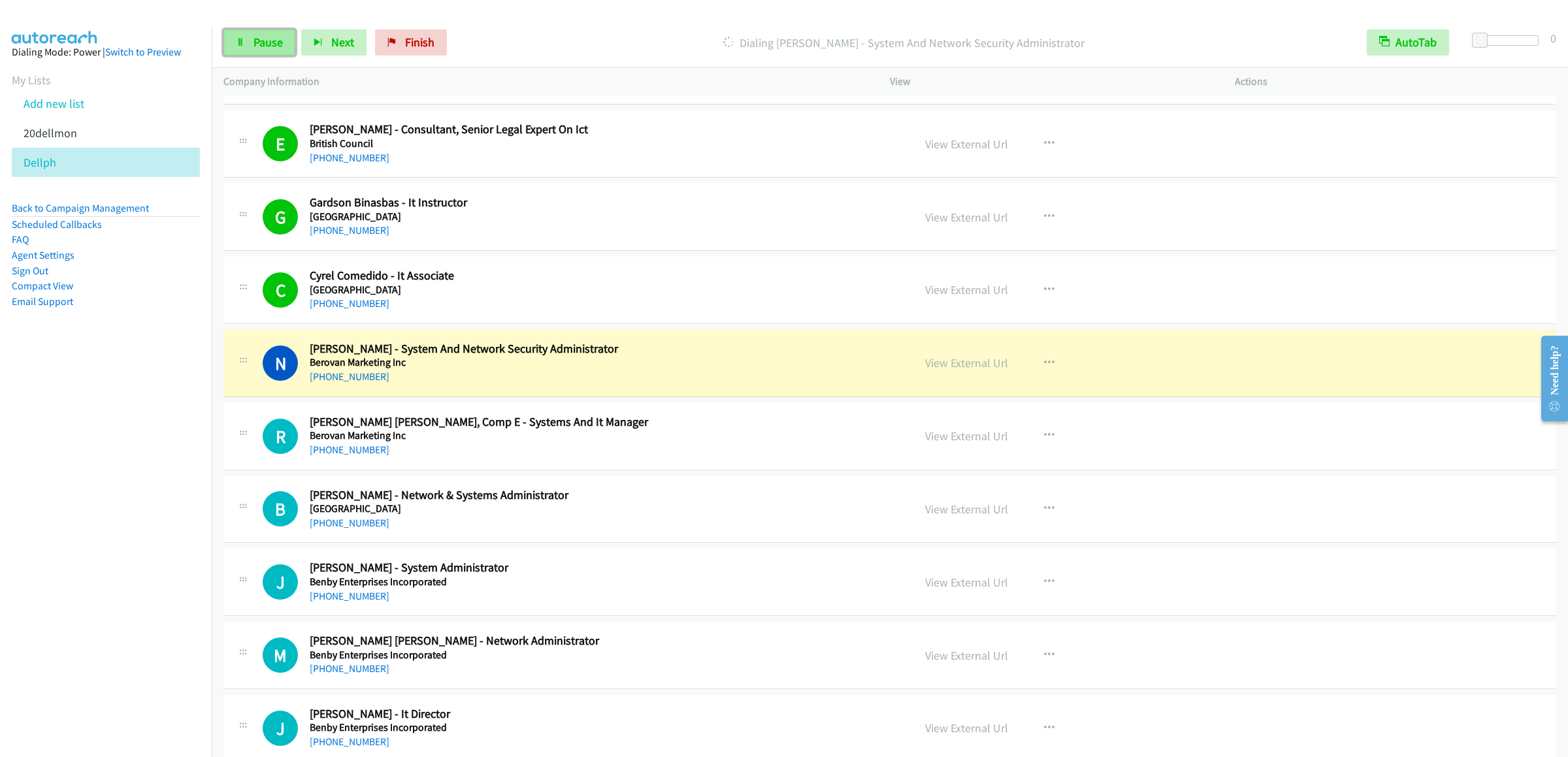
click at [251, 41] on link "Pause" at bounding box center [259, 43] width 72 height 26
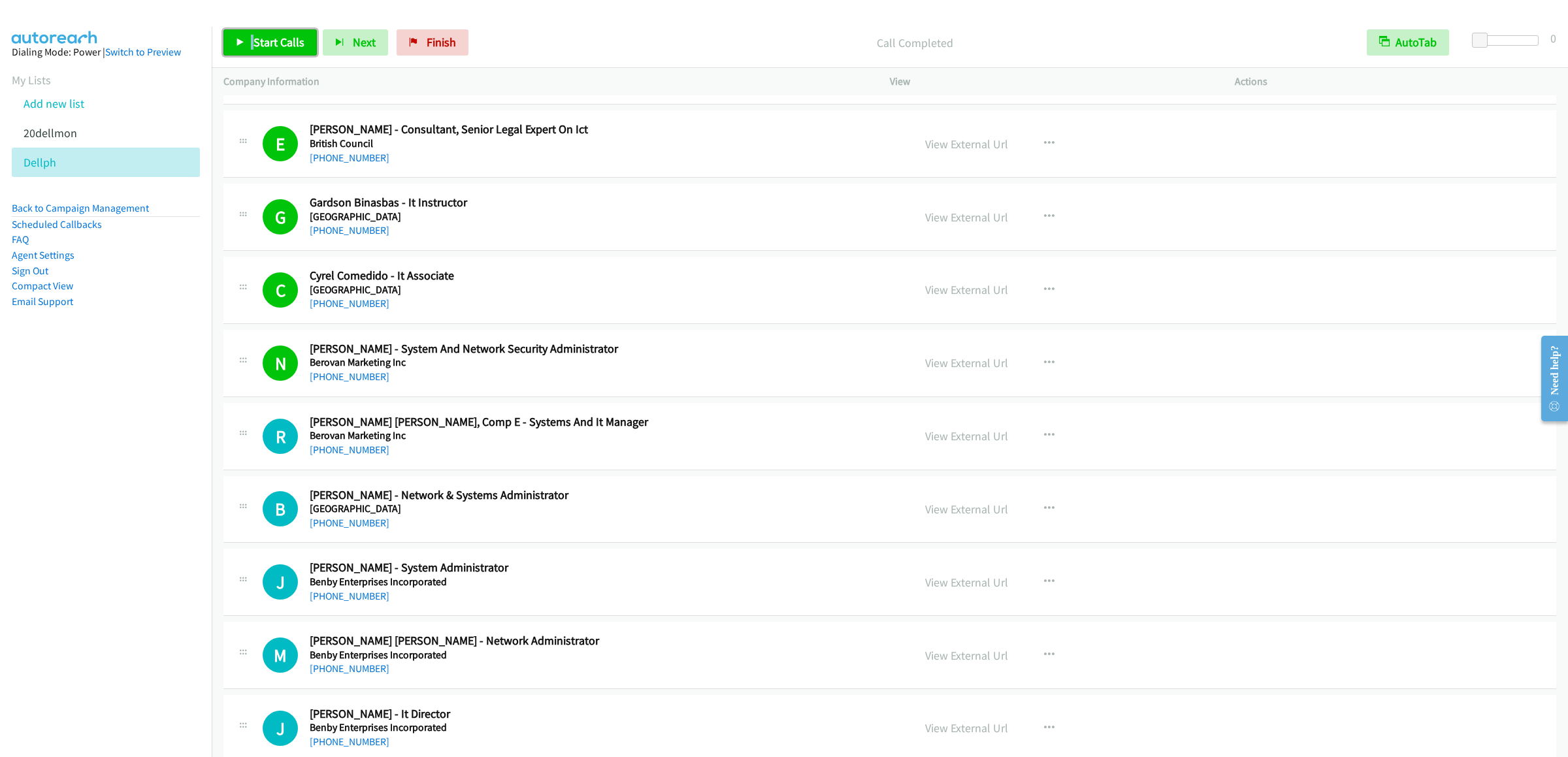
click at [257, 34] on link "Start Calls" at bounding box center [270, 43] width 93 height 26
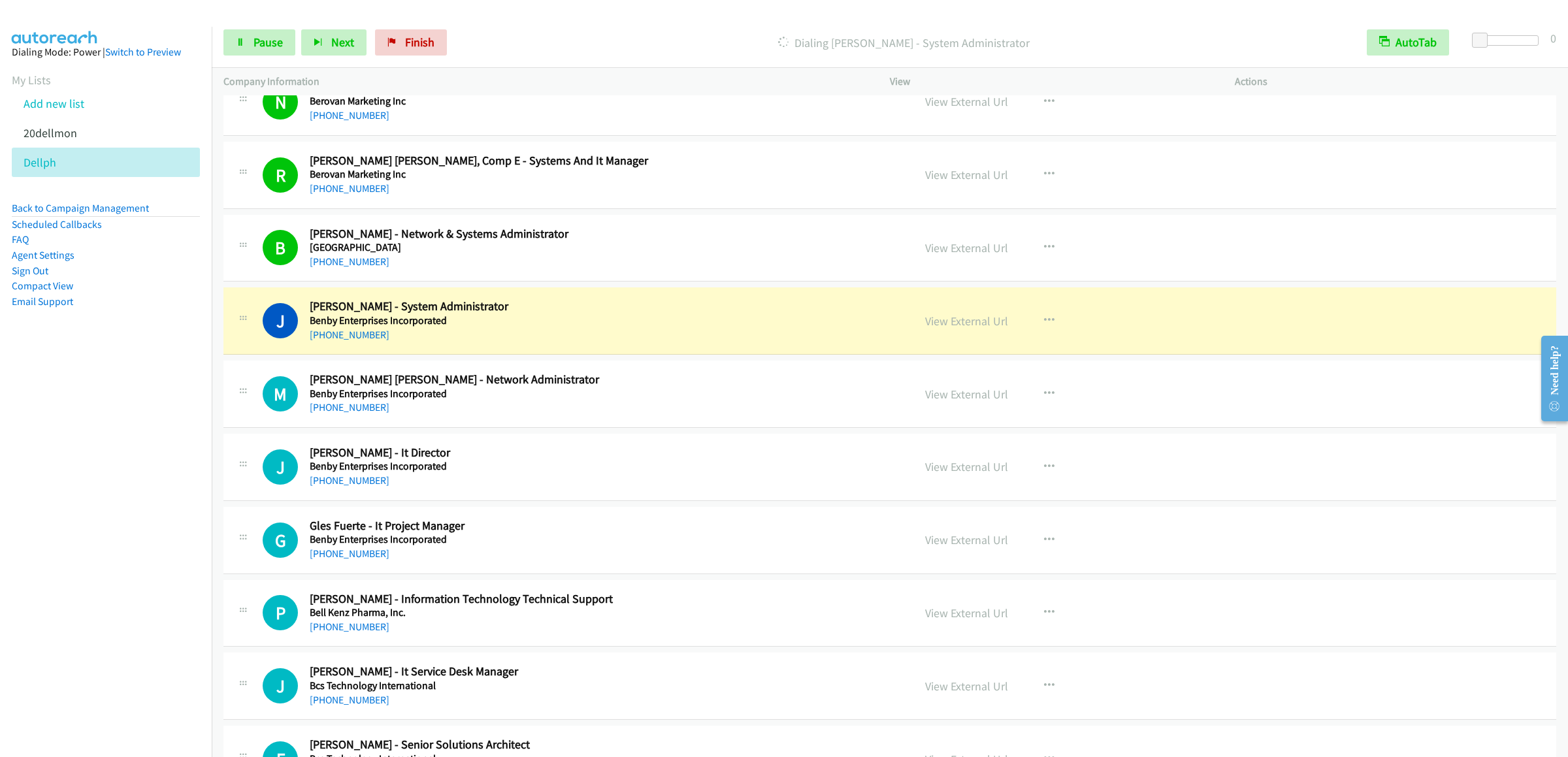
scroll to position [2351, 0]
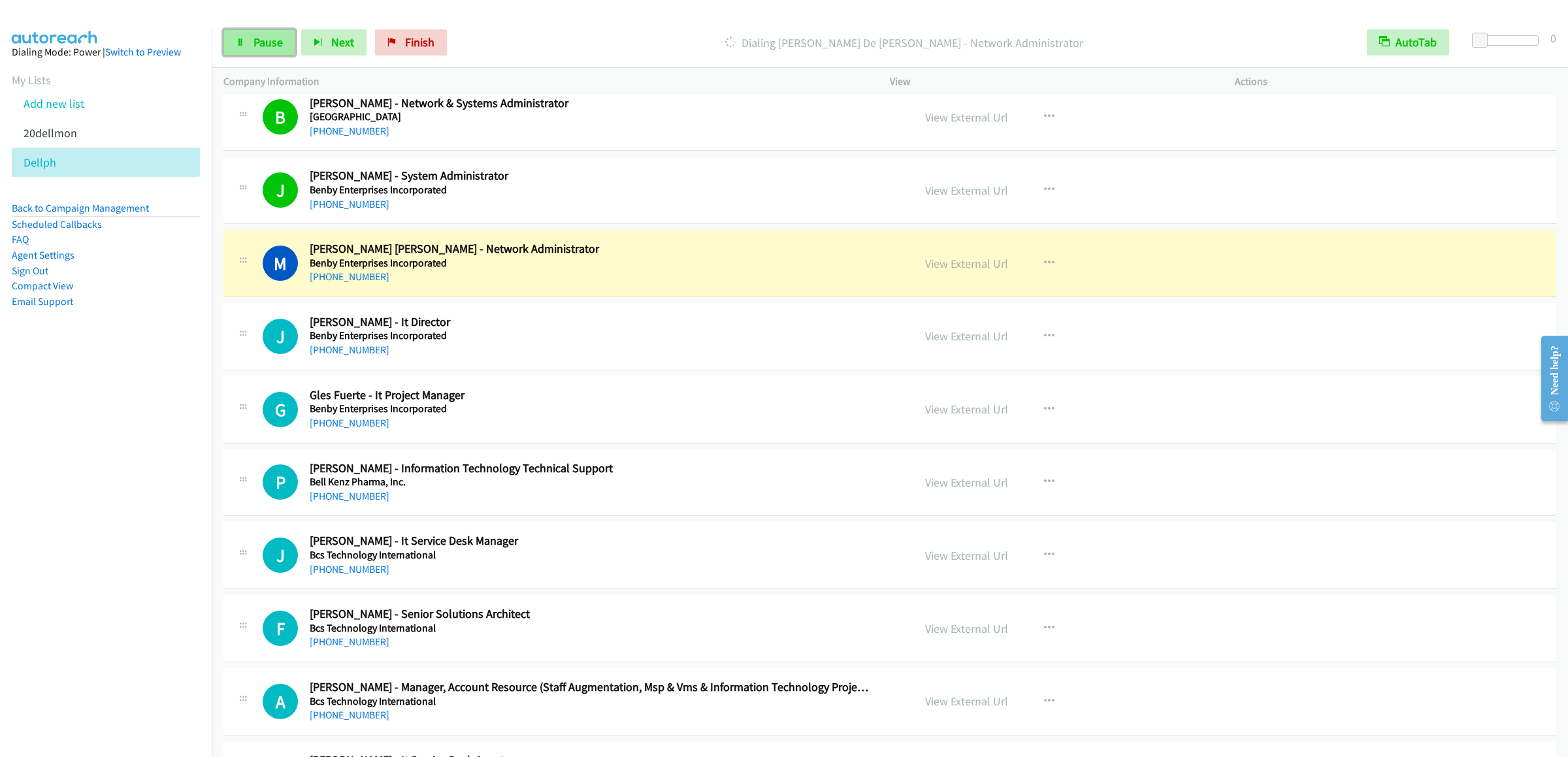
click at [265, 46] on span "Pause" at bounding box center [268, 42] width 30 height 15
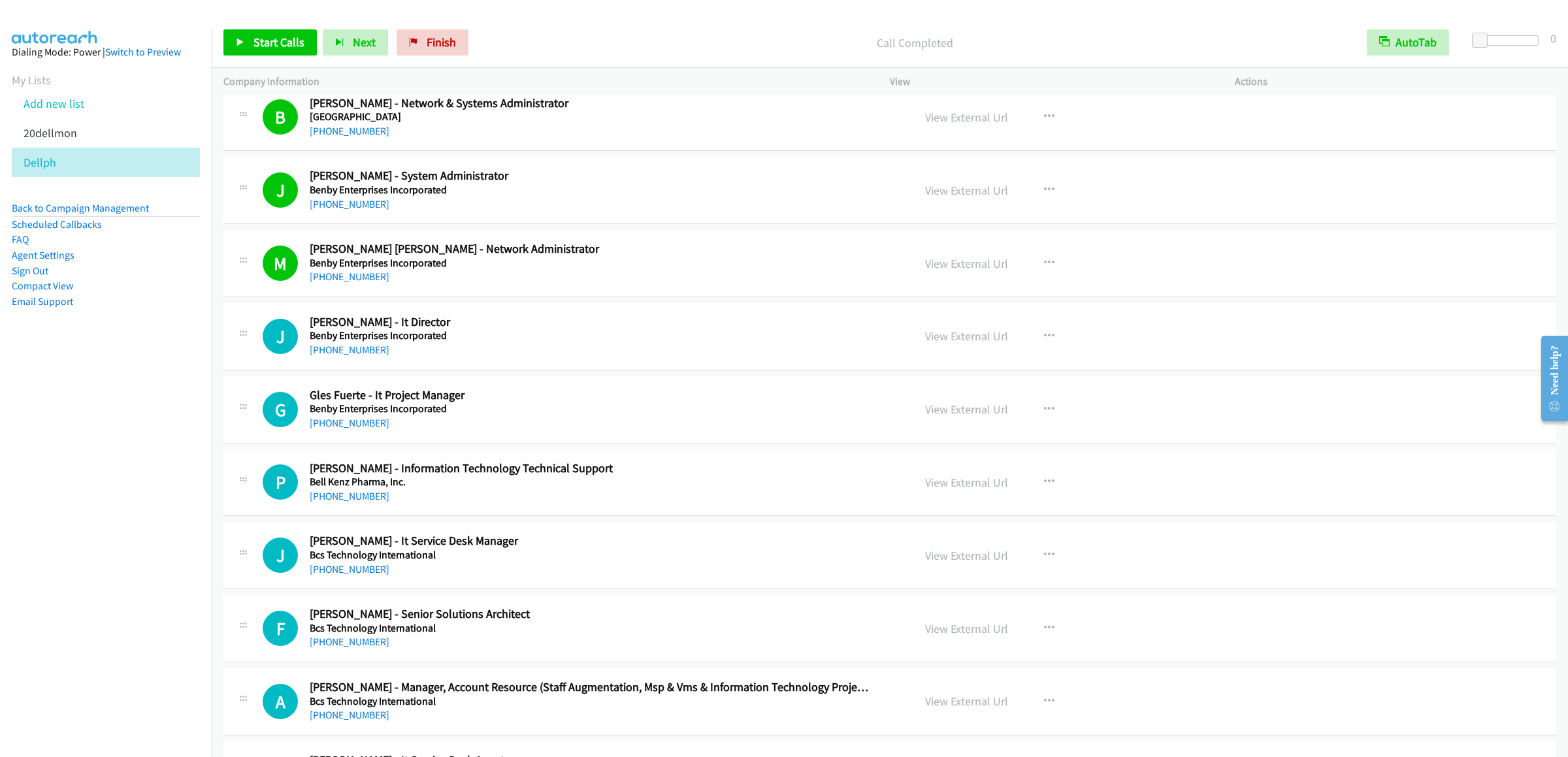
click at [275, 20] on div "Start Calls Pause Next Finish Call Completed AutoTab AutoTab 0" at bounding box center [890, 43] width 1356 height 50
click at [273, 33] on link "Start Calls" at bounding box center [270, 43] width 93 height 26
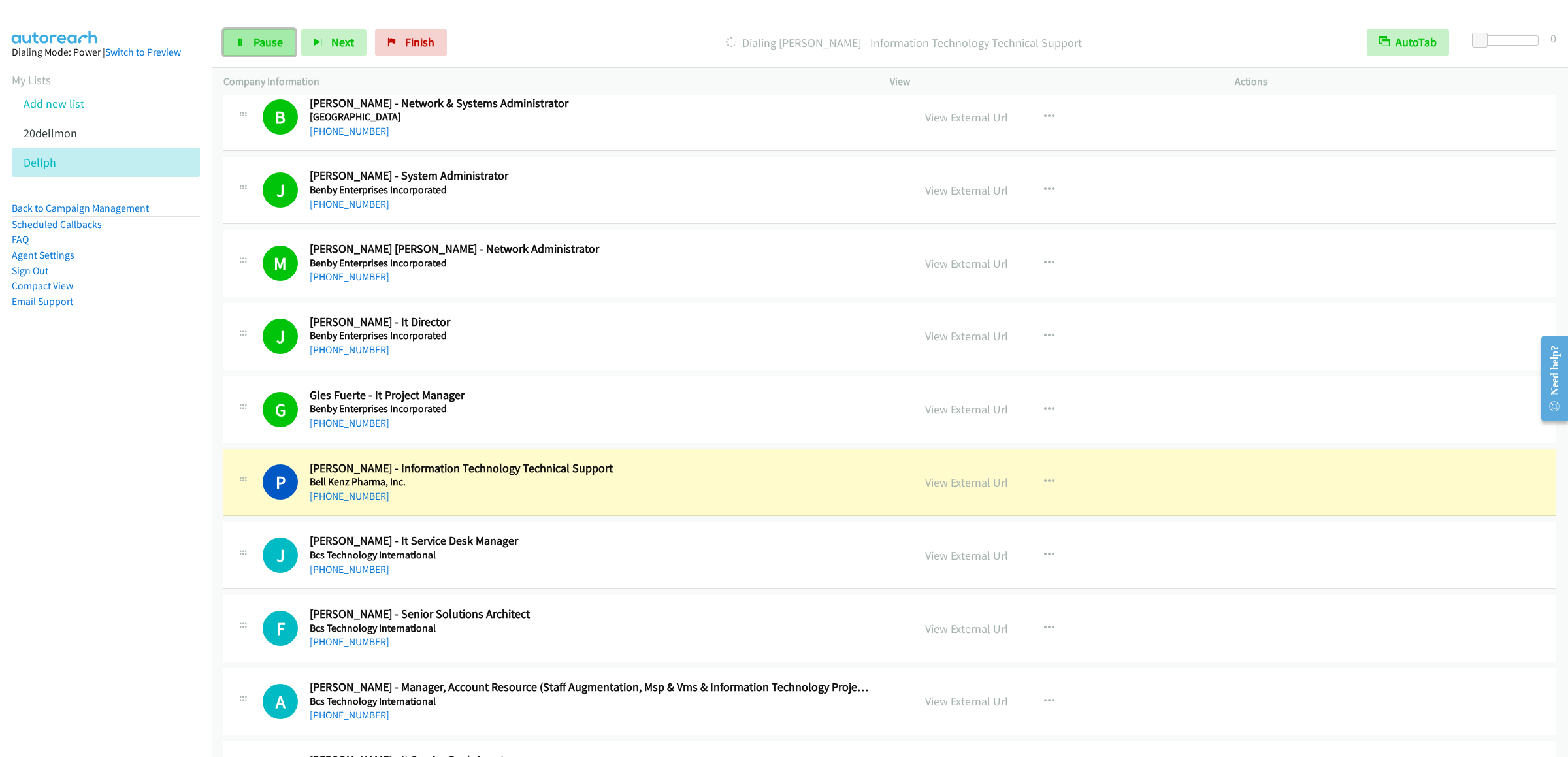
click at [253, 45] on span "Pause" at bounding box center [268, 42] width 30 height 15
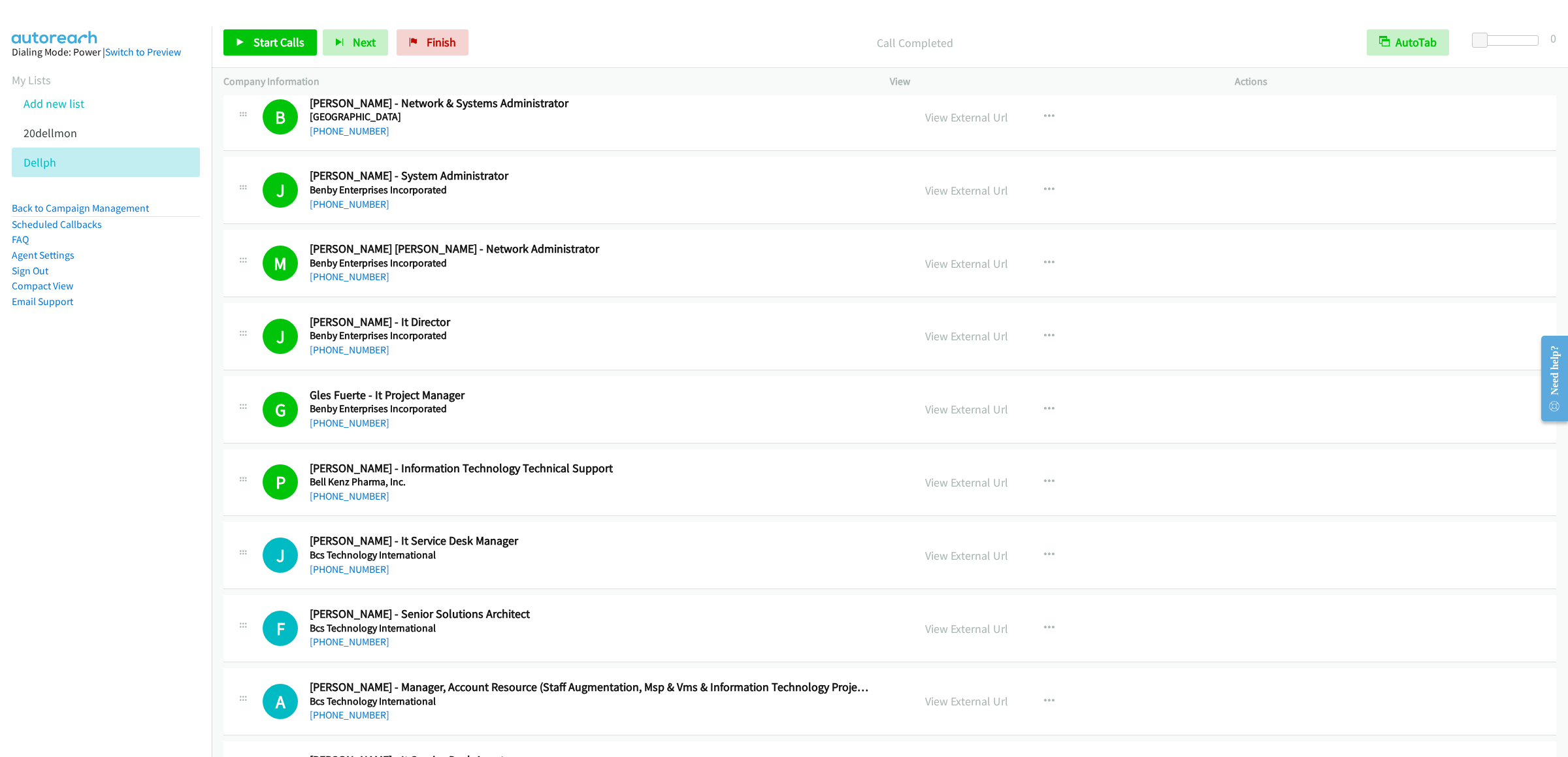
scroll to position [2613, 0]
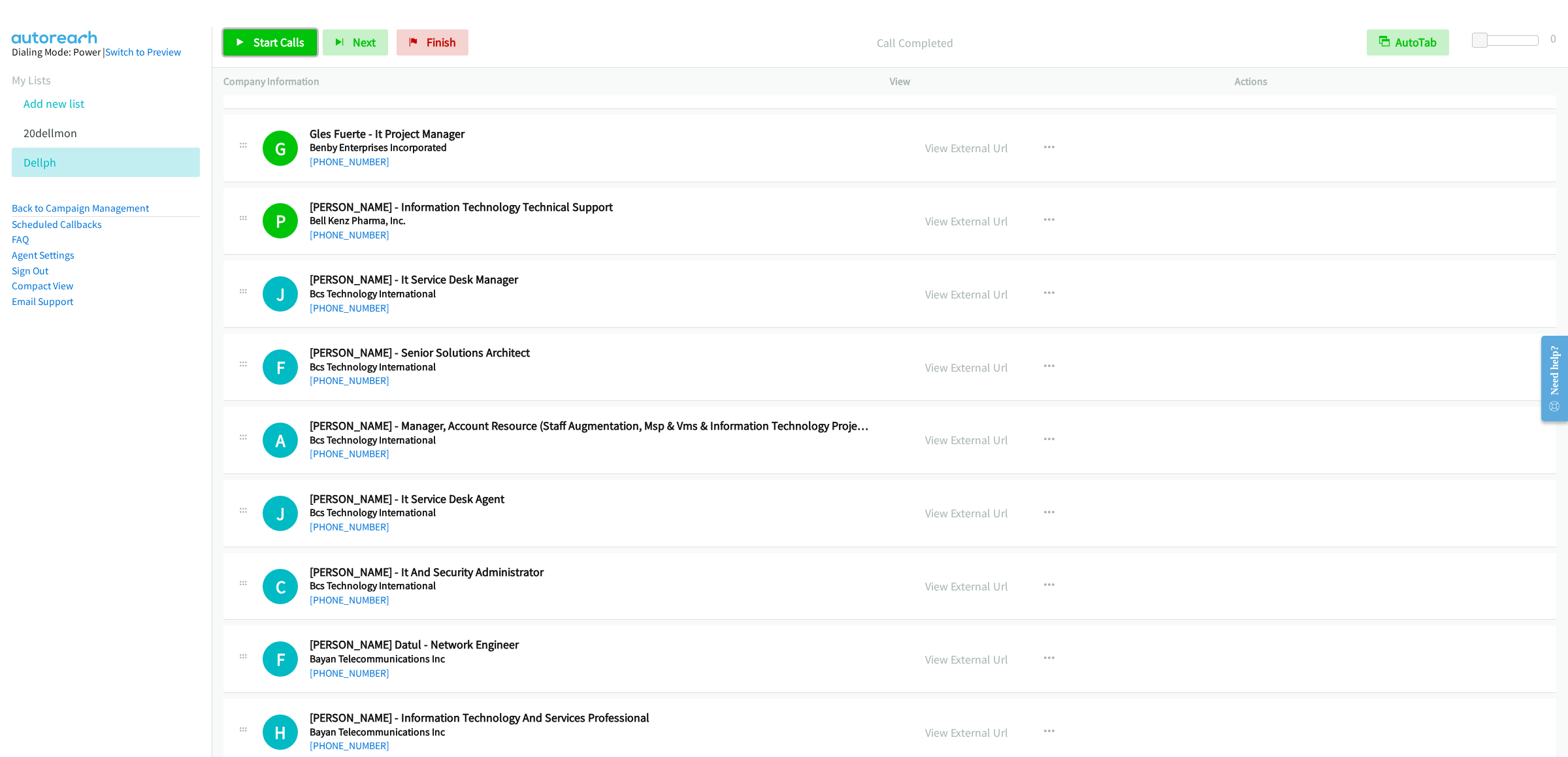
click at [278, 54] on link "Start Calls" at bounding box center [270, 43] width 93 height 26
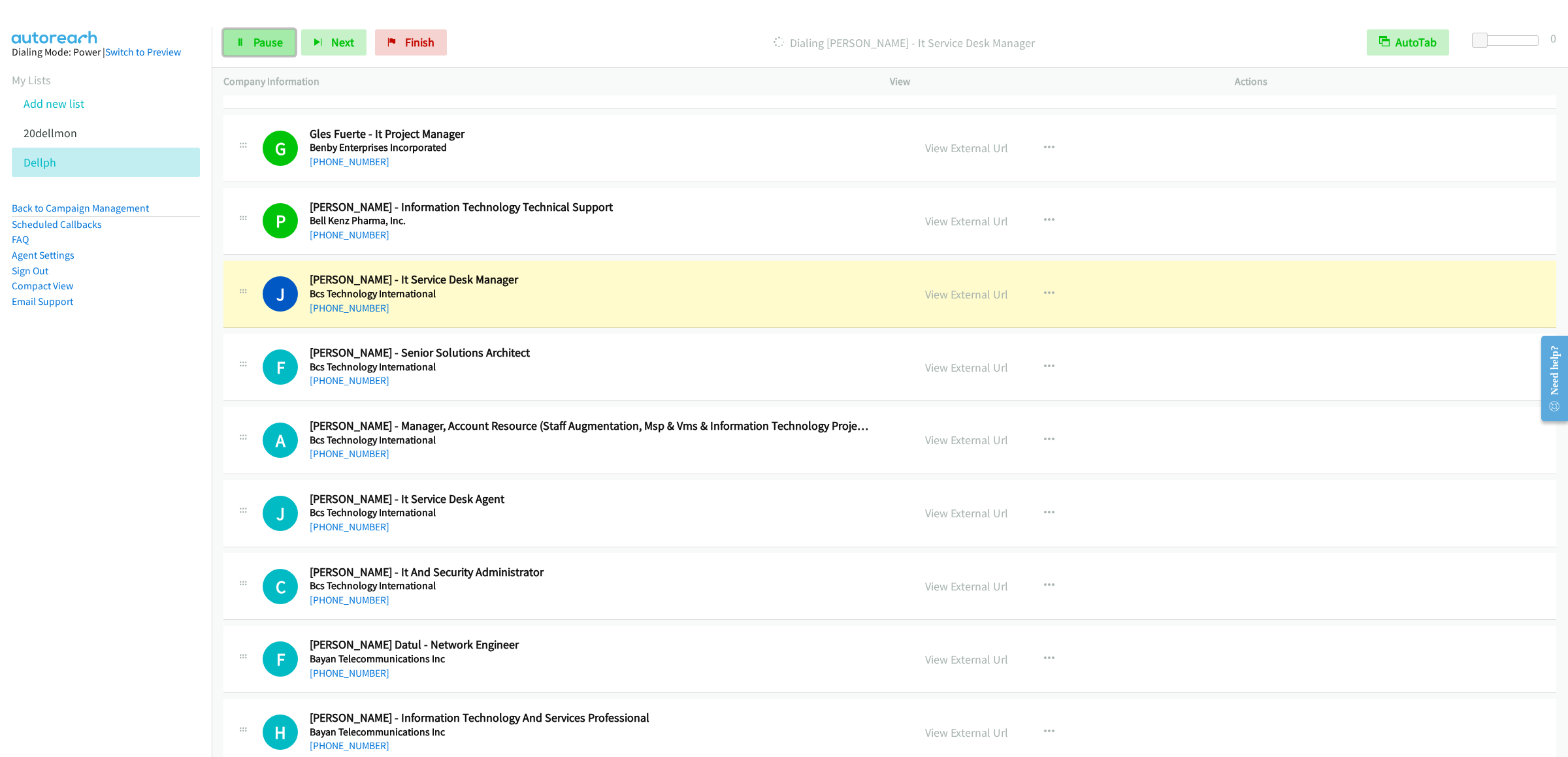
click at [255, 45] on span "Pause" at bounding box center [268, 42] width 30 height 15
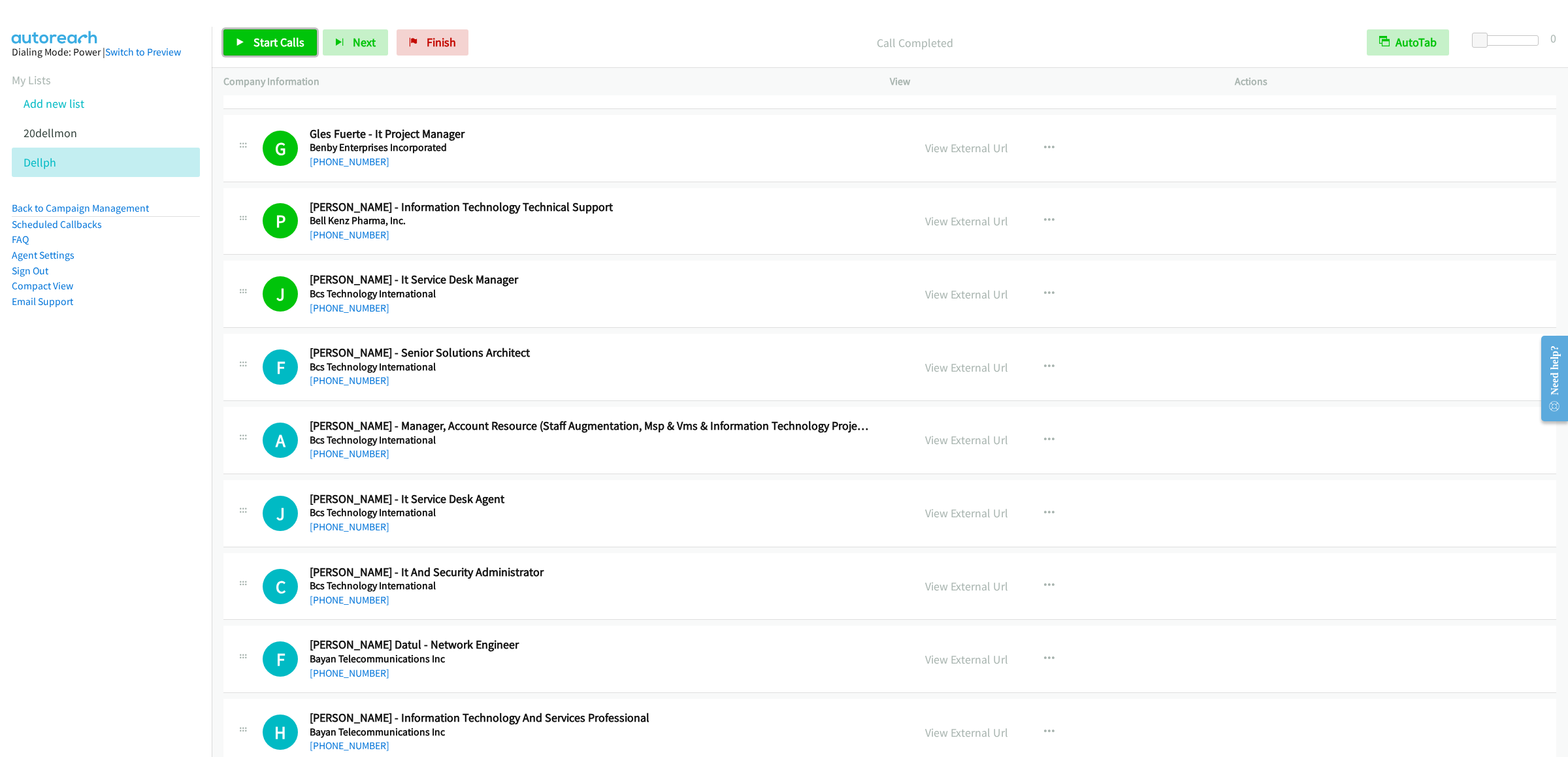
click at [261, 36] on span "Start Calls" at bounding box center [279, 42] width 51 height 15
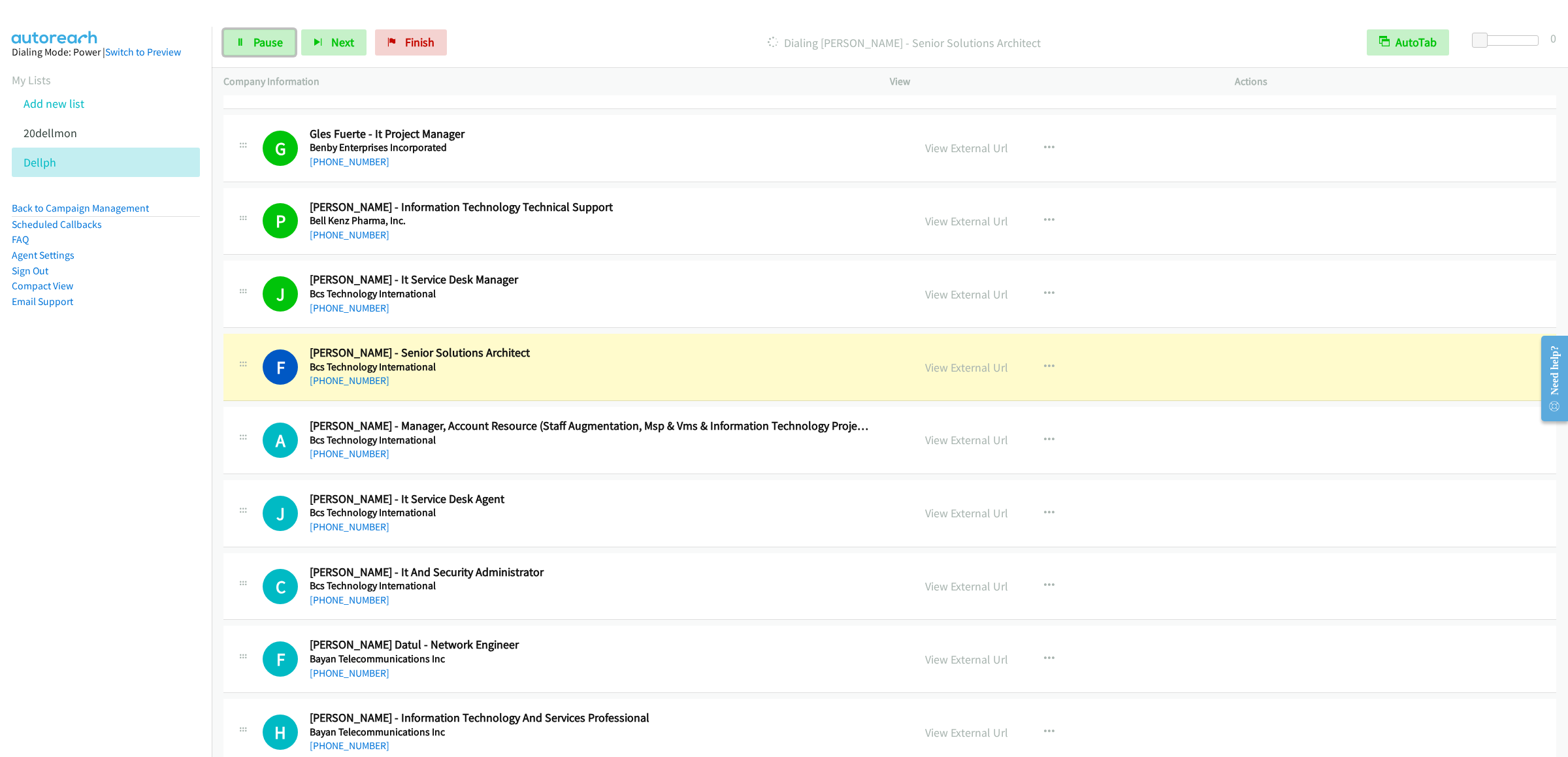
drag, startPoint x: 269, startPoint y: 39, endPoint x: 765, endPoint y: 159, distance: 510.3
click at [269, 39] on span "Pause" at bounding box center [268, 42] width 30 height 15
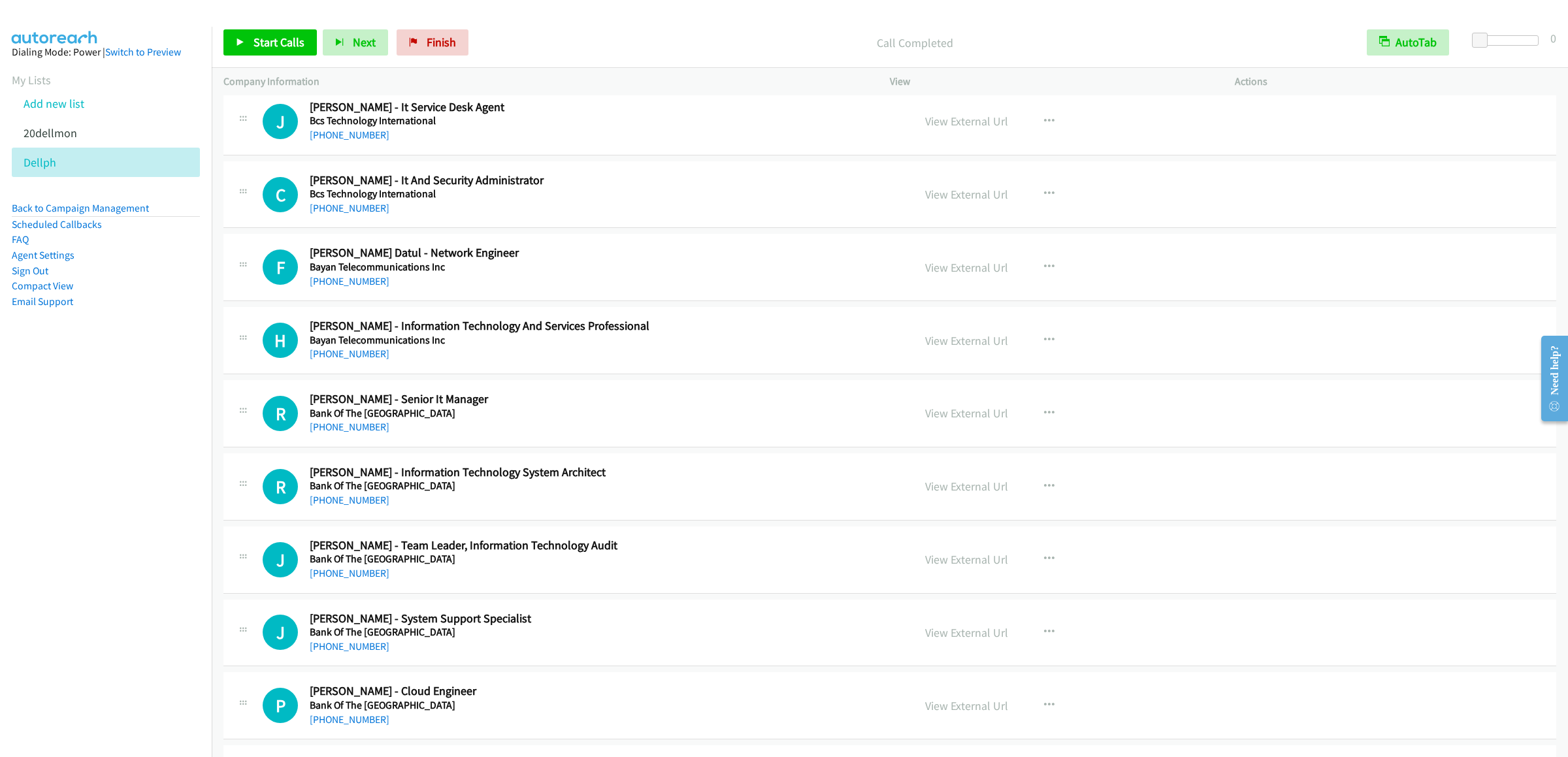
scroll to position [2873, 0]
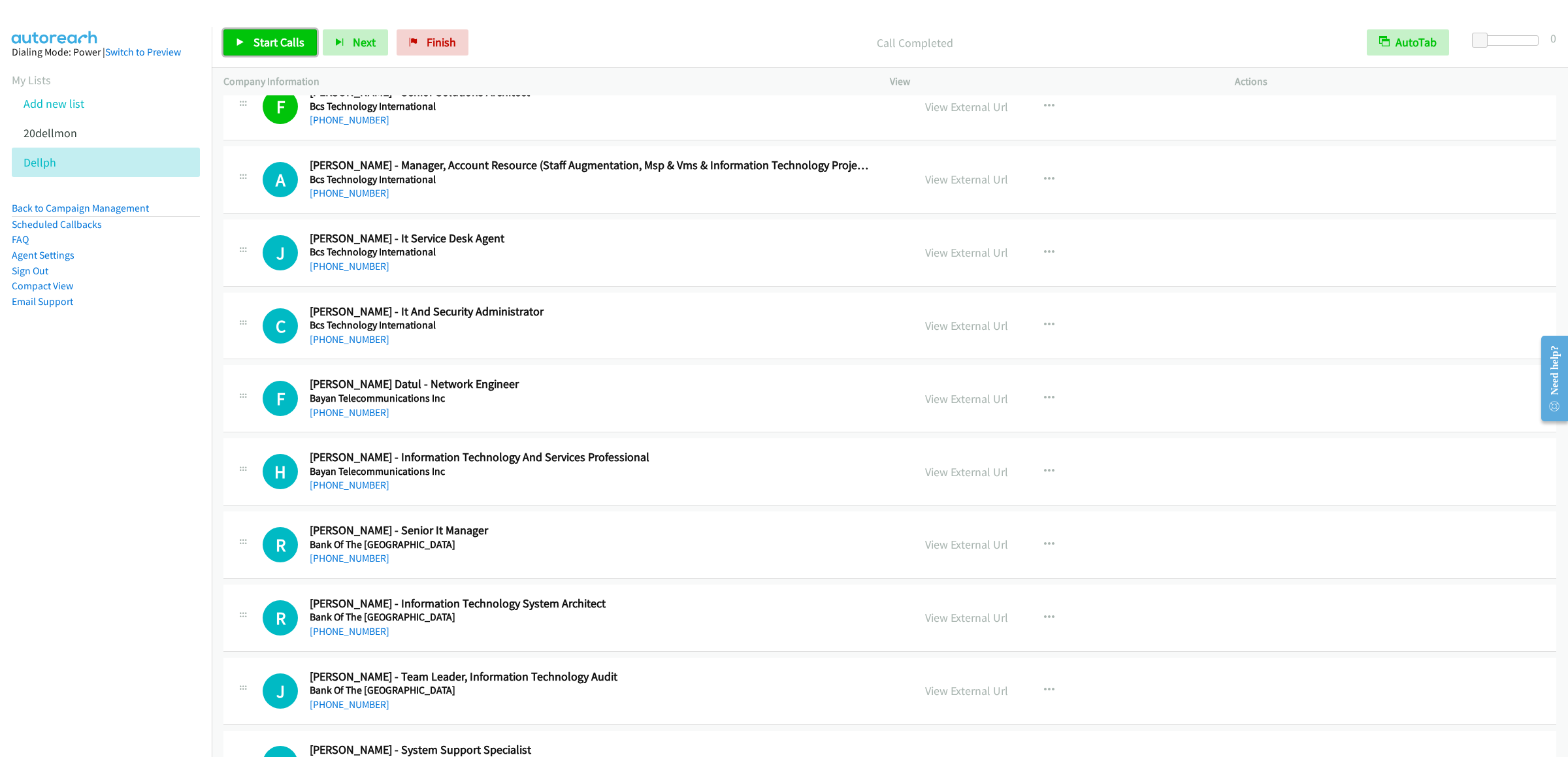
click at [267, 37] on span "Start Calls" at bounding box center [279, 42] width 51 height 15
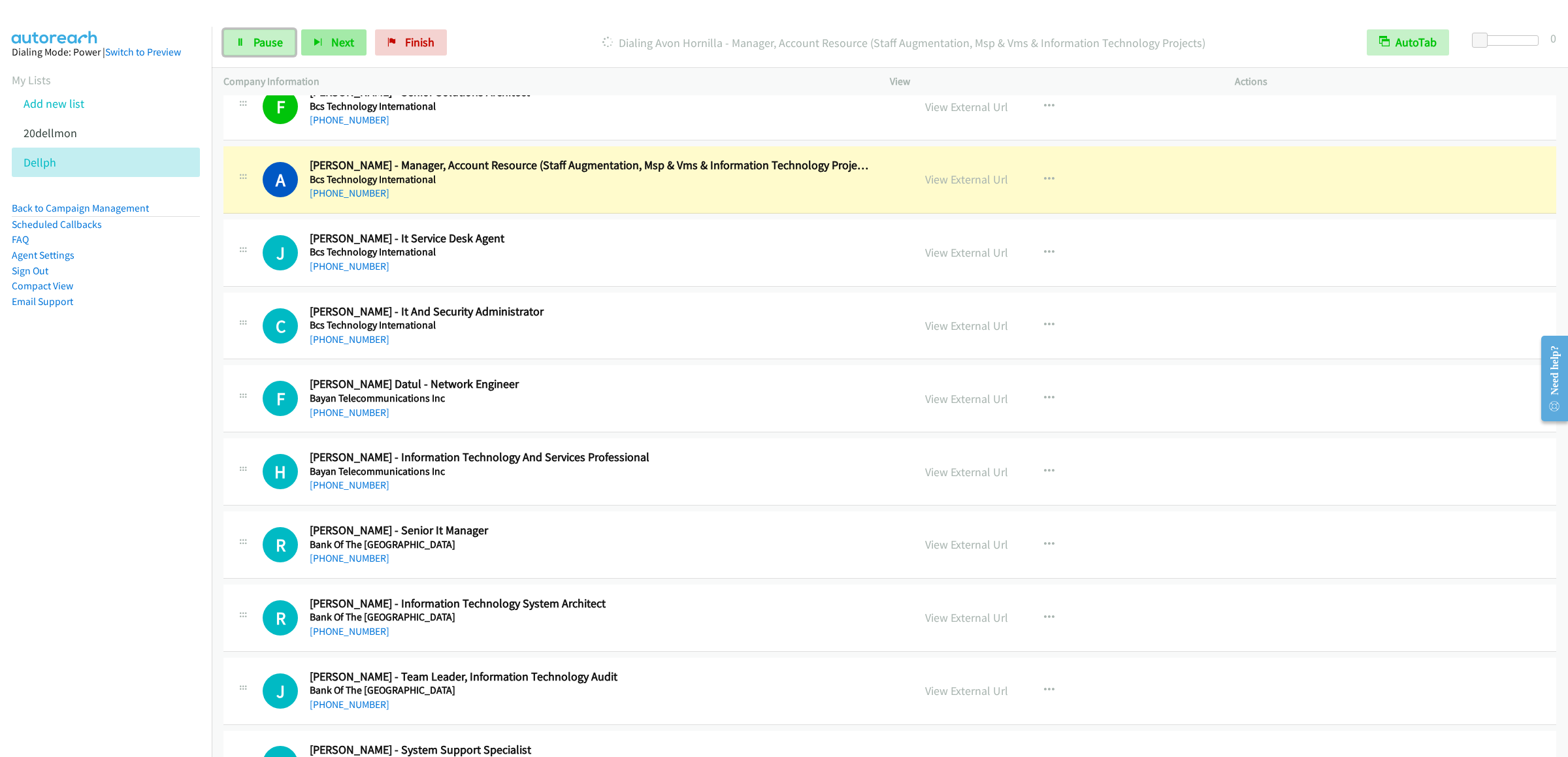
drag, startPoint x: 276, startPoint y: 54, endPoint x: 315, endPoint y: 54, distance: 39.0
click at [276, 54] on link "Pause" at bounding box center [259, 43] width 72 height 26
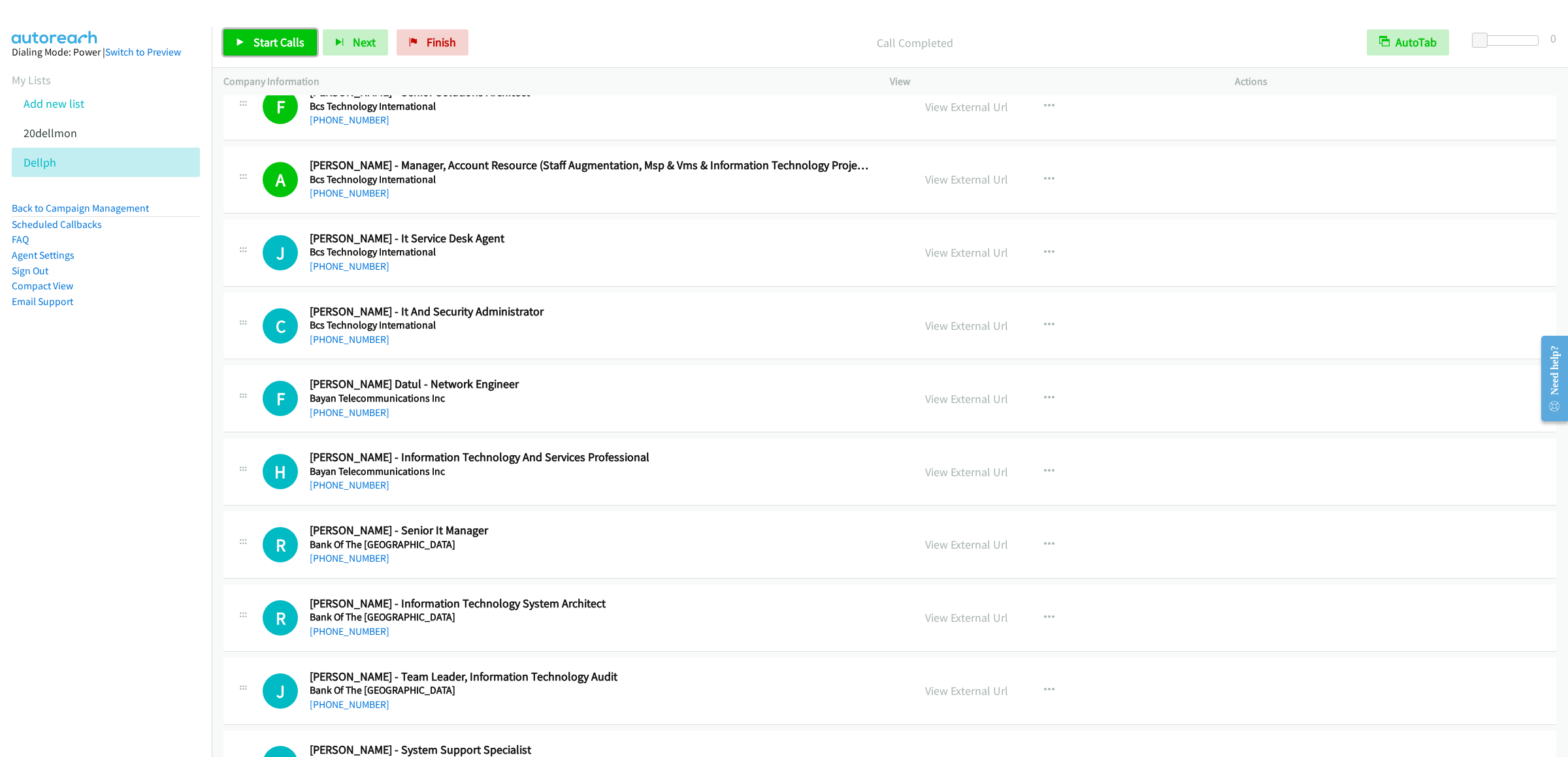
click at [250, 42] on link "Start Calls" at bounding box center [270, 43] width 93 height 26
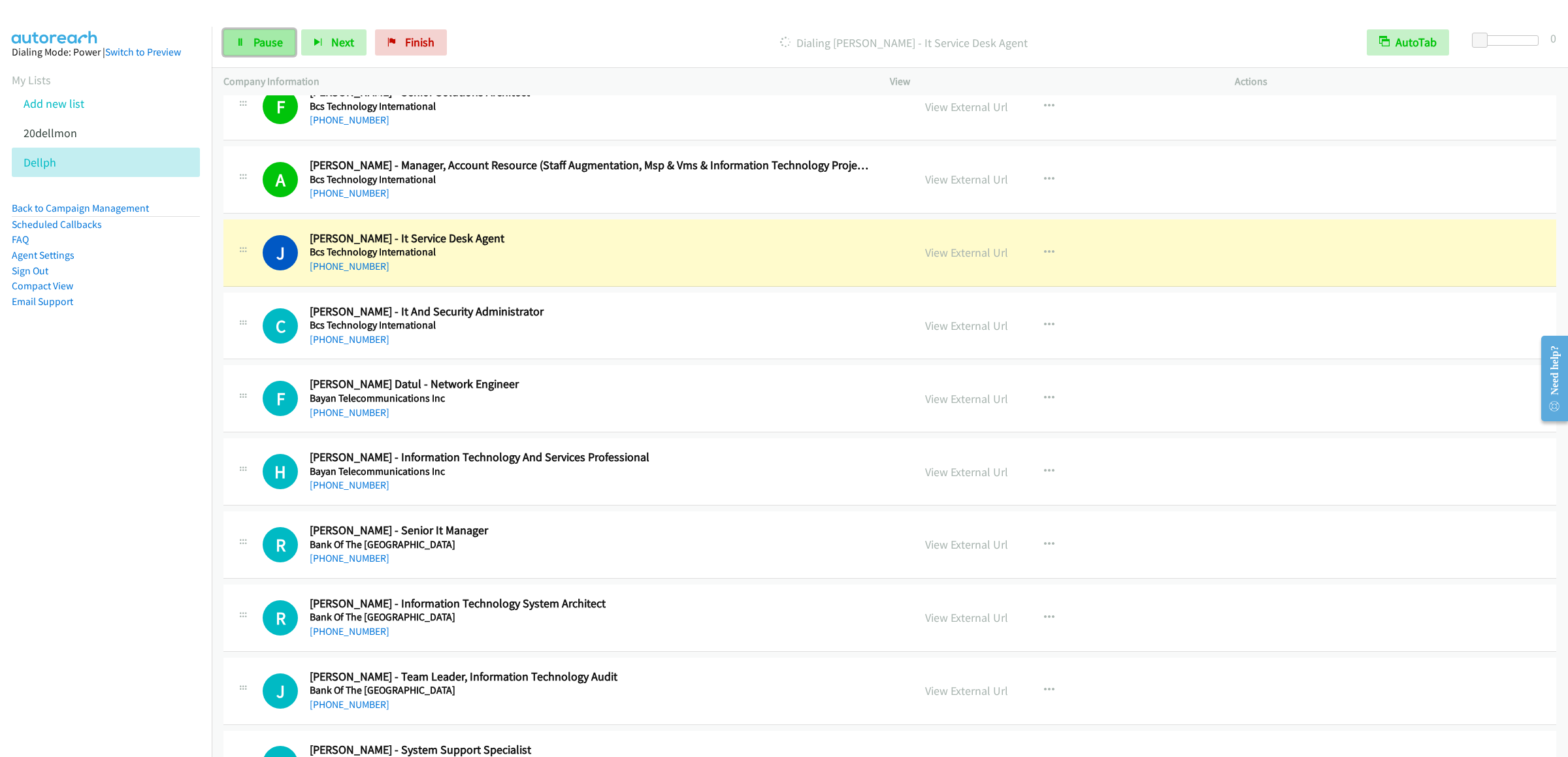
click at [249, 50] on link "Pause" at bounding box center [259, 43] width 72 height 26
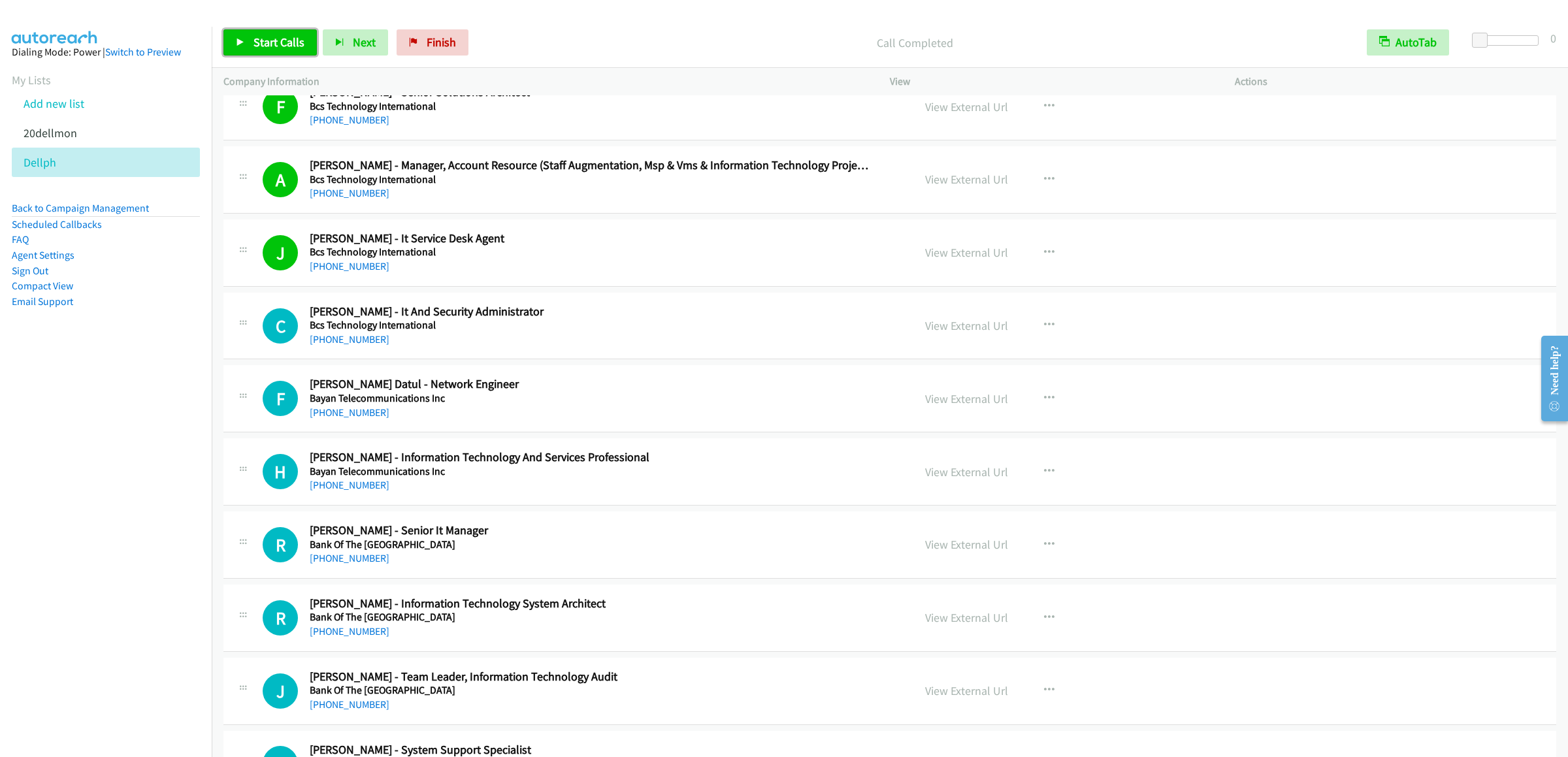
click at [230, 40] on link "Start Calls" at bounding box center [270, 43] width 93 height 26
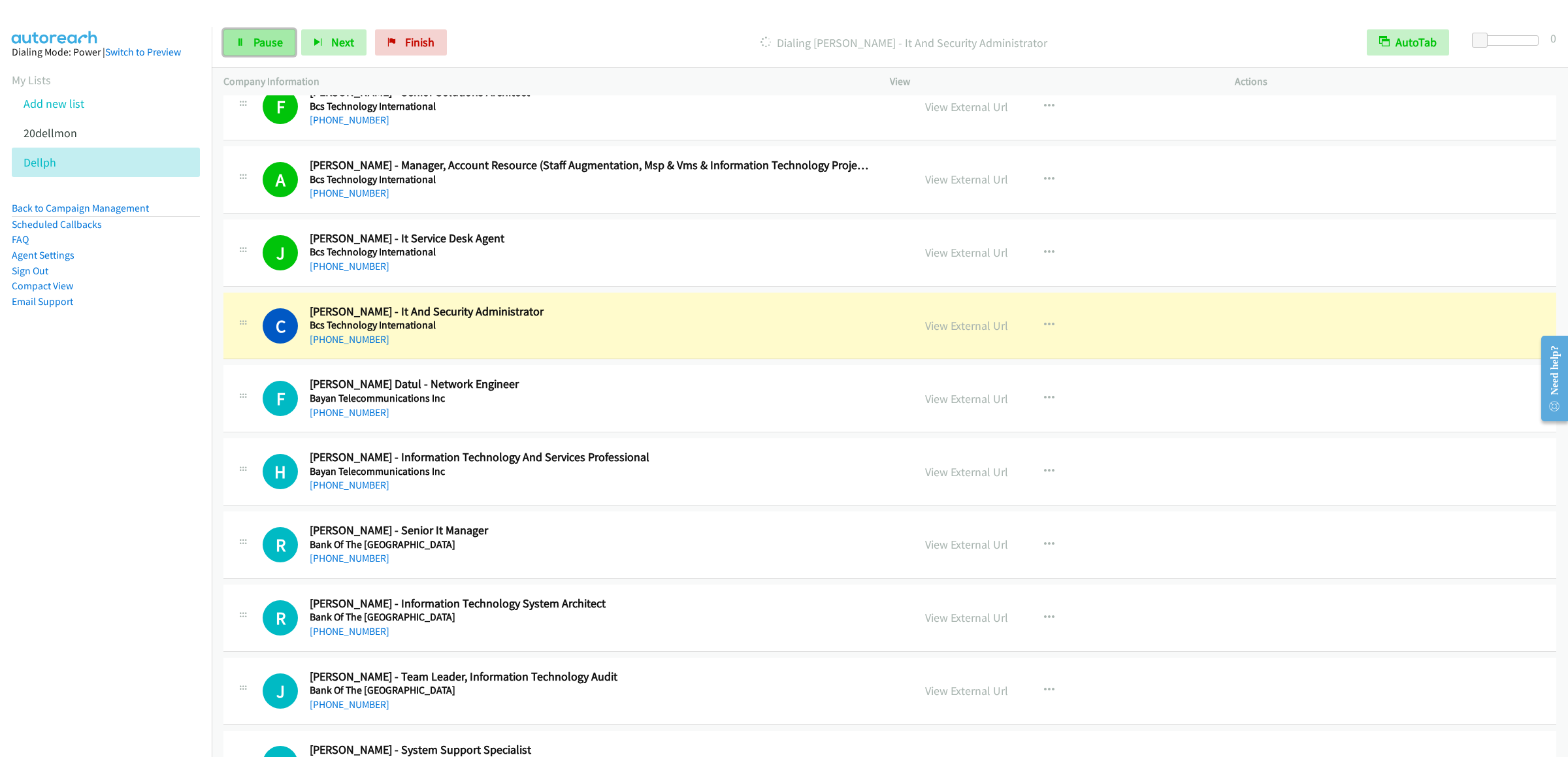
click at [251, 43] on link "Pause" at bounding box center [259, 43] width 72 height 26
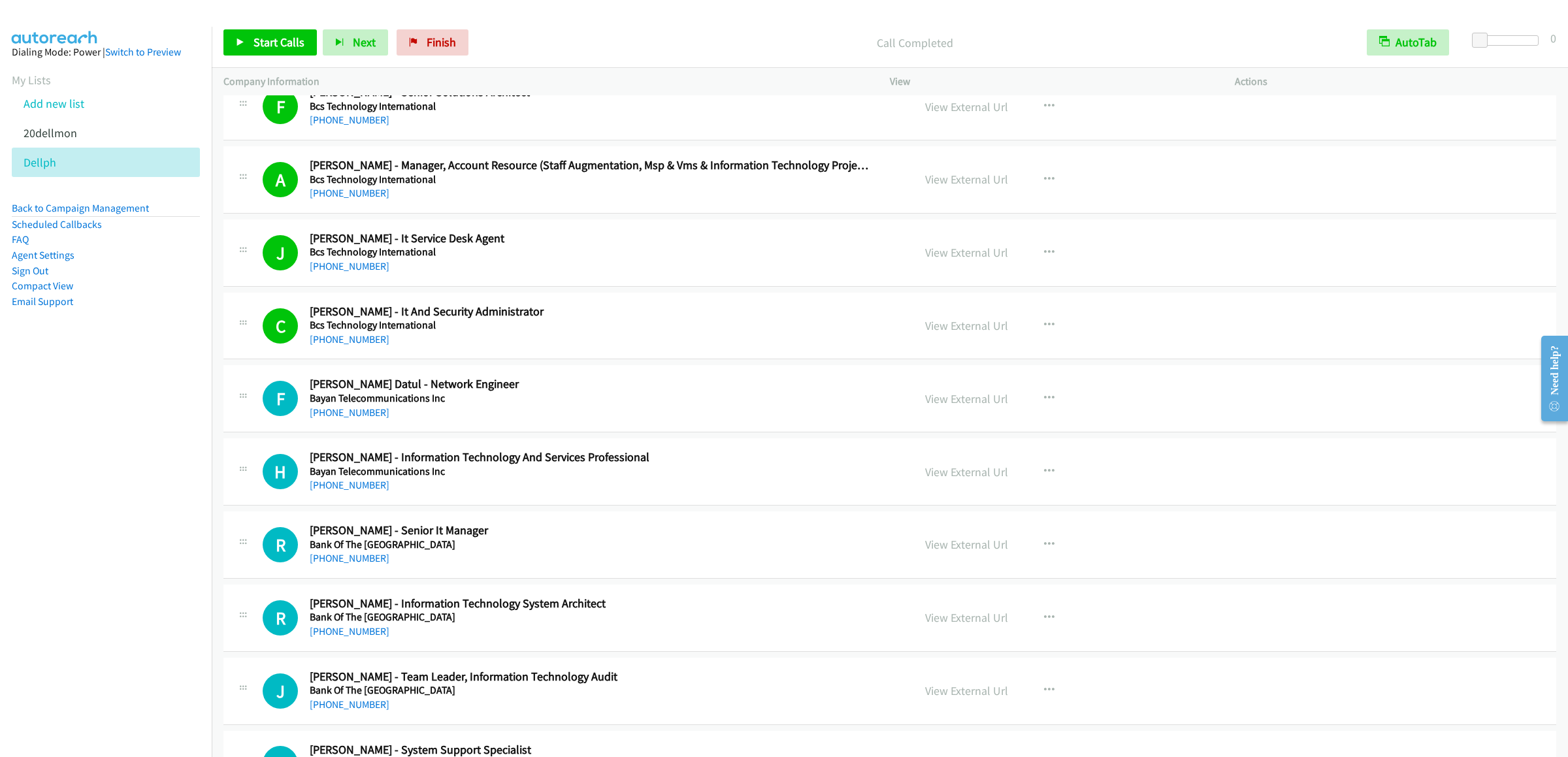
scroll to position [3005, 0]
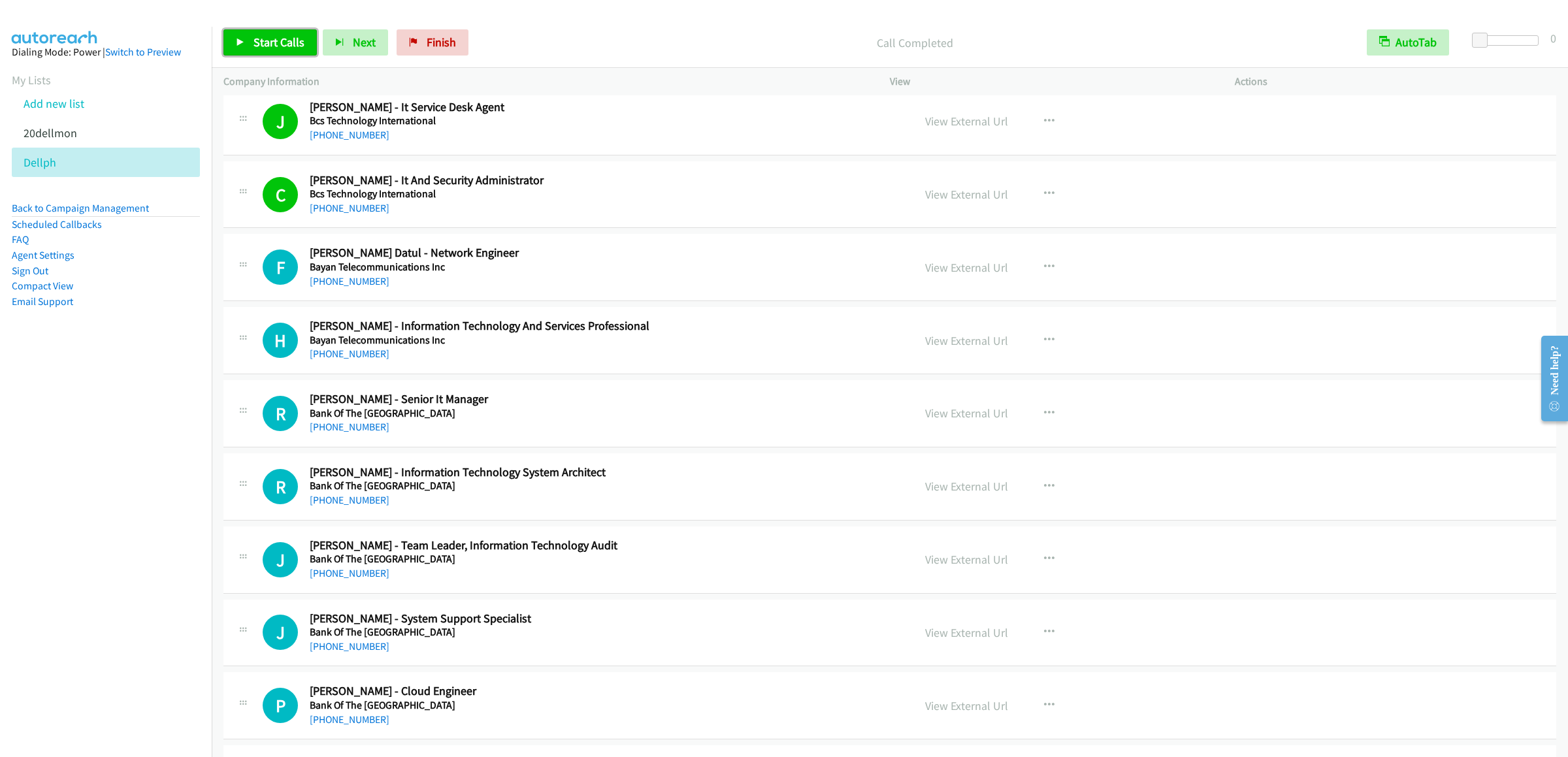
click at [275, 46] on span "Start Calls" at bounding box center [279, 42] width 51 height 15
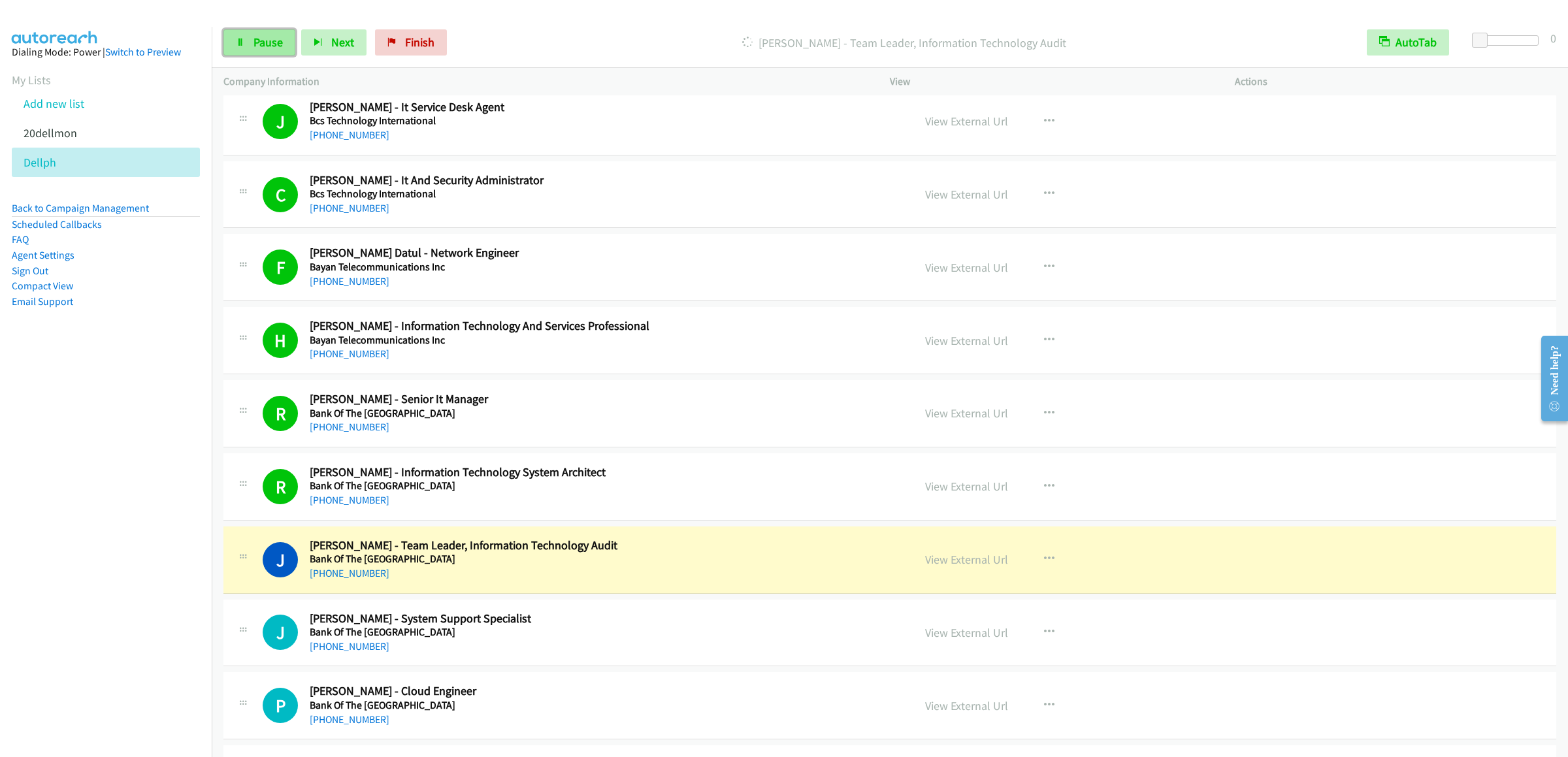
click at [245, 39] on link "Pause" at bounding box center [259, 43] width 72 height 26
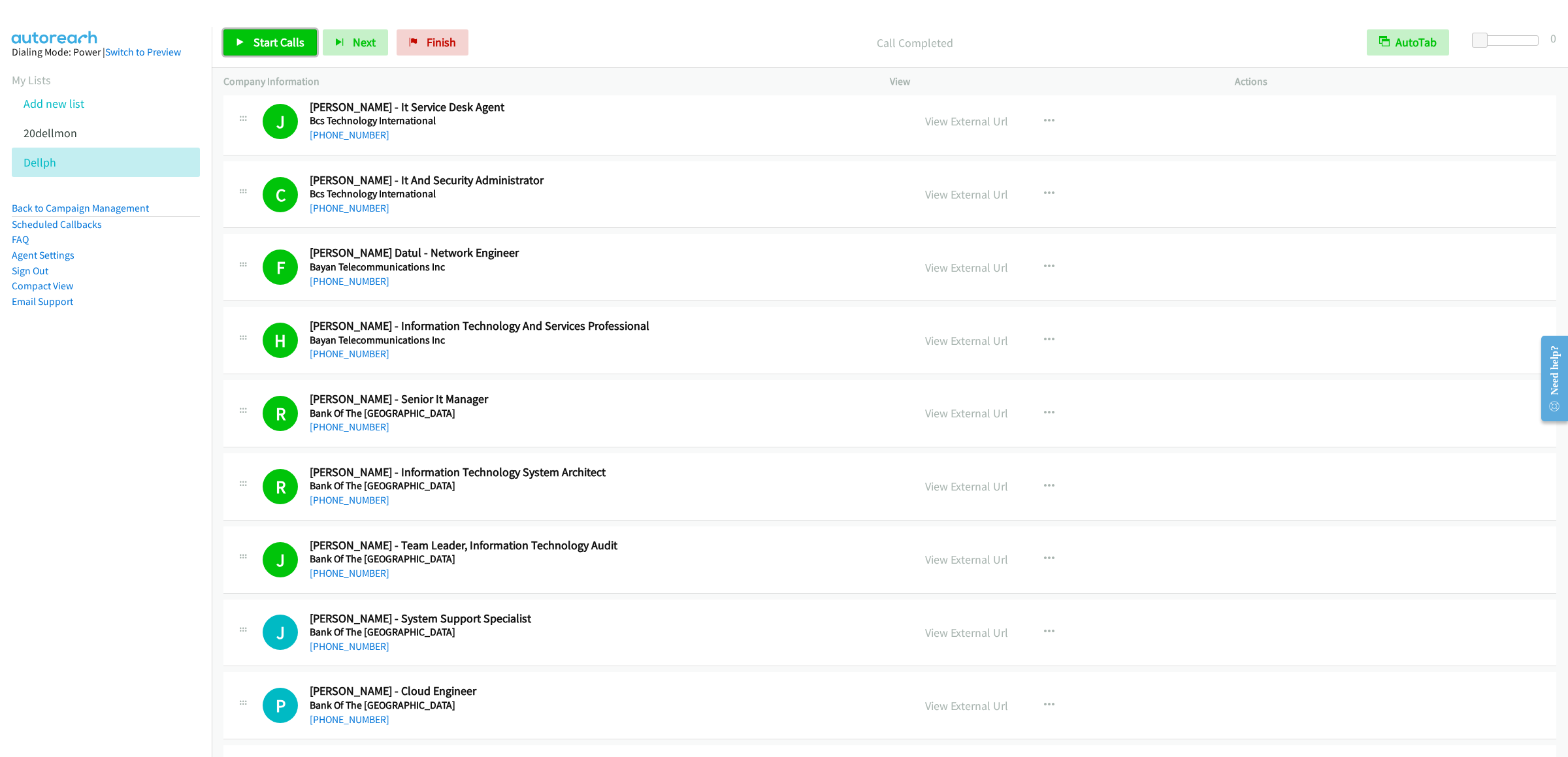
click at [285, 41] on span "Start Calls" at bounding box center [279, 42] width 51 height 15
click at [259, 47] on span "Pause" at bounding box center [268, 42] width 30 height 15
click at [229, 21] on div "Start Calls Pause Next Finish Call Completed AutoTab AutoTab 0" at bounding box center [890, 43] width 1356 height 50
click at [245, 37] on link "Start Calls" at bounding box center [270, 43] width 93 height 26
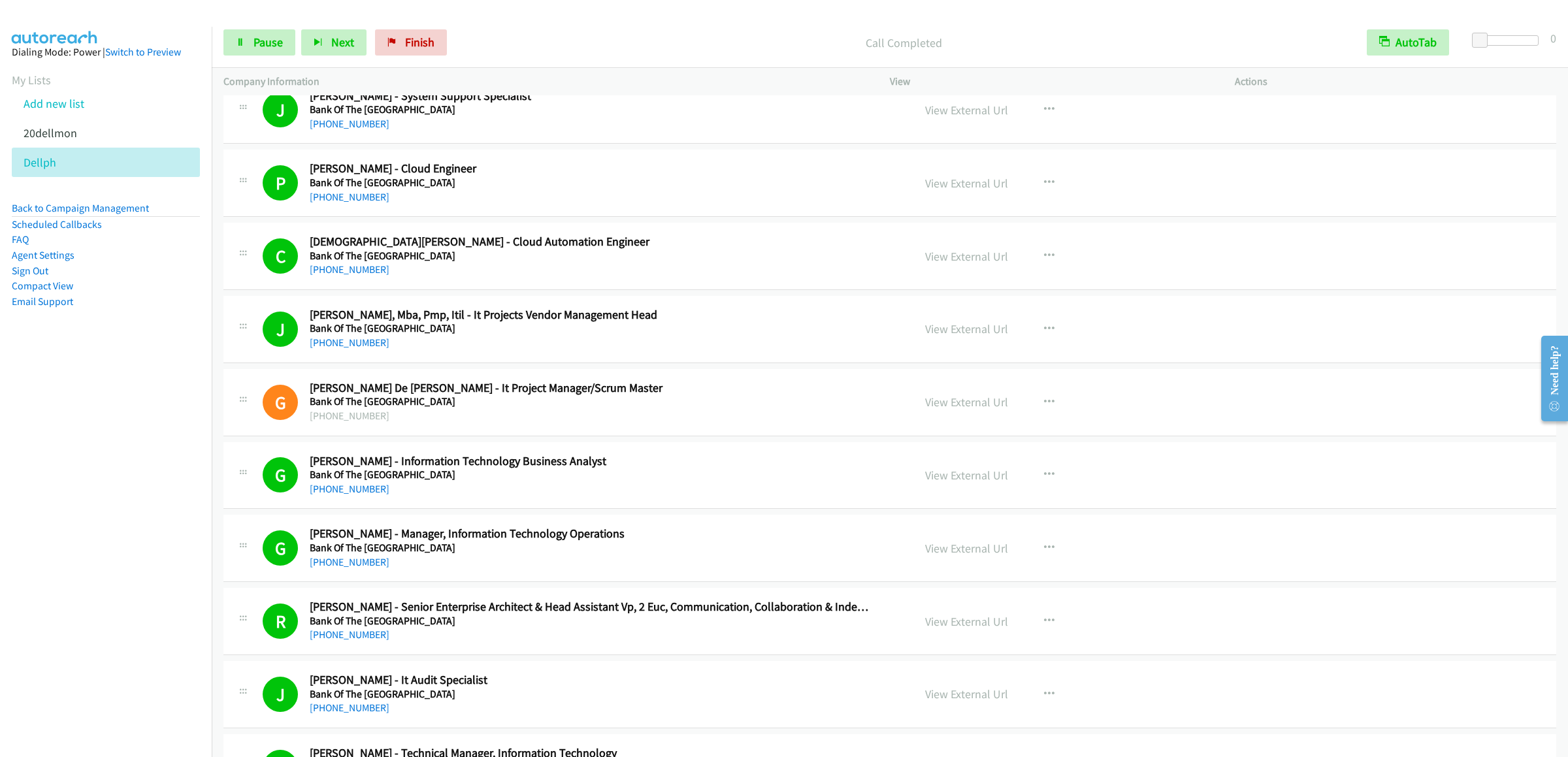
scroll to position [4180, 0]
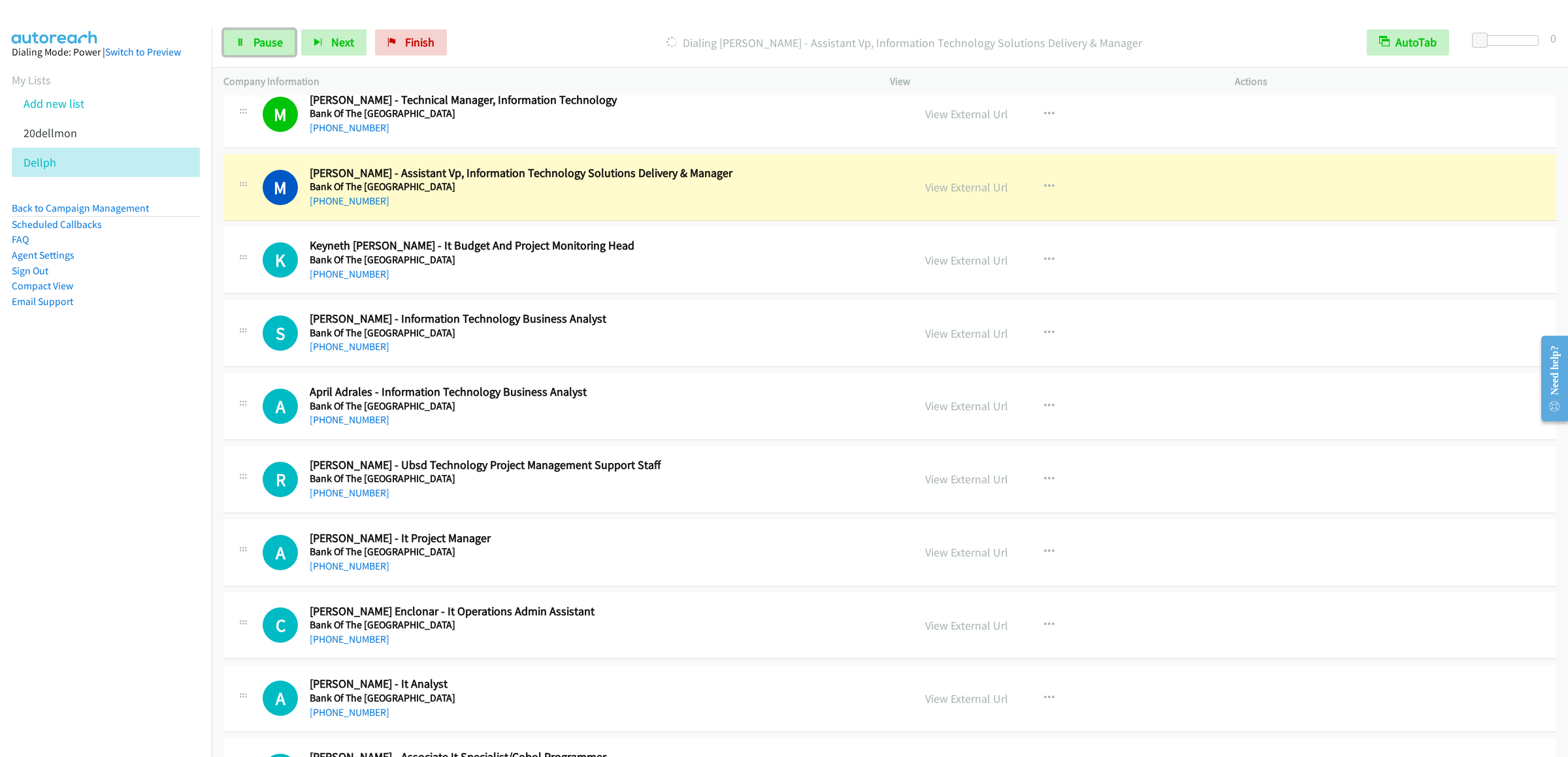
drag, startPoint x: 257, startPoint y: 34, endPoint x: 1558, endPoint y: 299, distance: 1327.7
click at [257, 34] on link "Pause" at bounding box center [259, 43] width 72 height 26
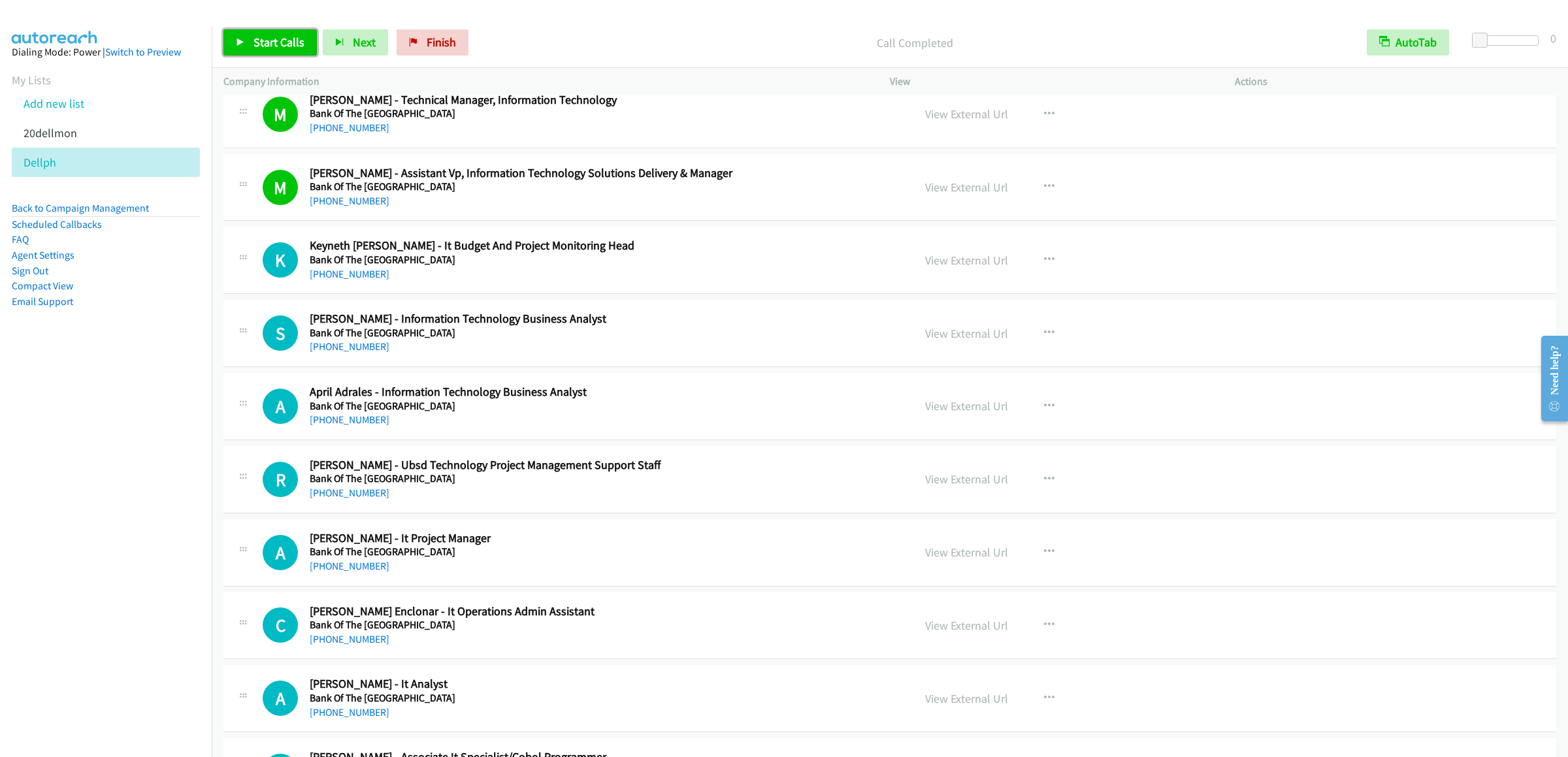
click at [259, 38] on span "Start Calls" at bounding box center [279, 42] width 51 height 15
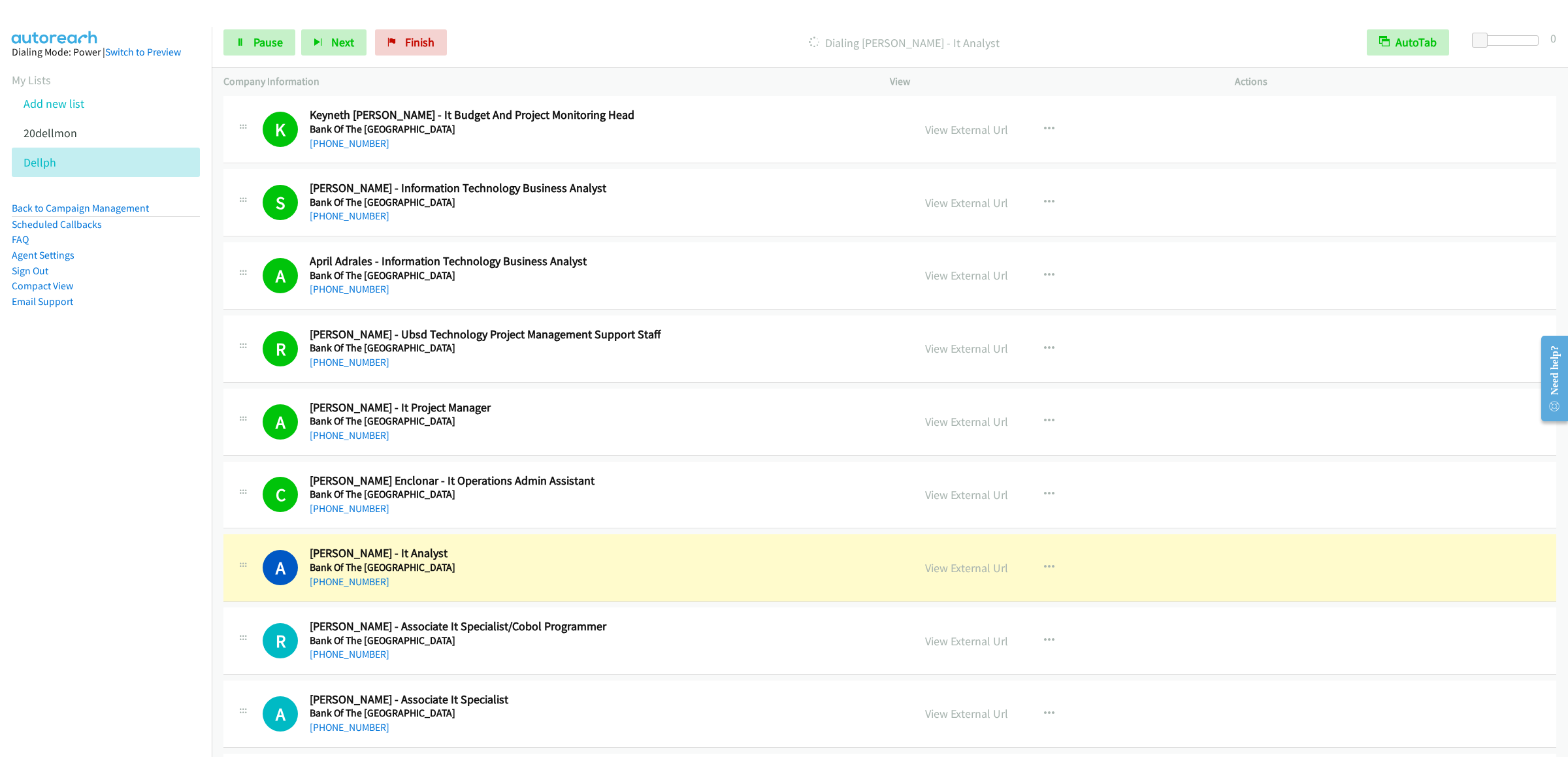
scroll to position [4441, 0]
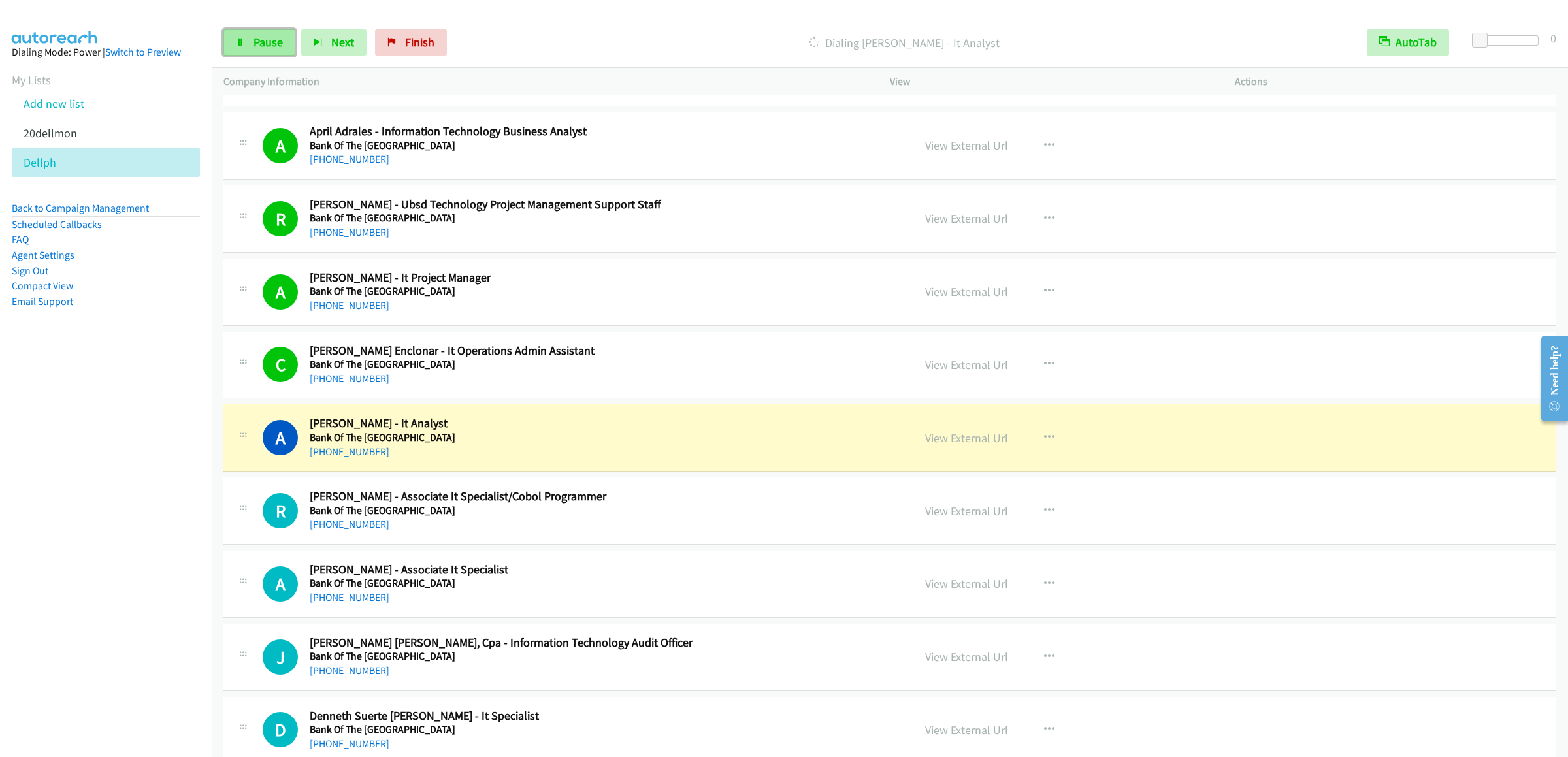
click at [230, 47] on link "Pause" at bounding box center [259, 43] width 72 height 26
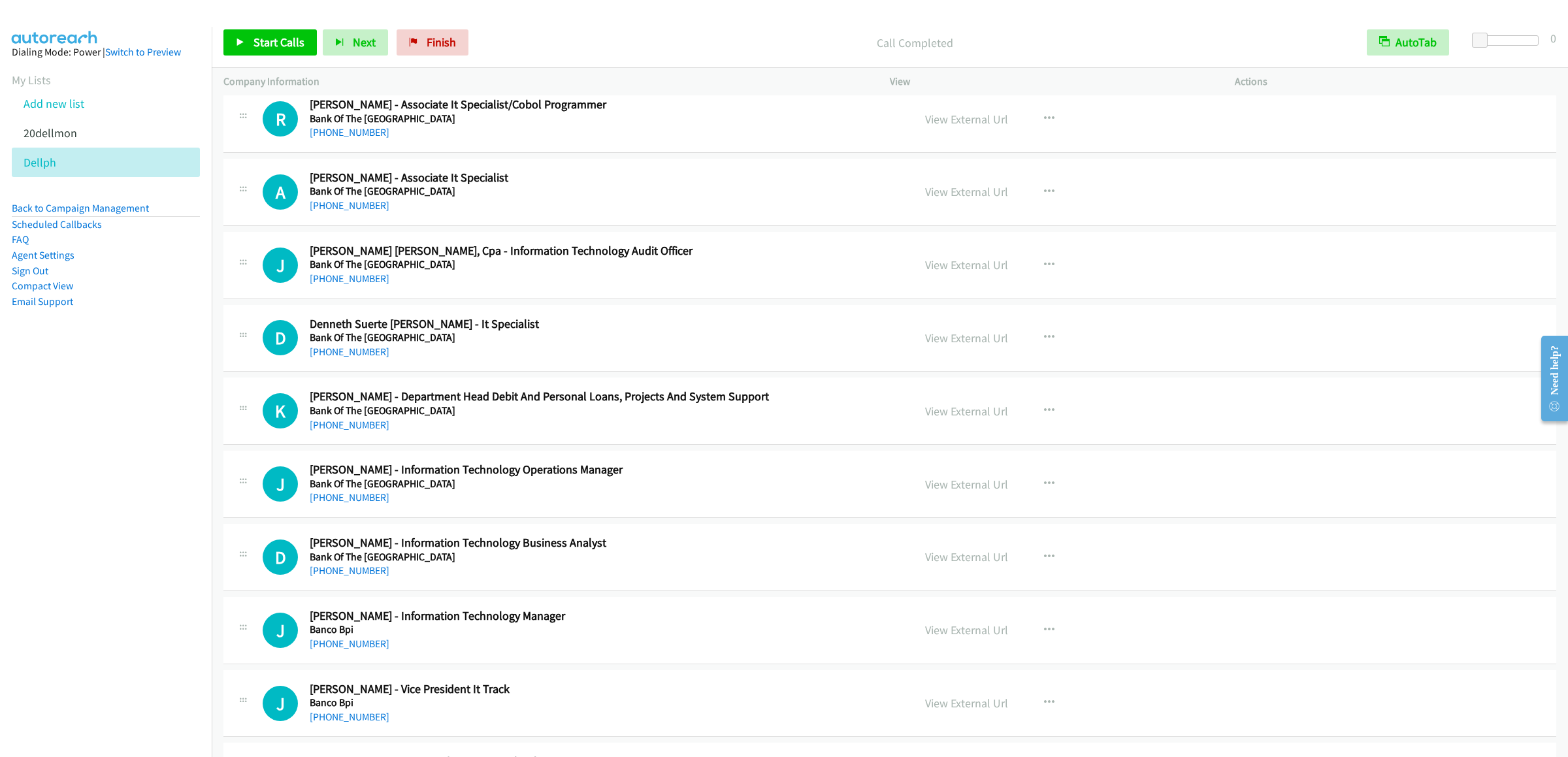
scroll to position [4703, 0]
